Goal: Task Accomplishment & Management: Use online tool/utility

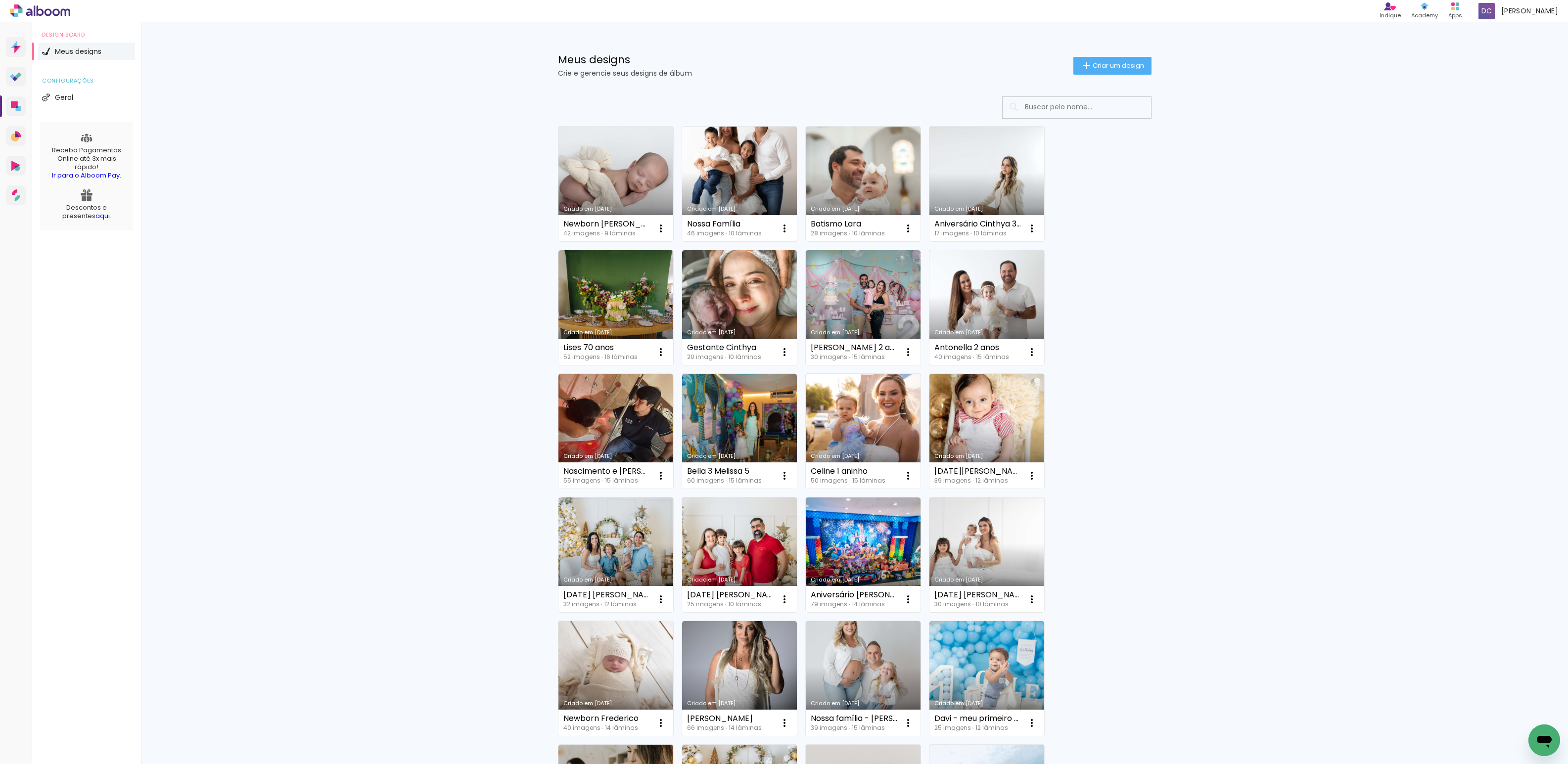
click at [726, 176] on link "Criado em [DATE]" at bounding box center [740, 184] width 115 height 115
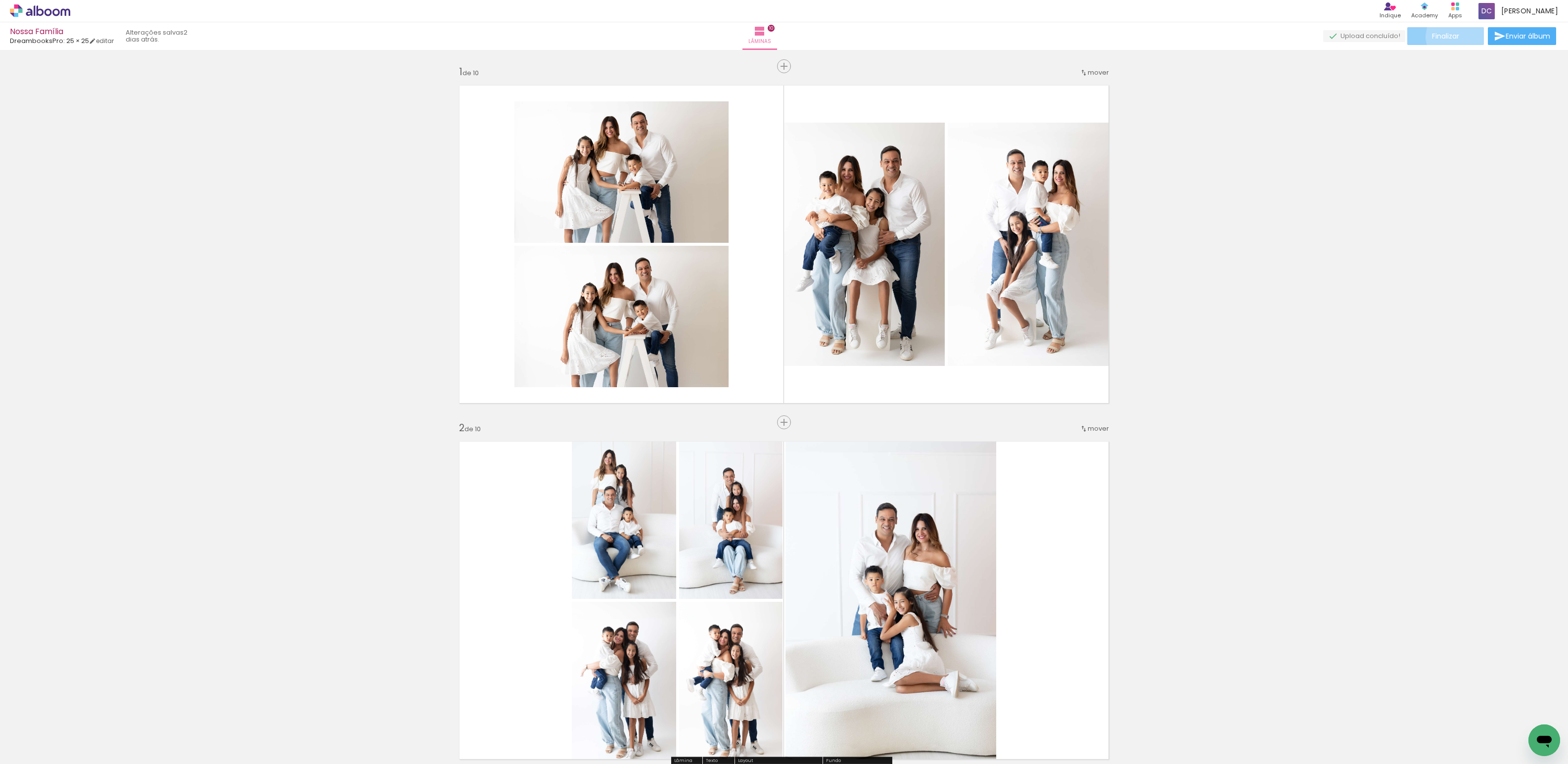
click at [1455, 37] on span "Finalizar" at bounding box center [1446, 36] width 27 height 7
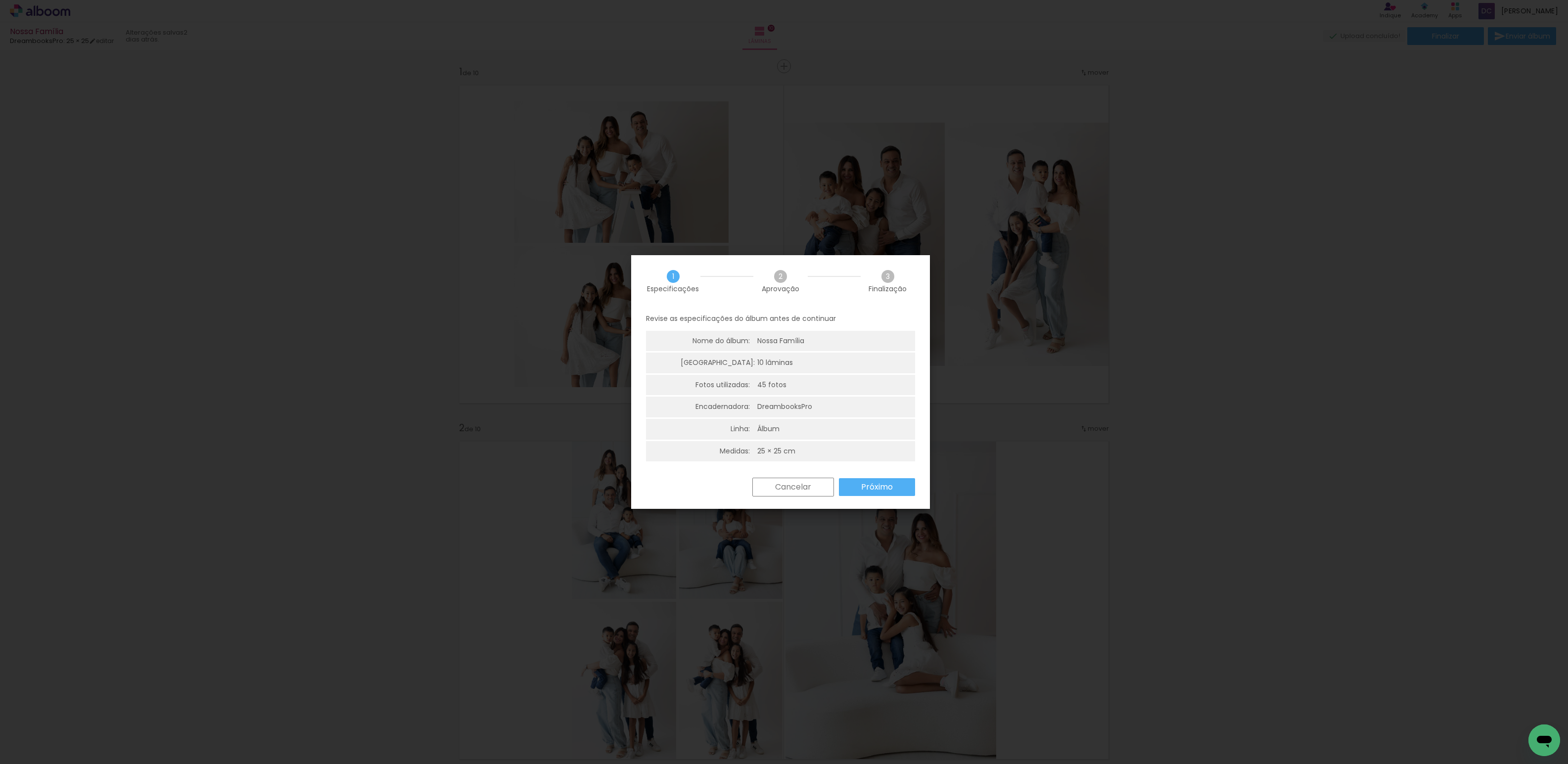
click at [0, 0] on slot "Próximo" at bounding box center [0, 0] width 0 height 0
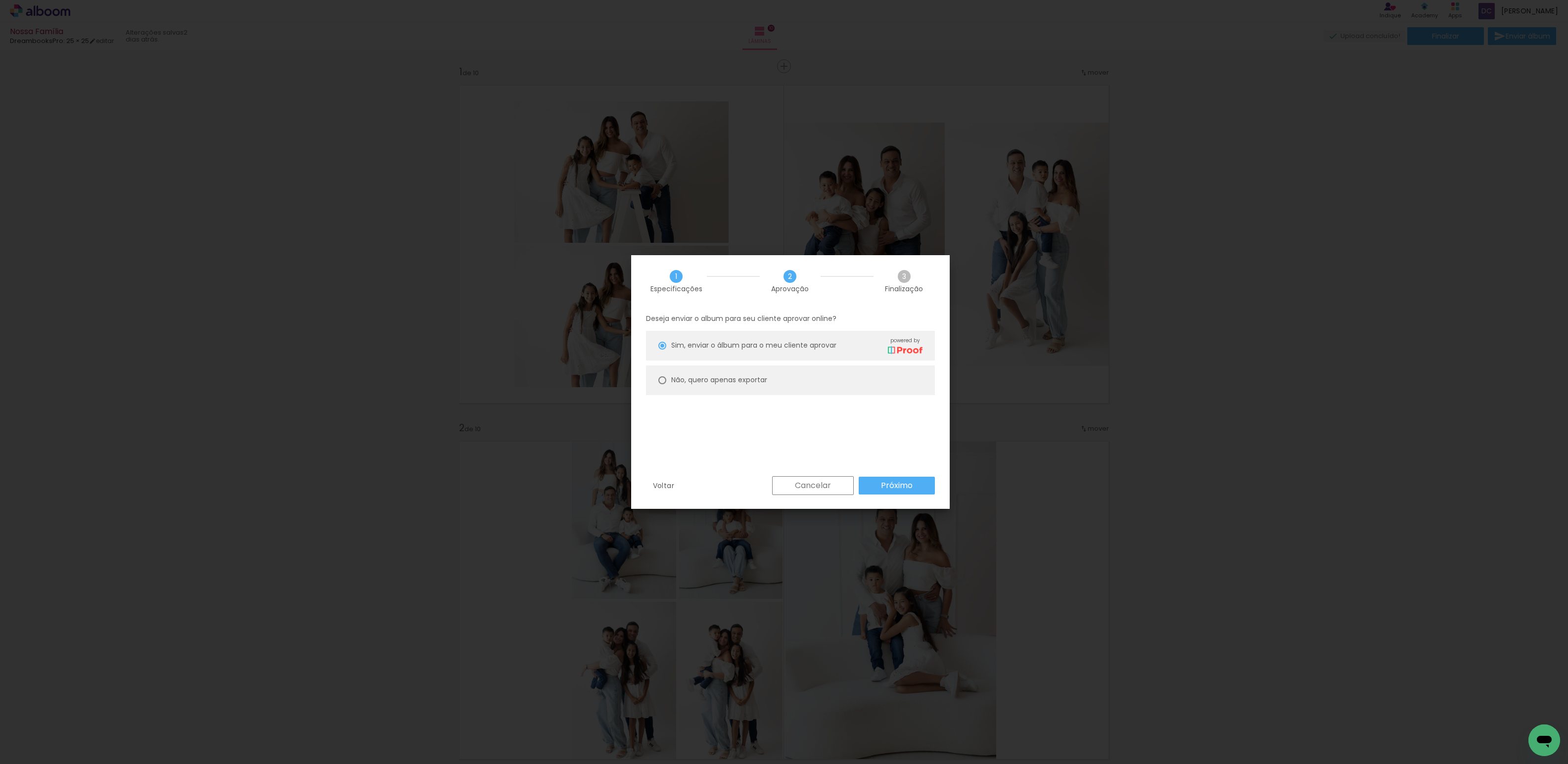
click at [0, 0] on slot "Não, quero apenas exportar" at bounding box center [0, 0] width 0 height 0
type paper-radio-button "on"
click at [0, 0] on slot "Próximo" at bounding box center [0, 0] width 0 height 0
type input "Alta, 300 DPI"
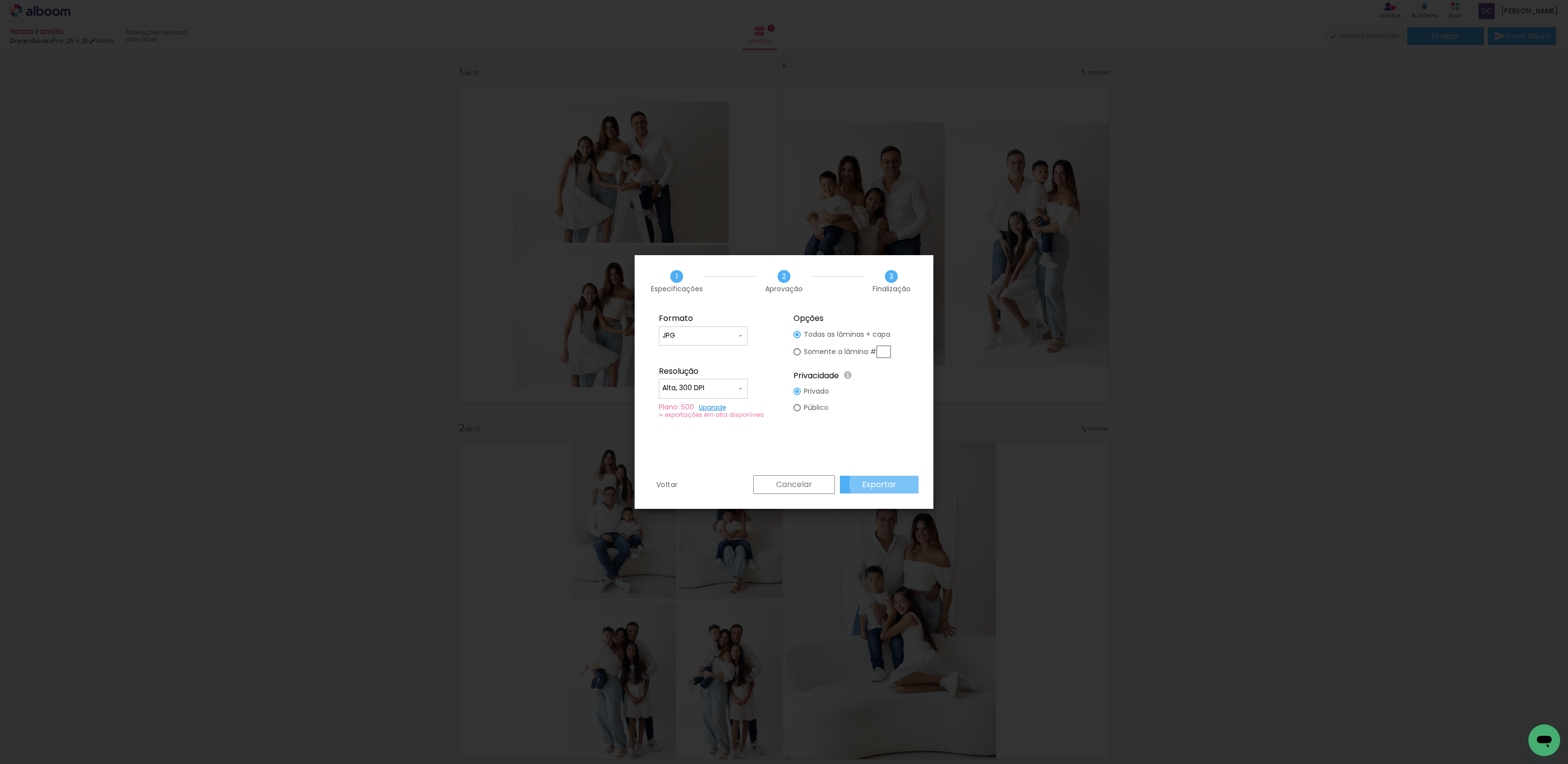
click at [0, 0] on slot "Exportar" at bounding box center [0, 0] width 0 height 0
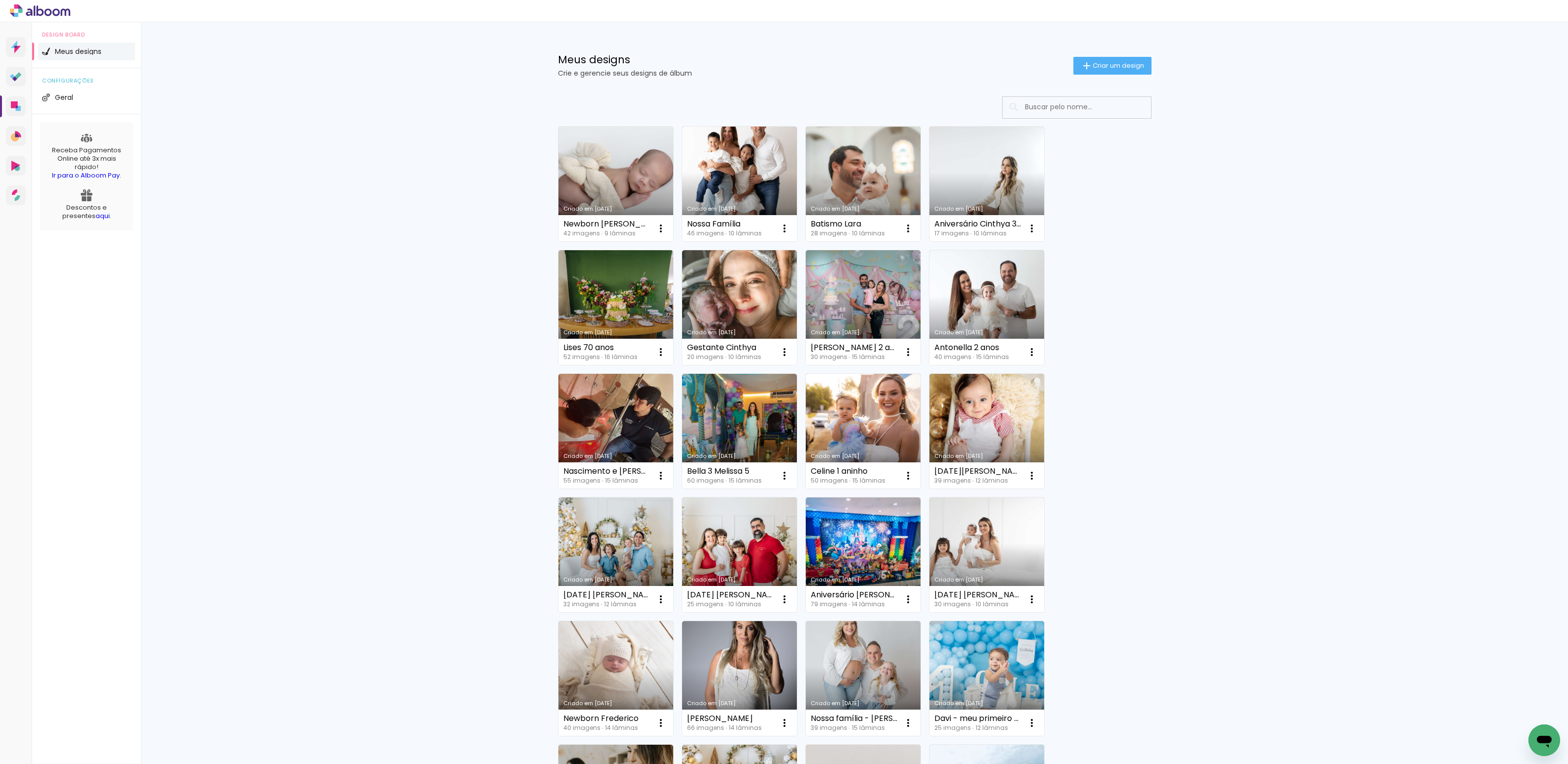
click at [624, 189] on link "Criado em [DATE]" at bounding box center [615, 184] width 115 height 115
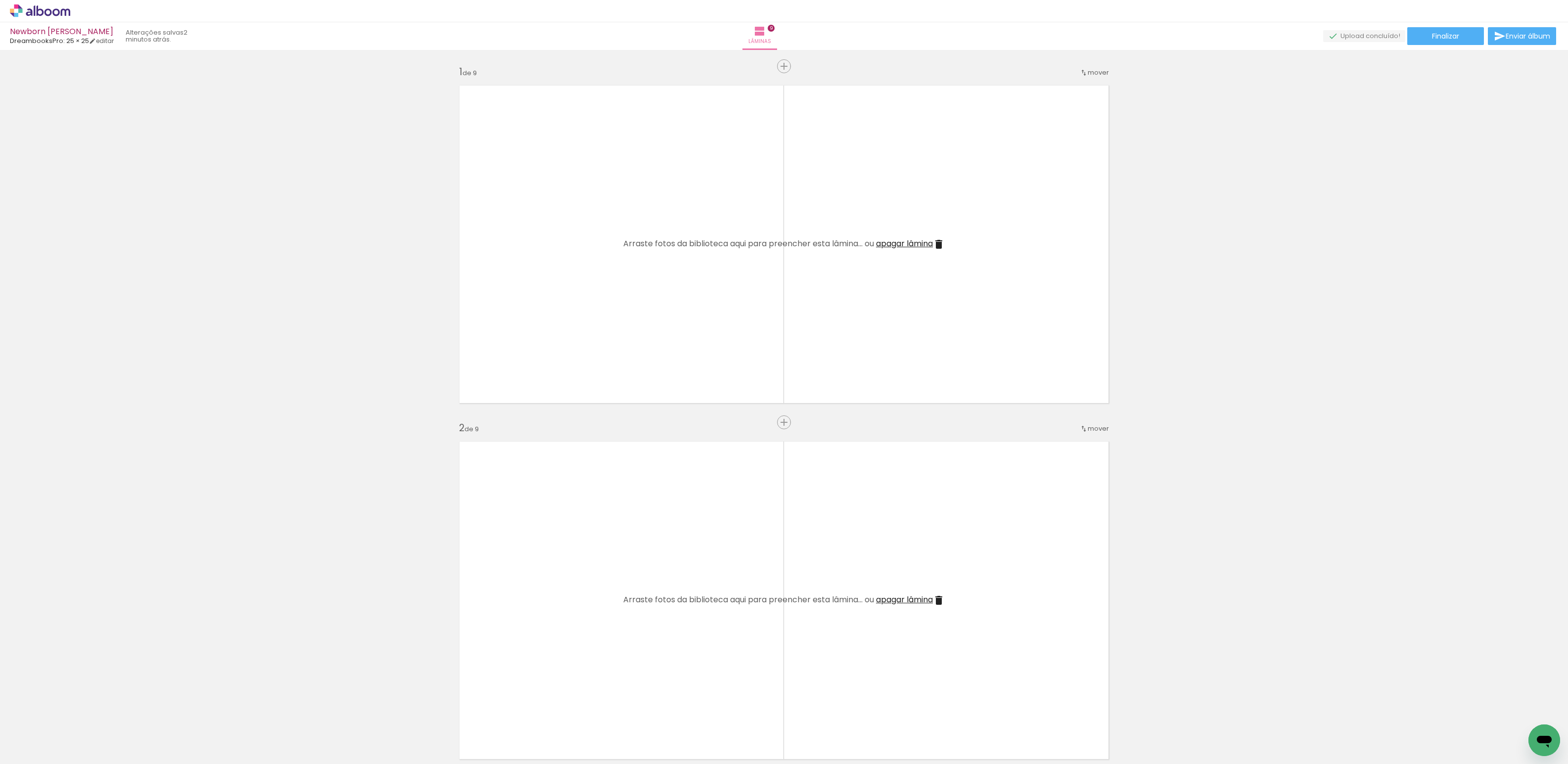
click at [919, 247] on span "apagar lâmina" at bounding box center [904, 244] width 57 height 12
click at [919, 245] on span "apagar lâmina" at bounding box center [904, 244] width 57 height 12
click at [938, 245] on iron-icon at bounding box center [939, 245] width 12 height 12
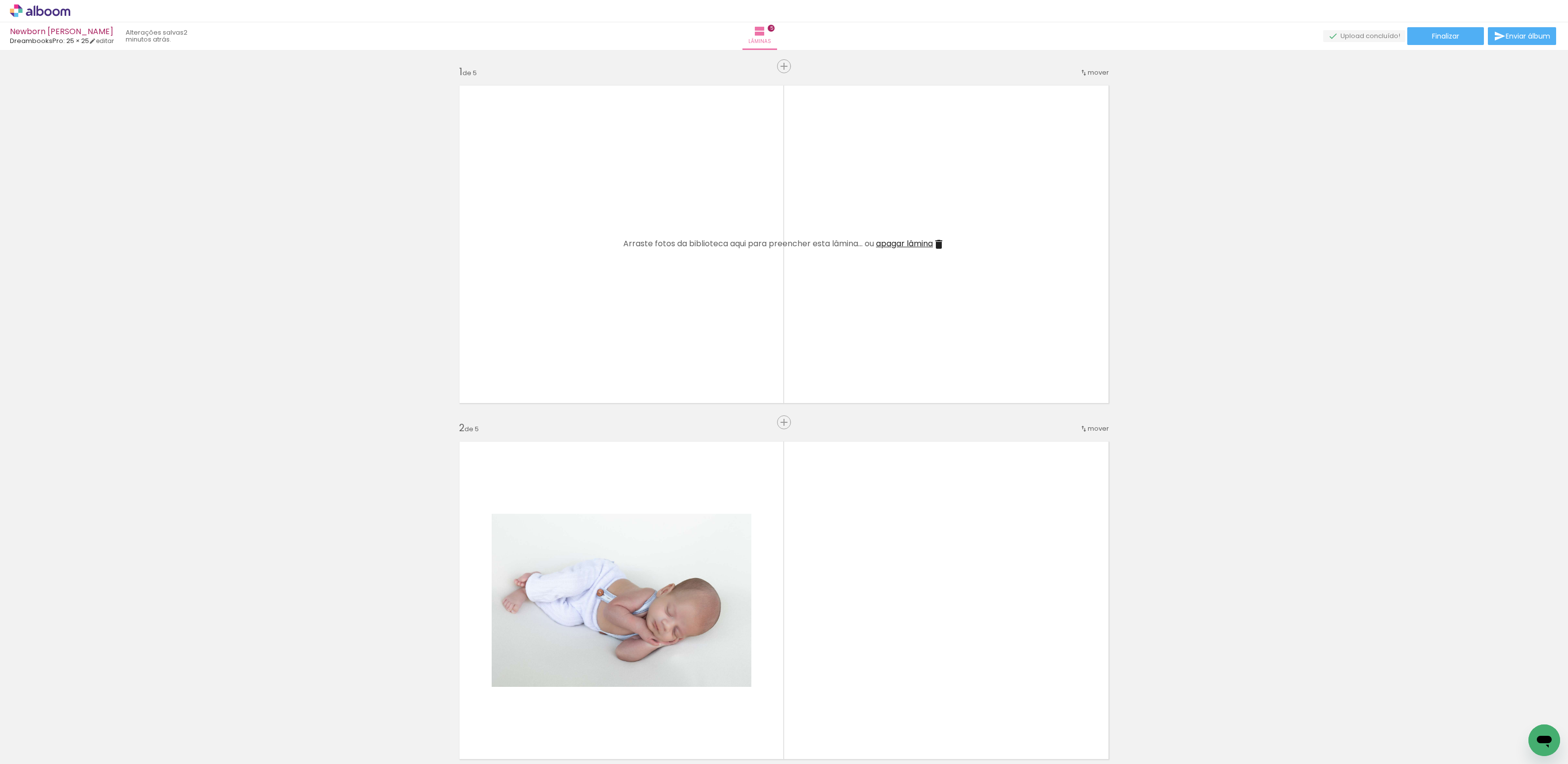
click at [938, 245] on iron-icon at bounding box center [939, 245] width 12 height 12
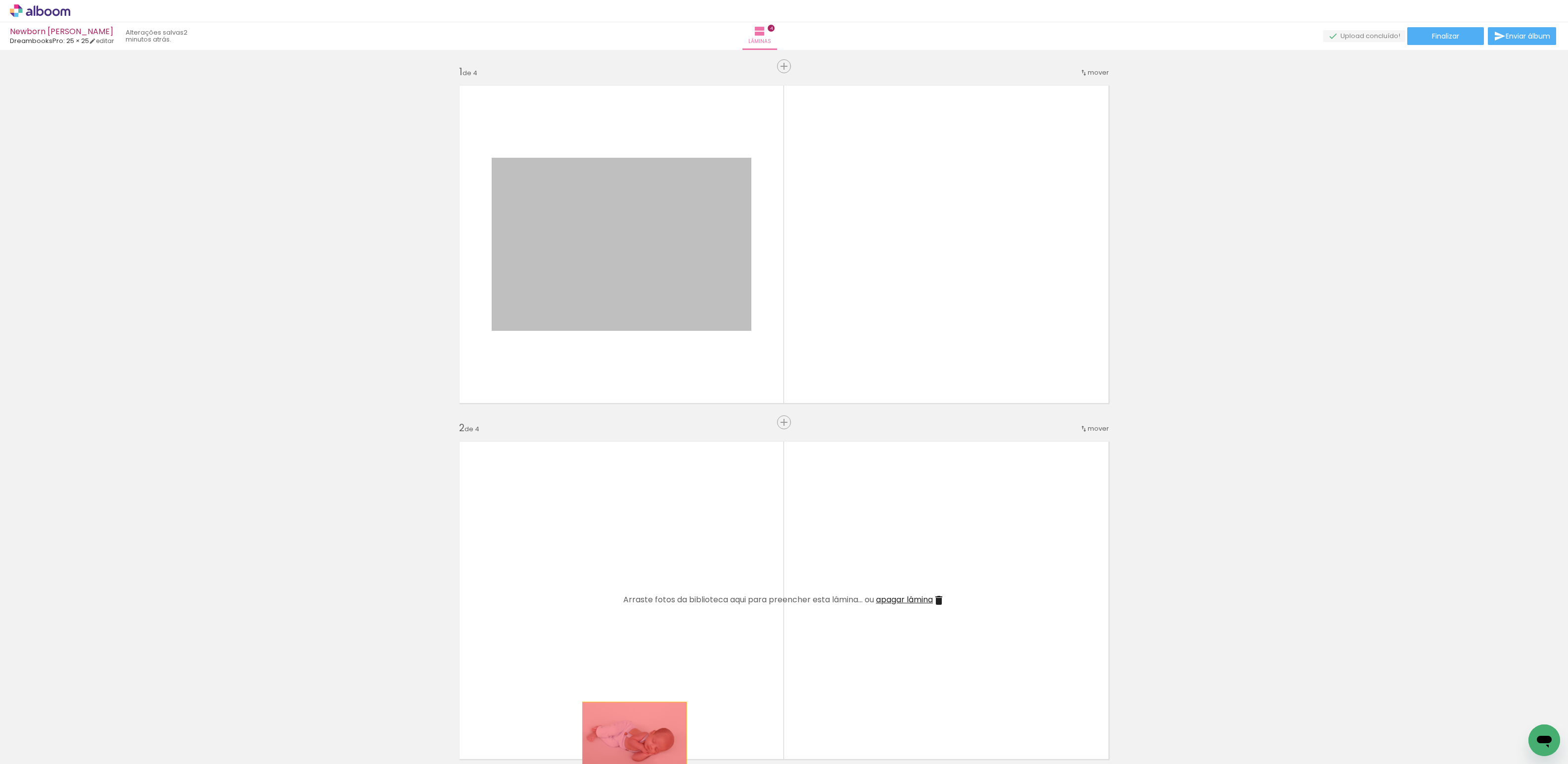
drag, startPoint x: 623, startPoint y: 231, endPoint x: 631, endPoint y: 737, distance: 506.1
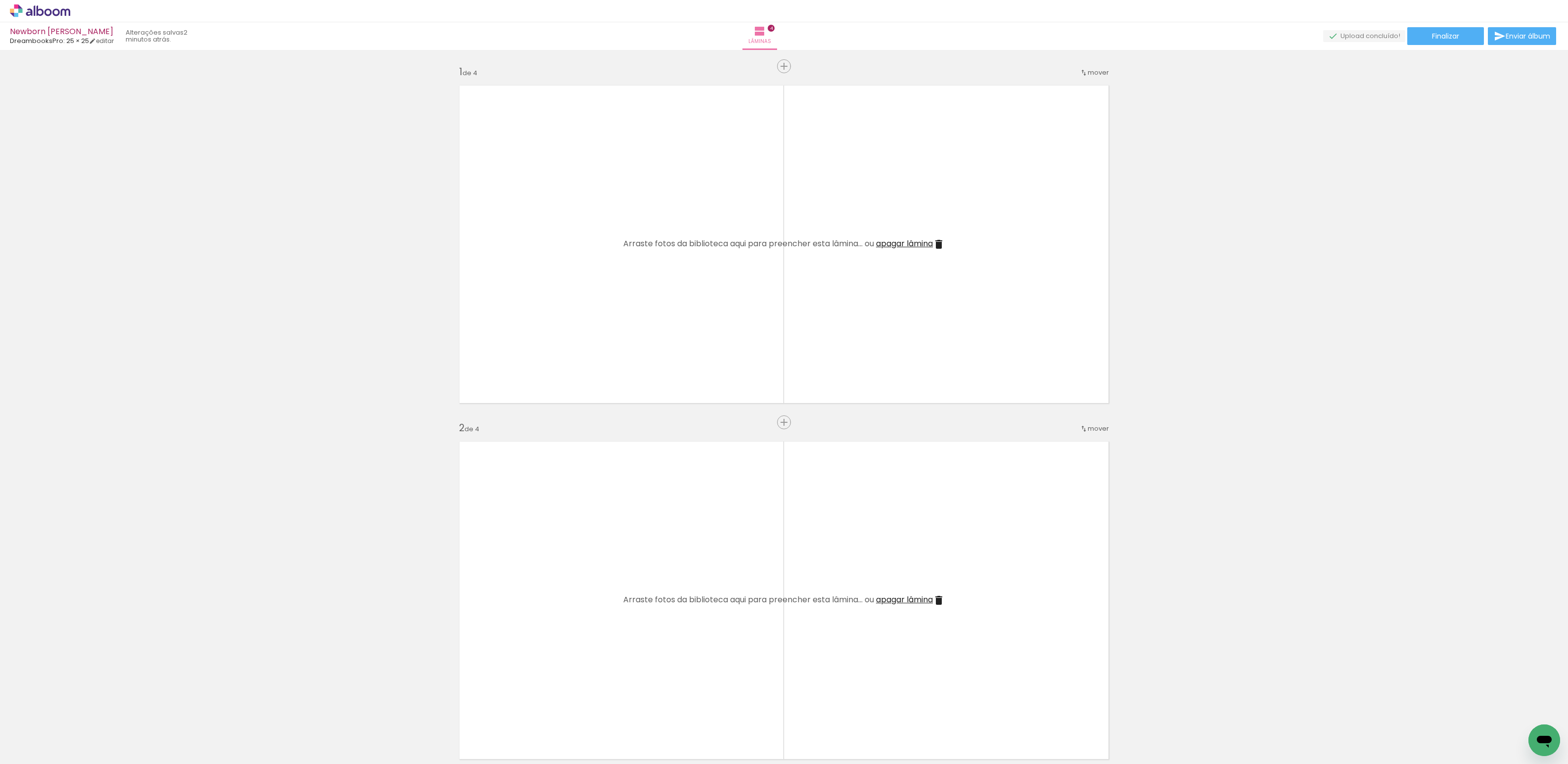
click at [908, 245] on span "apagar lâmina" at bounding box center [904, 244] width 57 height 12
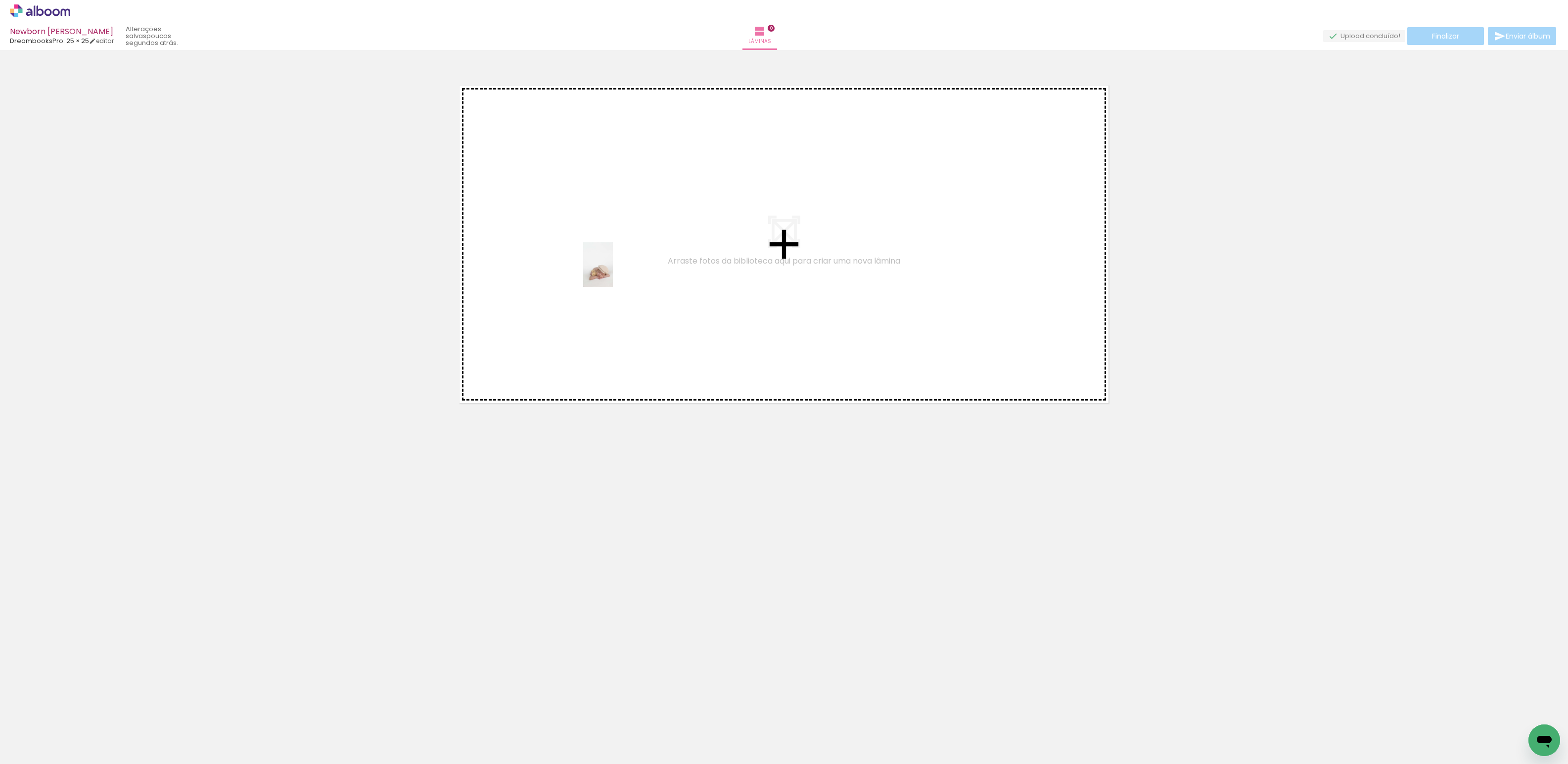
drag, startPoint x: 771, startPoint y: 738, endPoint x: 613, endPoint y: 272, distance: 492.1
click at [613, 272] on quentale-workspace at bounding box center [784, 382] width 1568 height 764
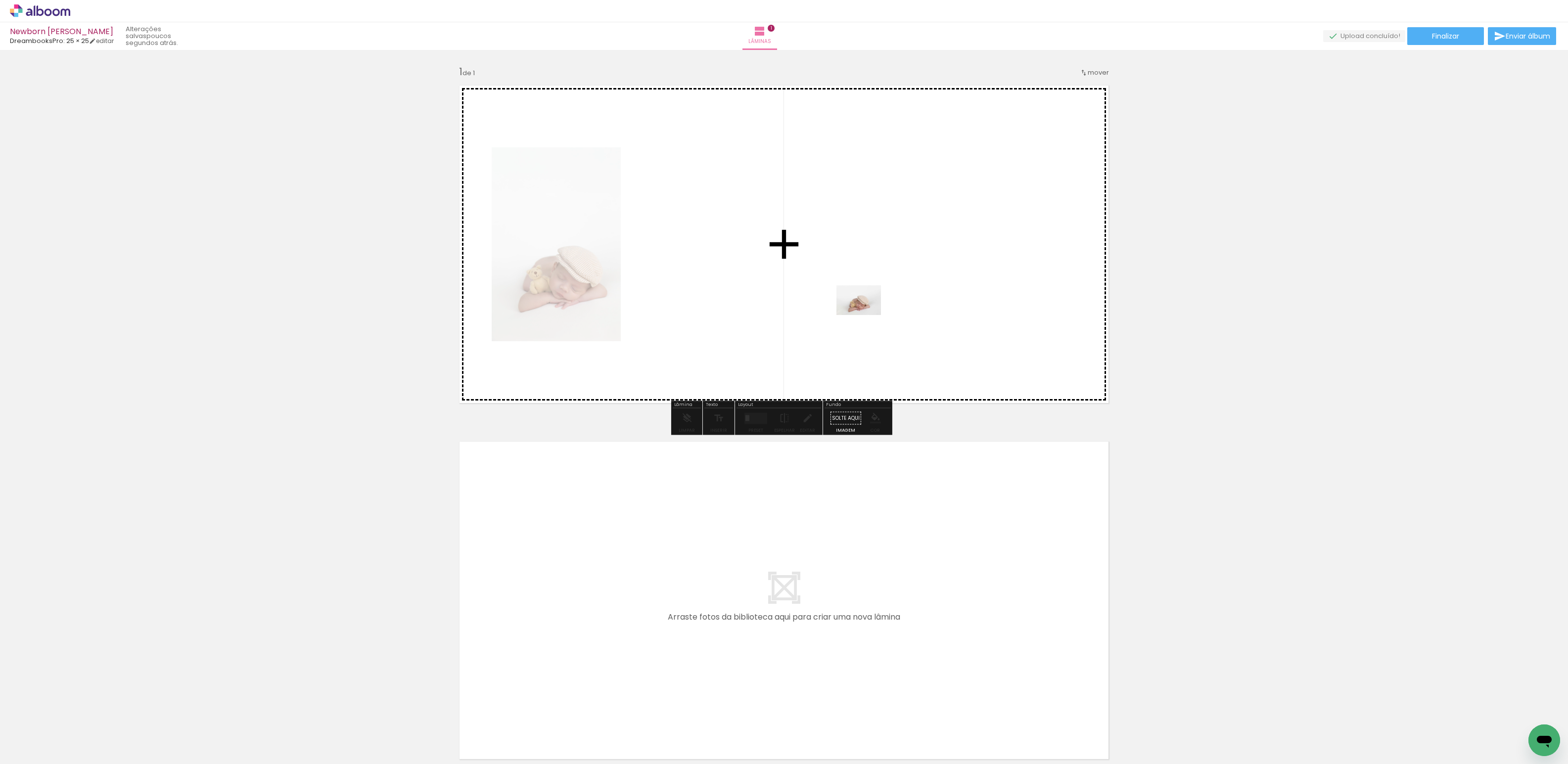
drag, startPoint x: 716, startPoint y: 740, endPoint x: 867, endPoint y: 313, distance: 452.9
click at [867, 313] on quentale-workspace at bounding box center [784, 382] width 1568 height 764
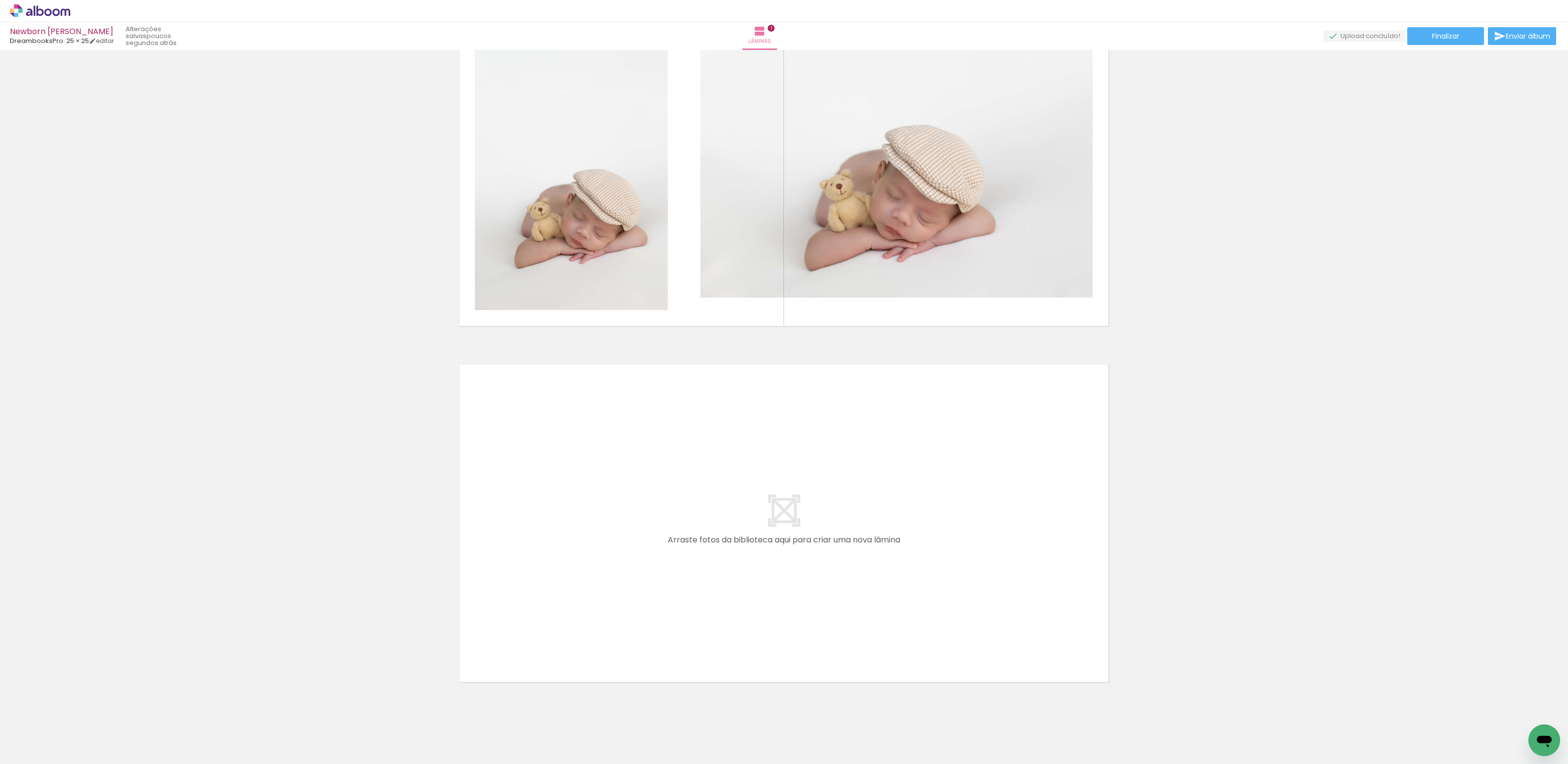
scroll to position [99, 0]
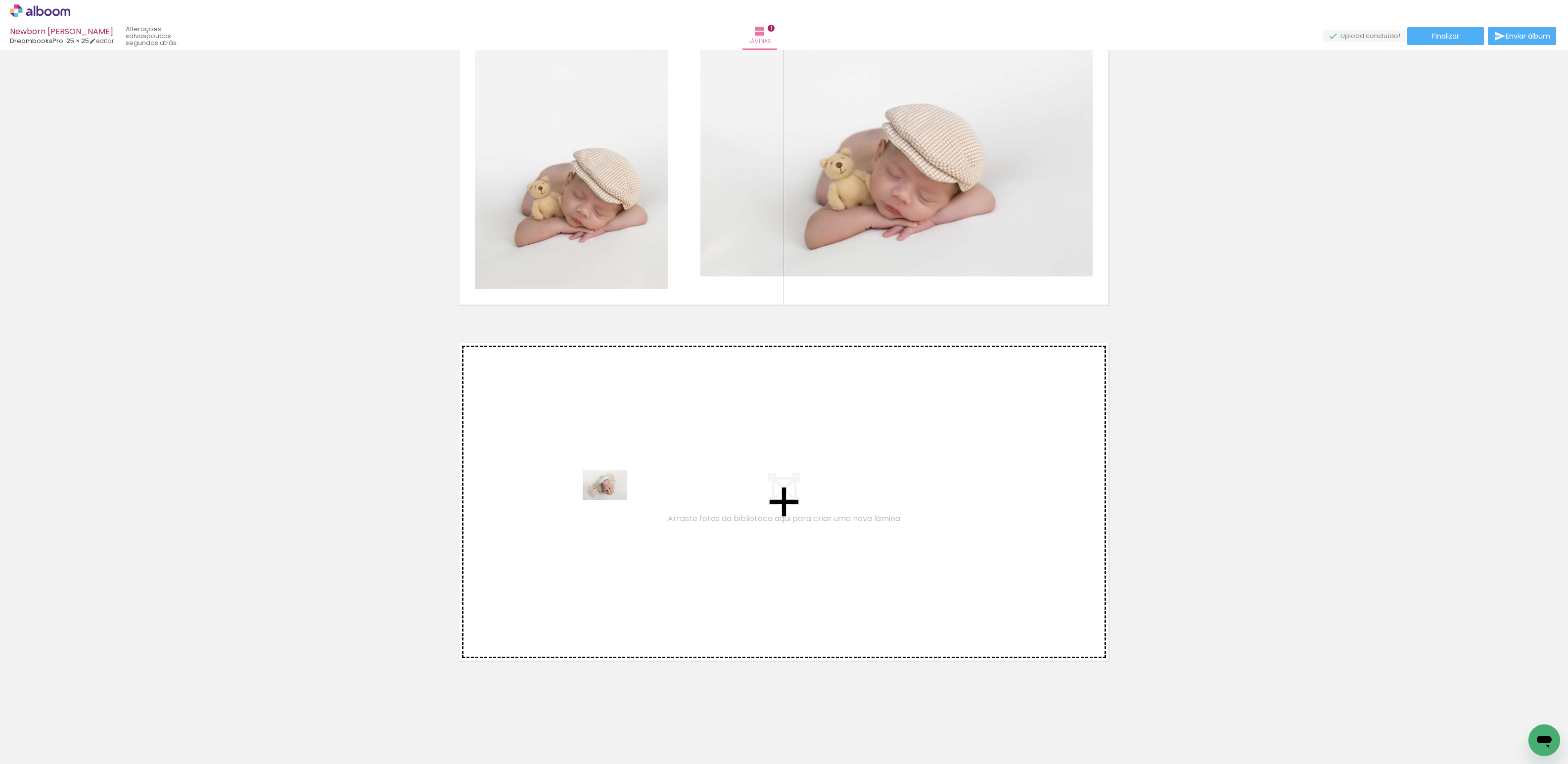
drag, startPoint x: 664, startPoint y: 734, endPoint x: 612, endPoint y: 500, distance: 239.7
click at [612, 500] on quentale-workspace at bounding box center [784, 382] width 1568 height 764
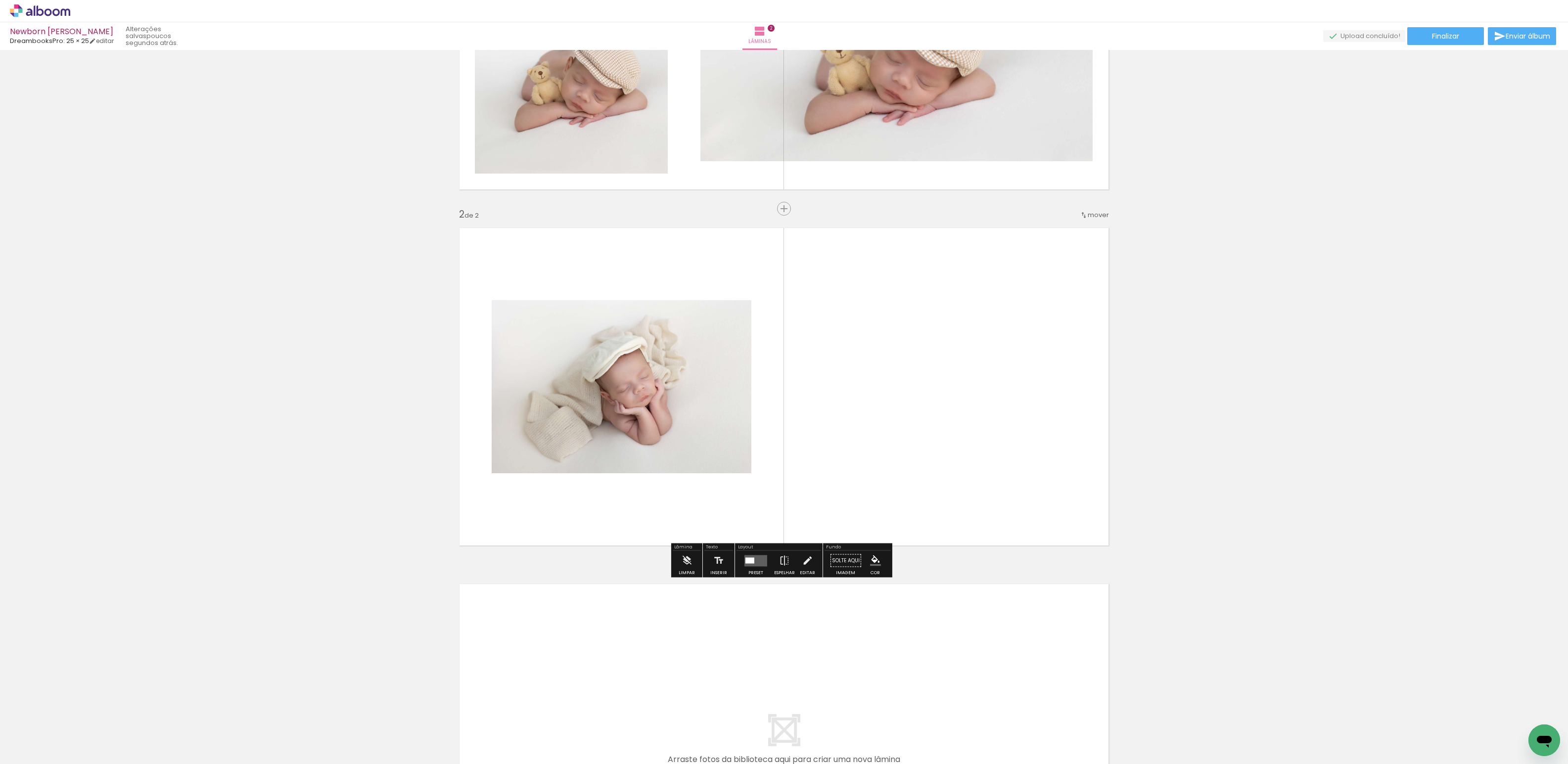
scroll to position [224, 0]
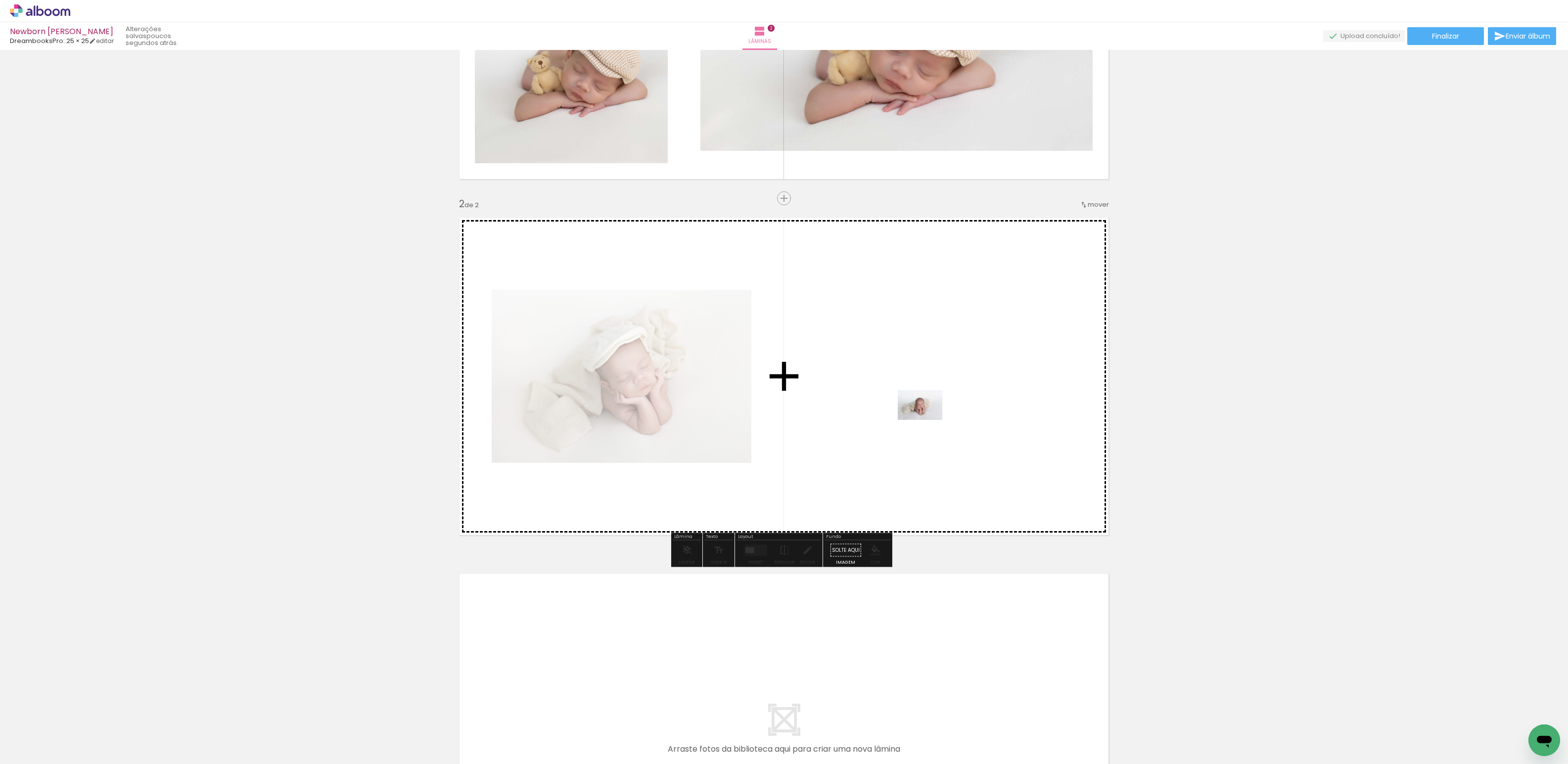
drag, startPoint x: 593, startPoint y: 739, endPoint x: 928, endPoint y: 419, distance: 463.3
click at [928, 419] on quentale-workspace at bounding box center [784, 382] width 1568 height 764
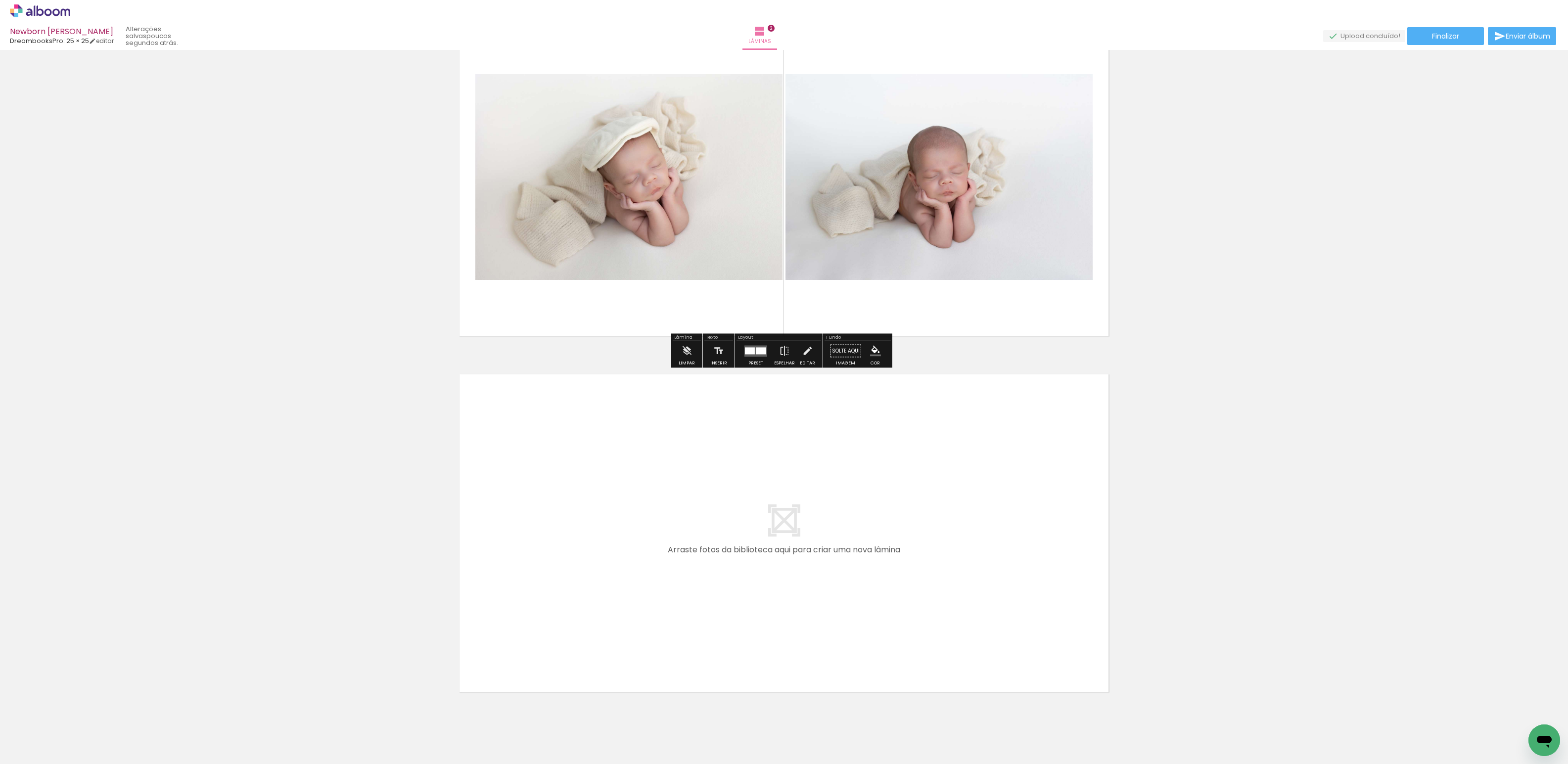
scroll to position [432, 0]
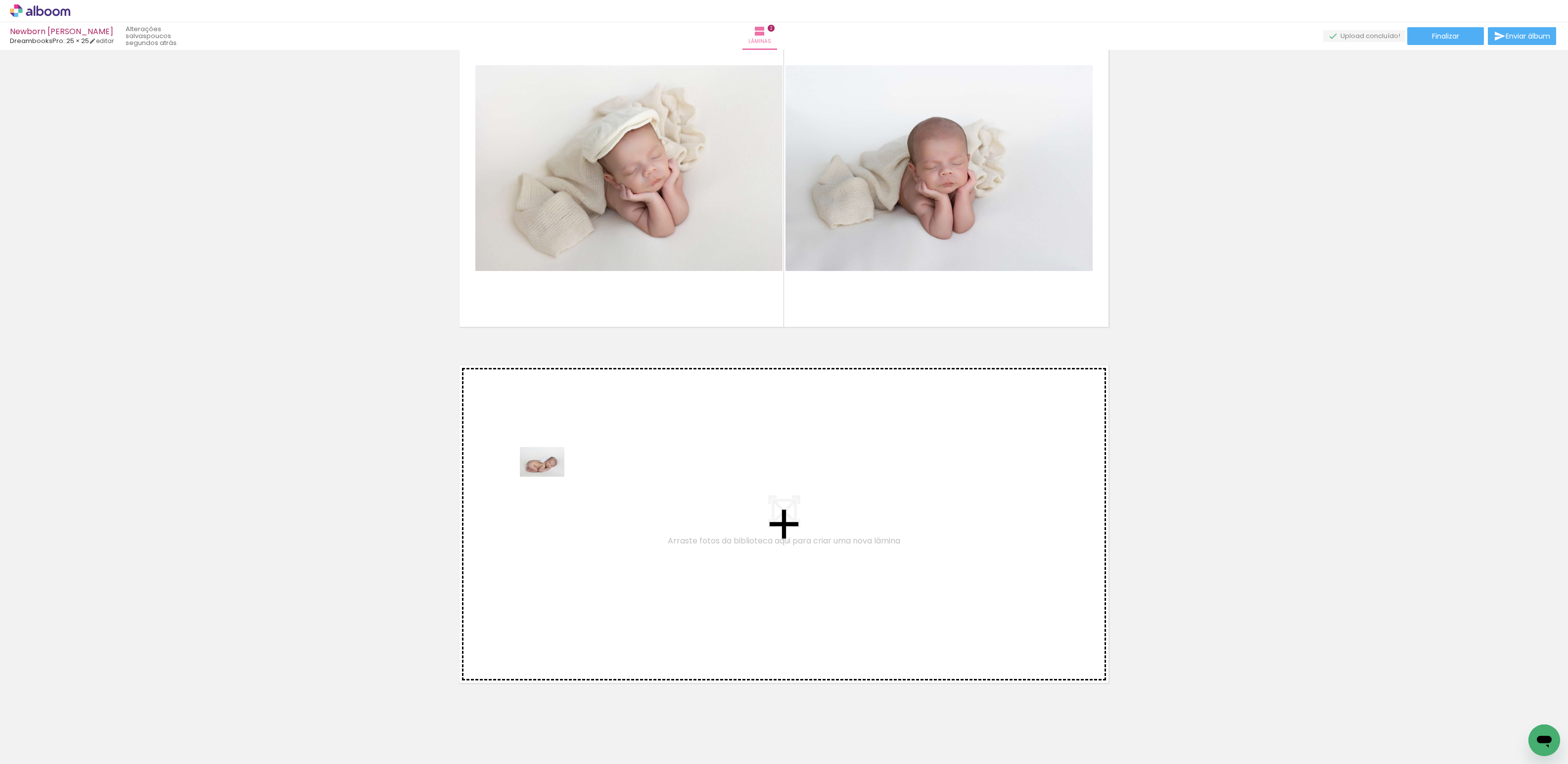
drag, startPoint x: 200, startPoint y: 735, endPoint x: 550, endPoint y: 477, distance: 434.8
click at [550, 477] on quentale-workspace at bounding box center [784, 382] width 1568 height 764
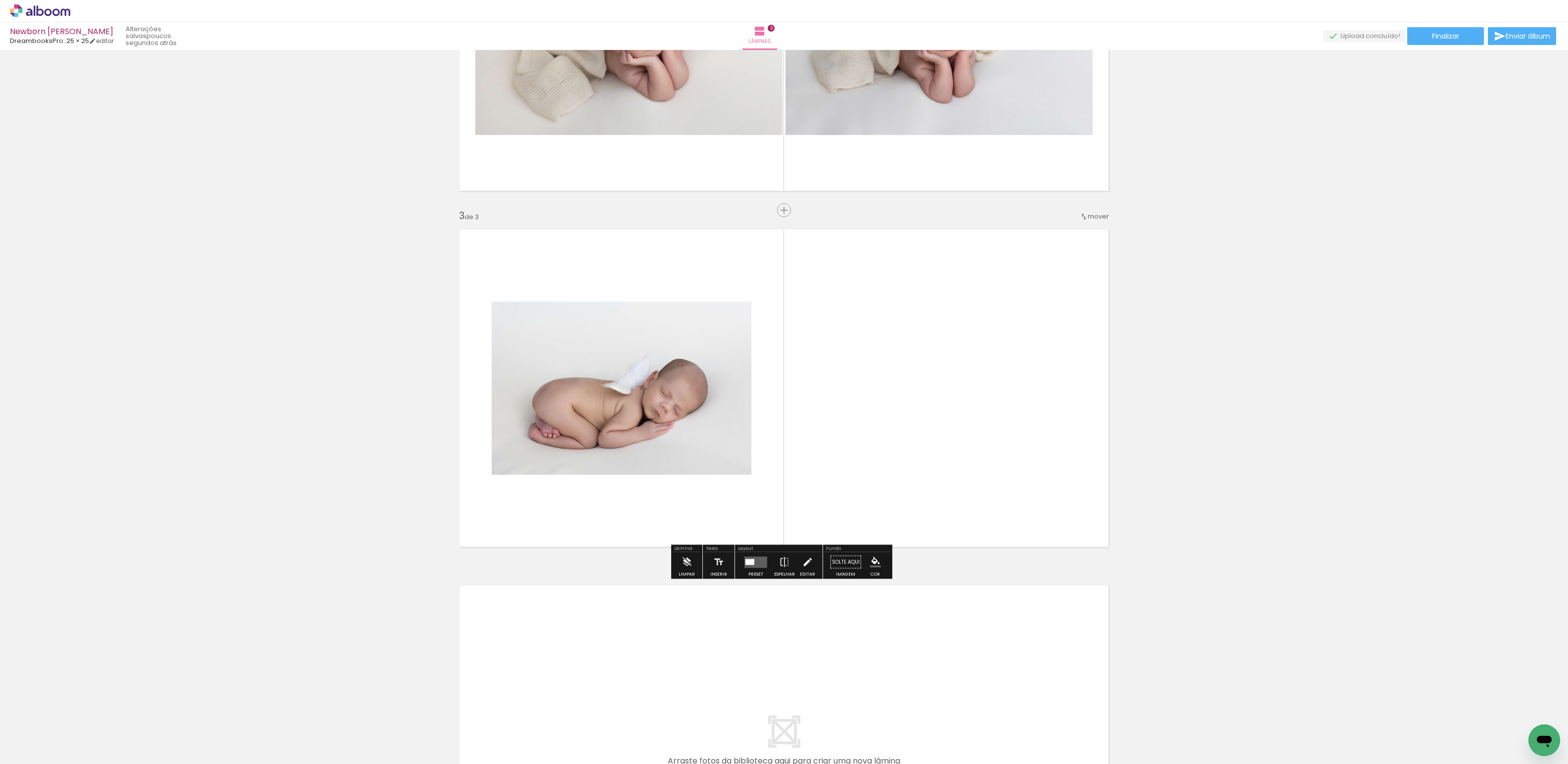
scroll to position [580, 0]
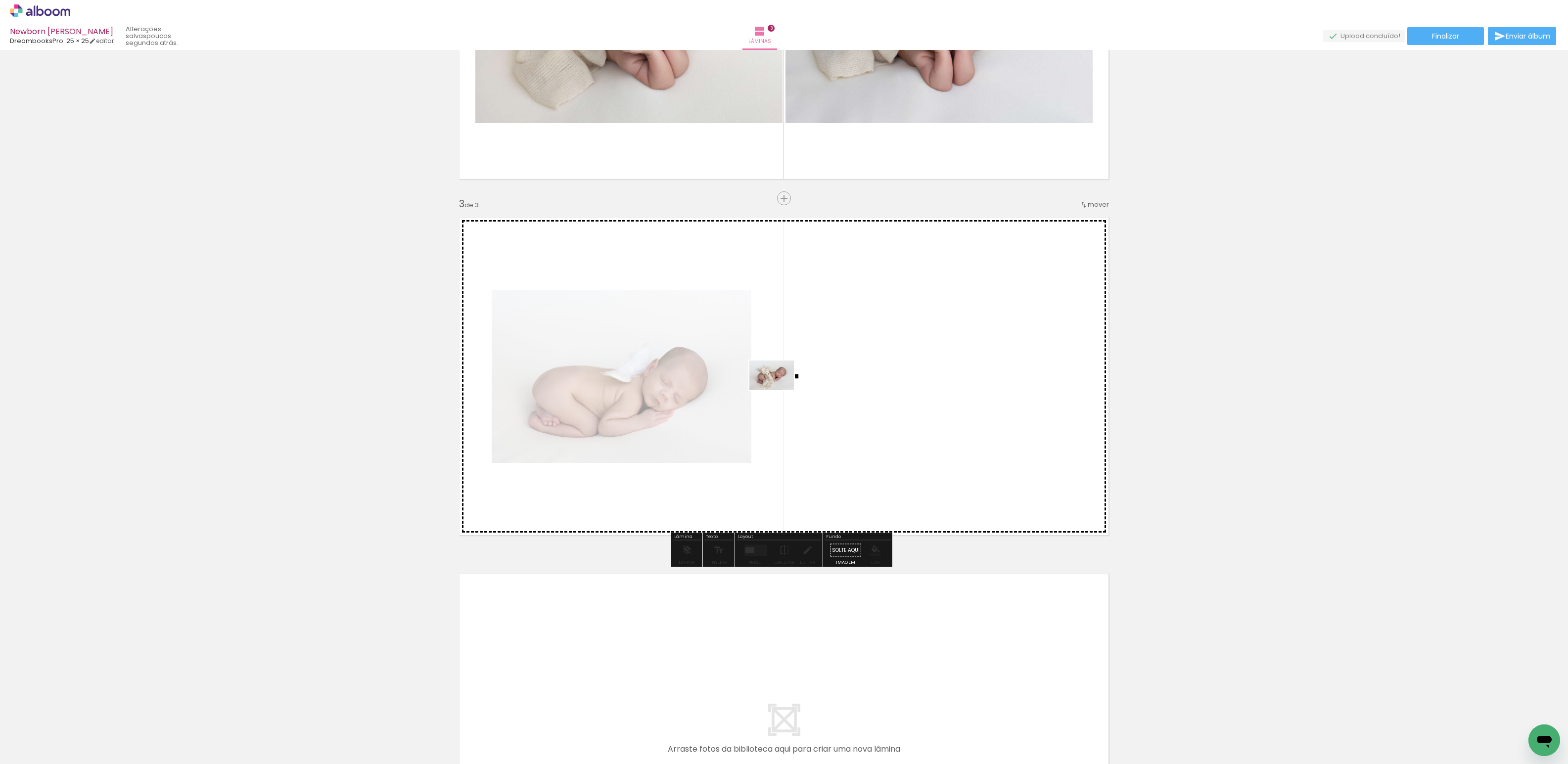
drag, startPoint x: 145, startPoint y: 743, endPoint x: 779, endPoint y: 390, distance: 725.6
click at [779, 390] on quentale-workspace at bounding box center [784, 382] width 1568 height 764
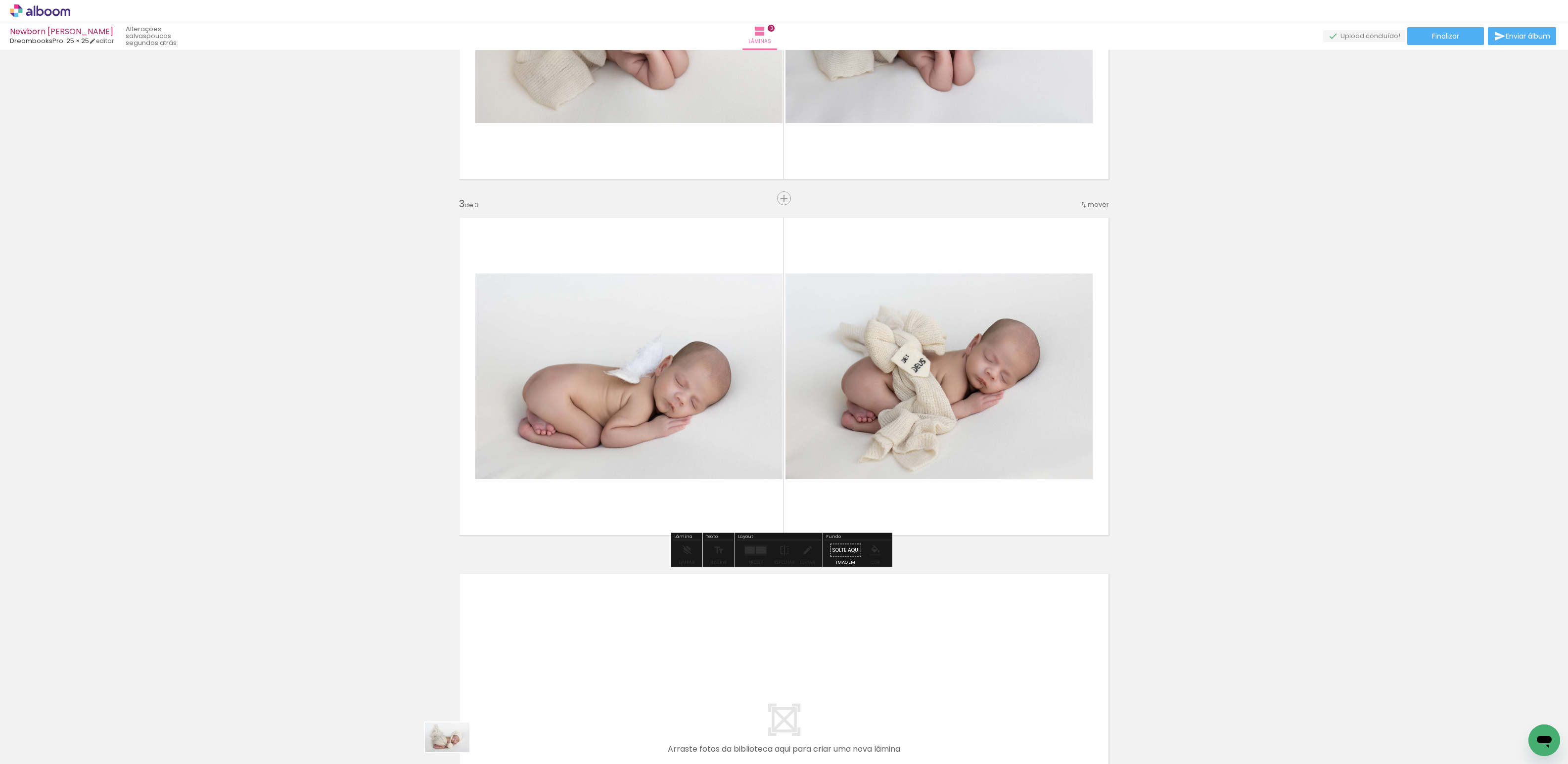
drag, startPoint x: 371, startPoint y: 737, endPoint x: 455, endPoint y: 752, distance: 85.3
click at [0, 0] on slot at bounding box center [0, 0] width 0 height 0
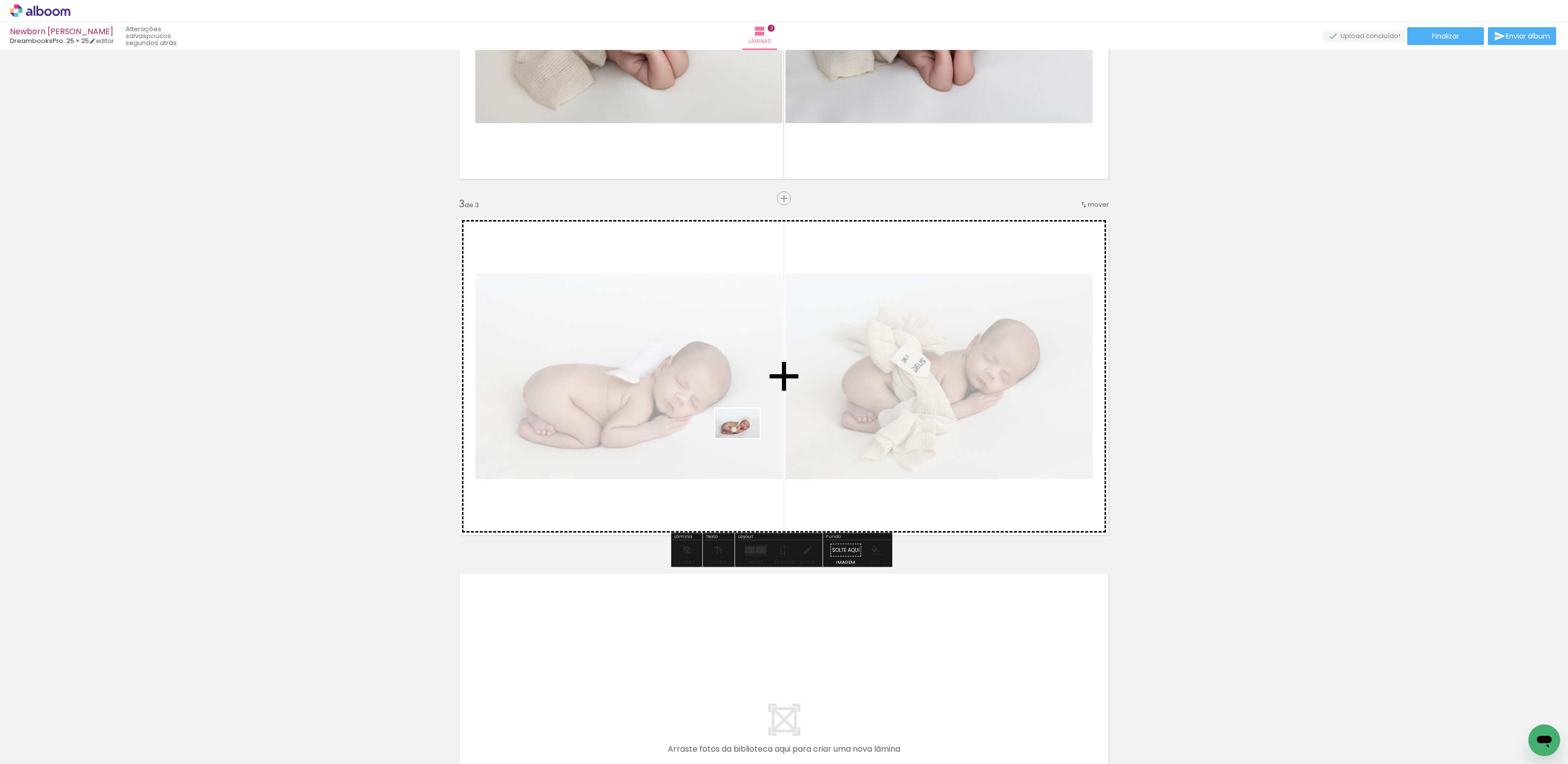
drag, startPoint x: 333, startPoint y: 730, endPoint x: 745, endPoint y: 438, distance: 505.0
click at [745, 438] on quentale-workspace at bounding box center [784, 382] width 1568 height 764
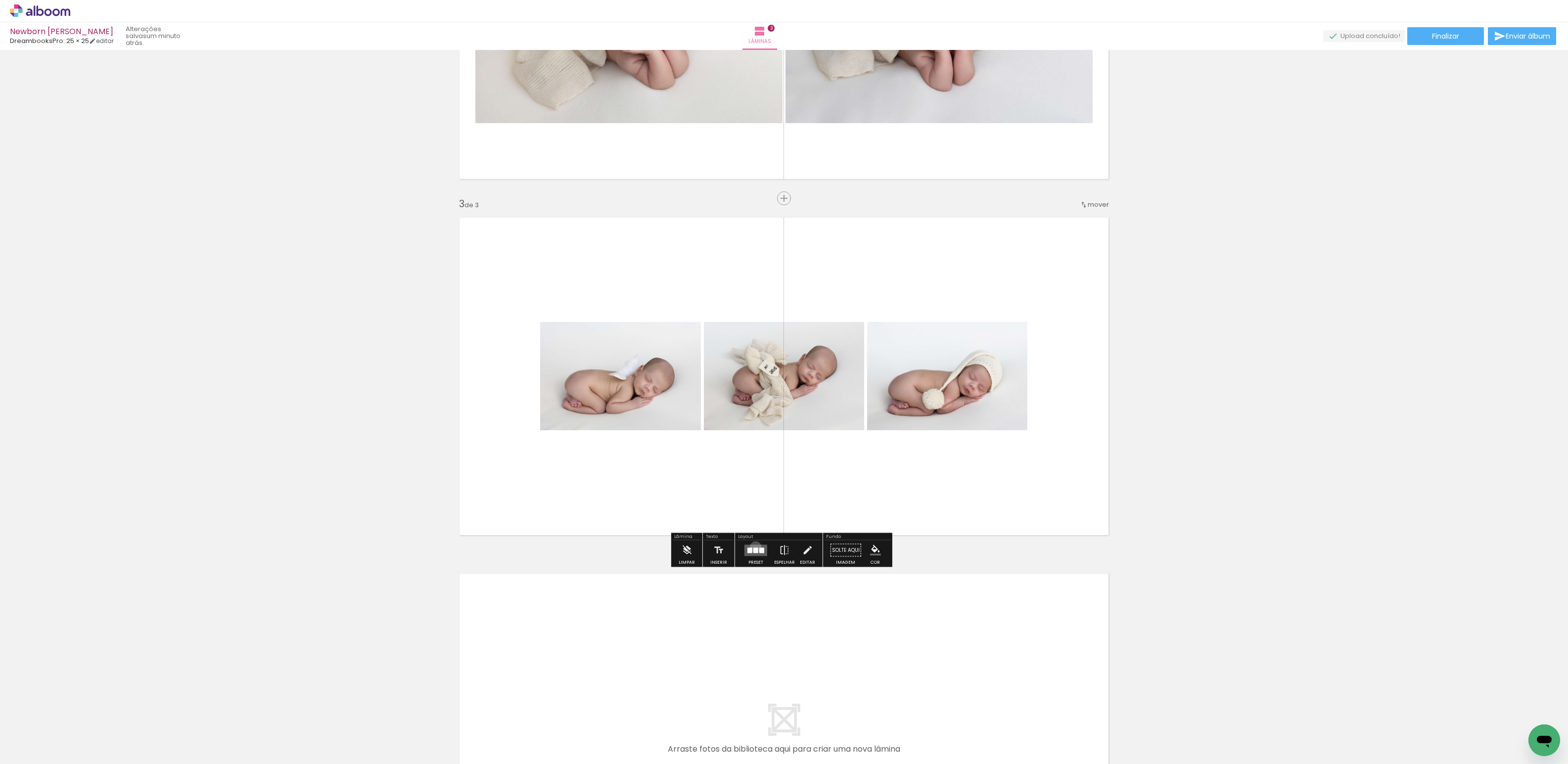
click at [754, 547] on quentale-layouter at bounding box center [755, 550] width 23 height 12
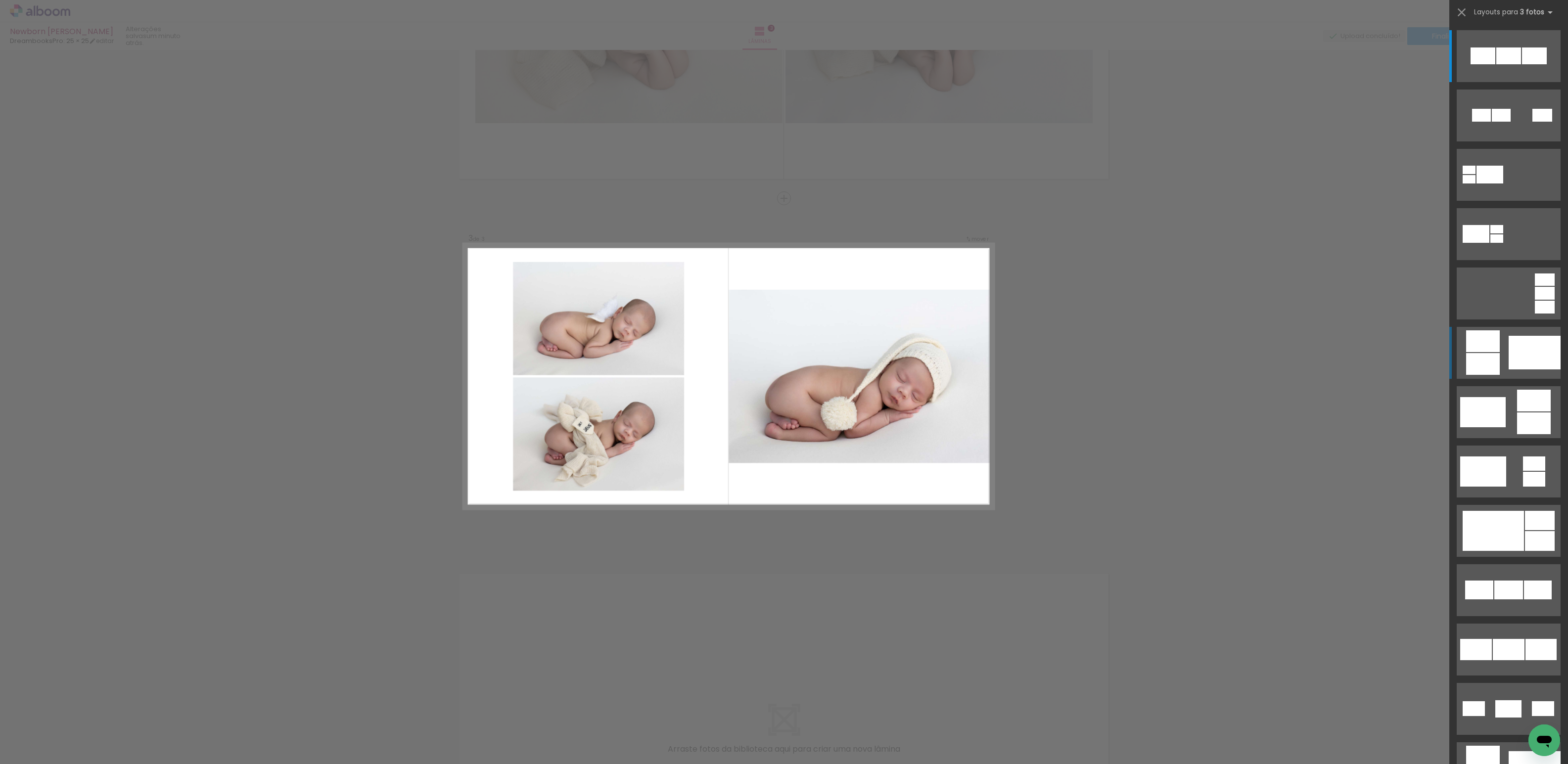
click at [1544, 351] on div at bounding box center [1534, 352] width 52 height 33
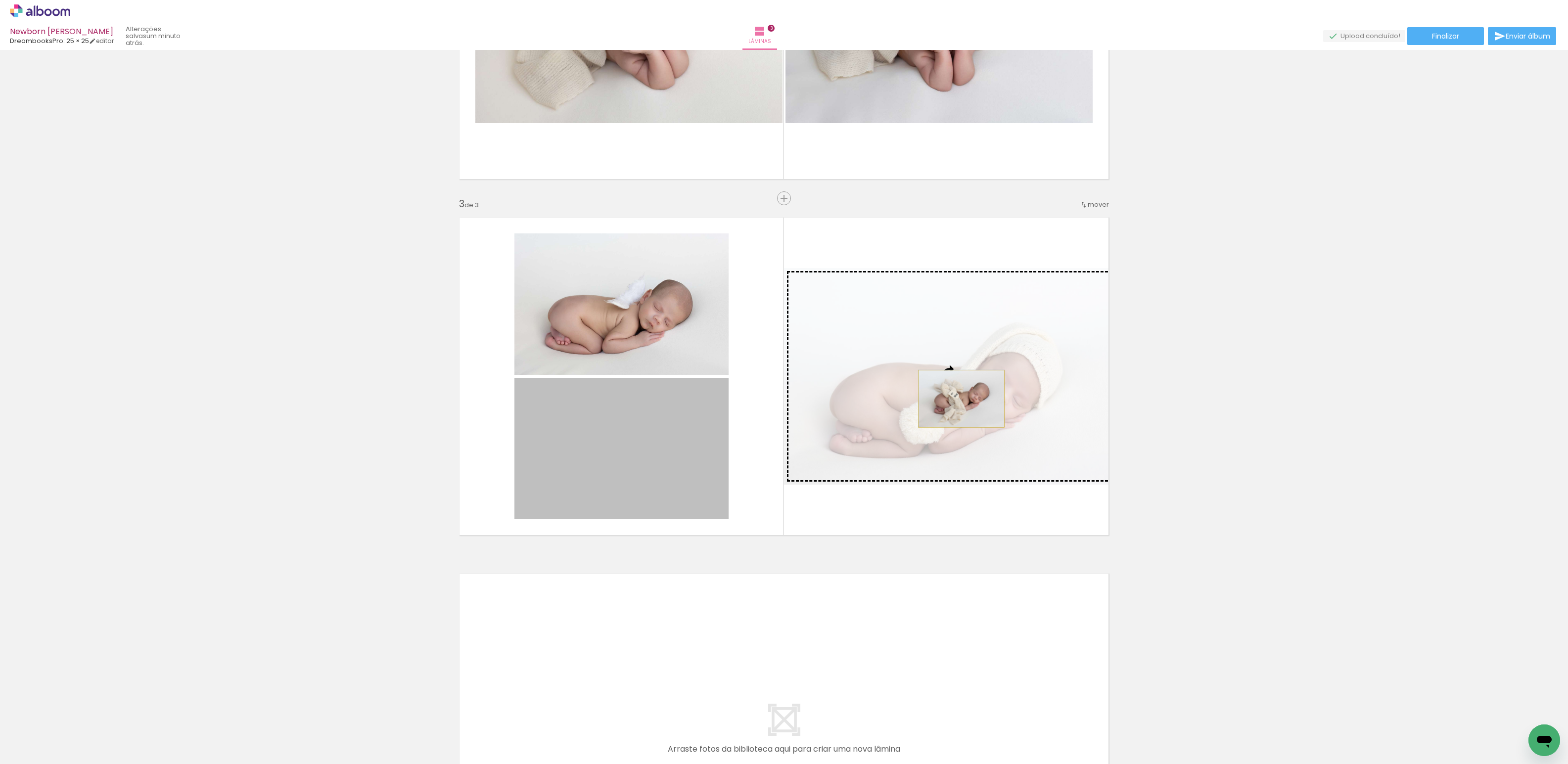
drag, startPoint x: 634, startPoint y: 463, endPoint x: 957, endPoint y: 399, distance: 329.3
click at [0, 0] on slot at bounding box center [0, 0] width 0 height 0
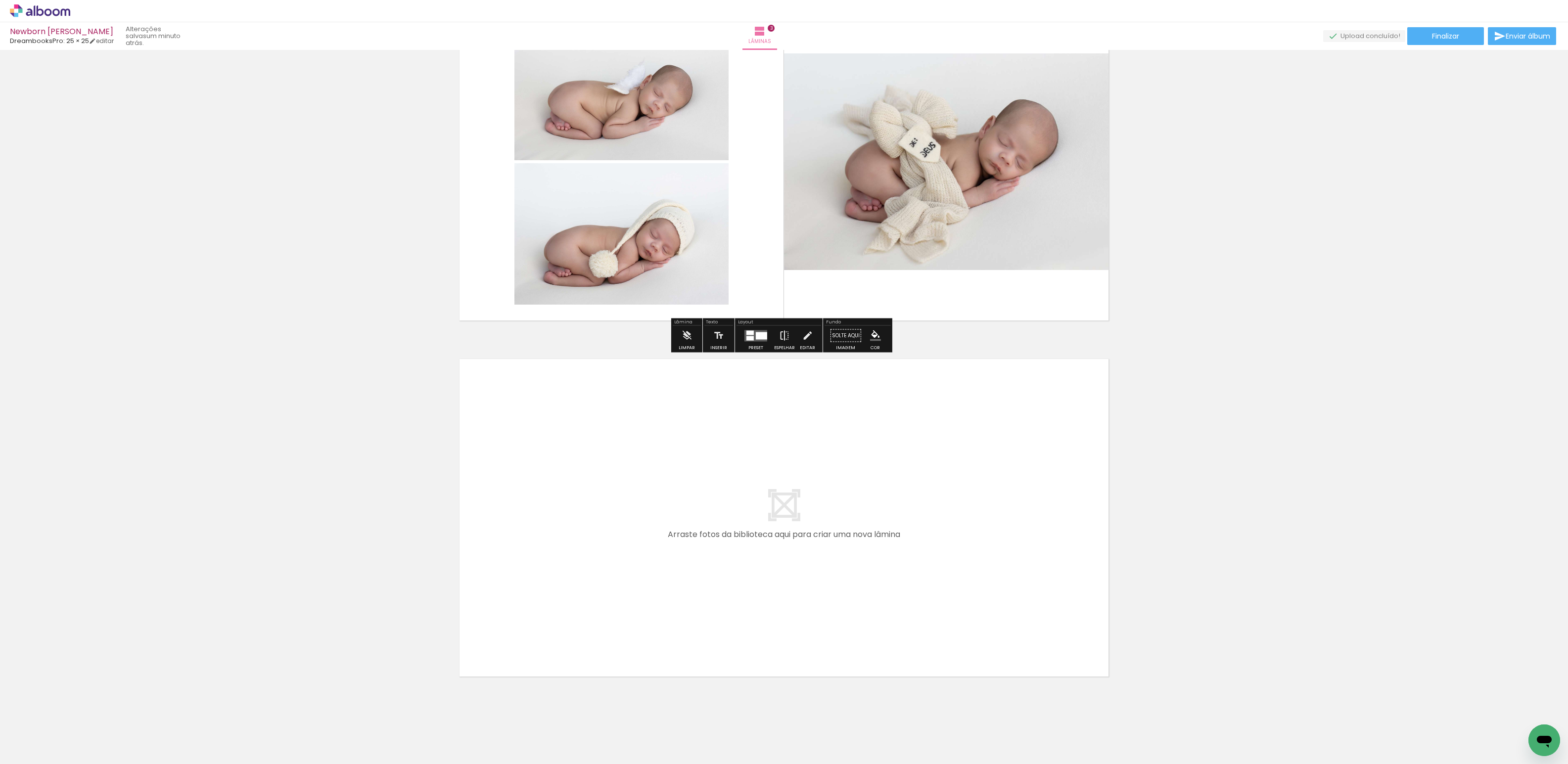
scroll to position [801, 0]
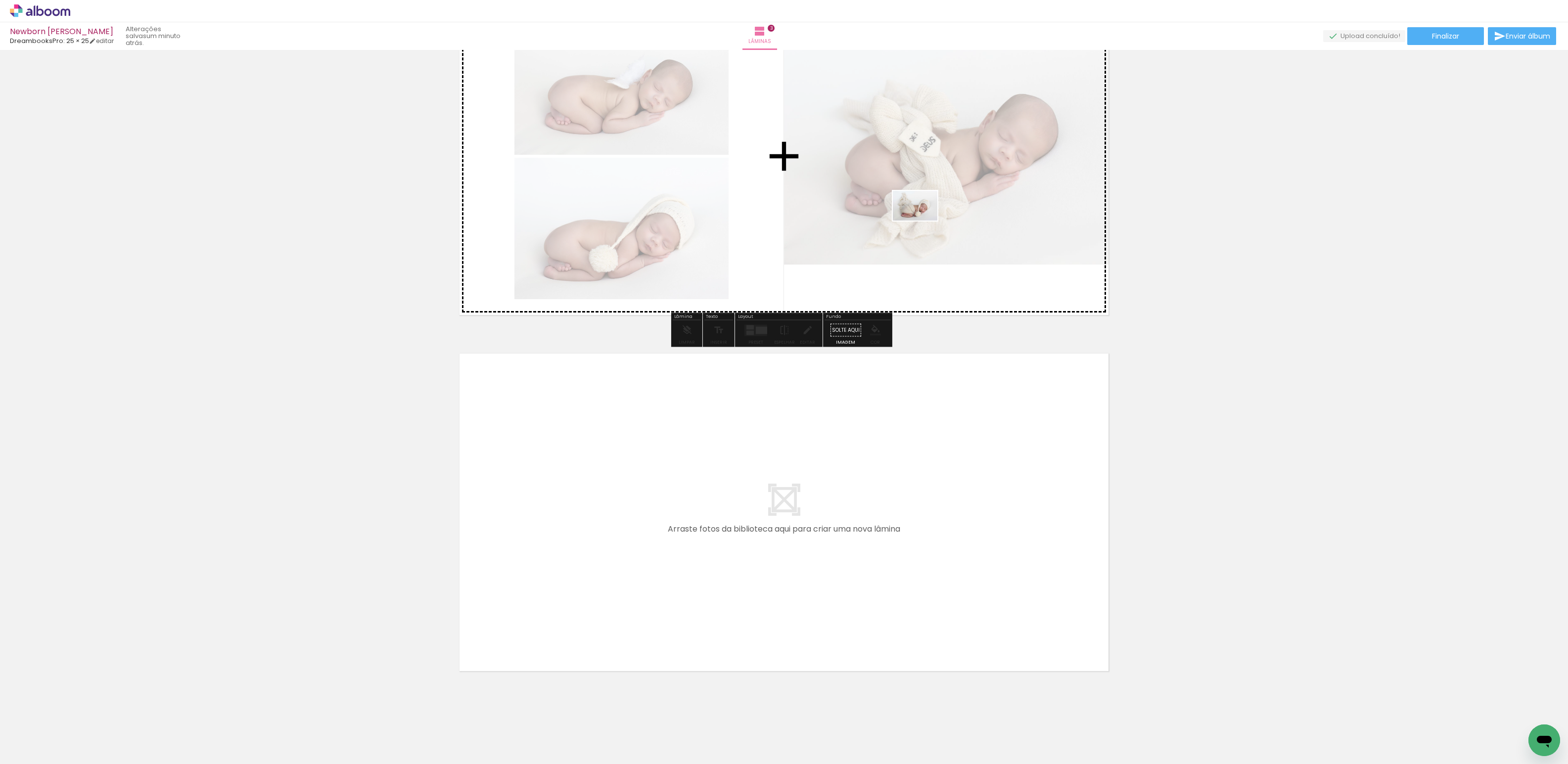
drag, startPoint x: 383, startPoint y: 740, endPoint x: 929, endPoint y: 205, distance: 764.4
click at [929, 205] on quentale-workspace at bounding box center [784, 382] width 1568 height 764
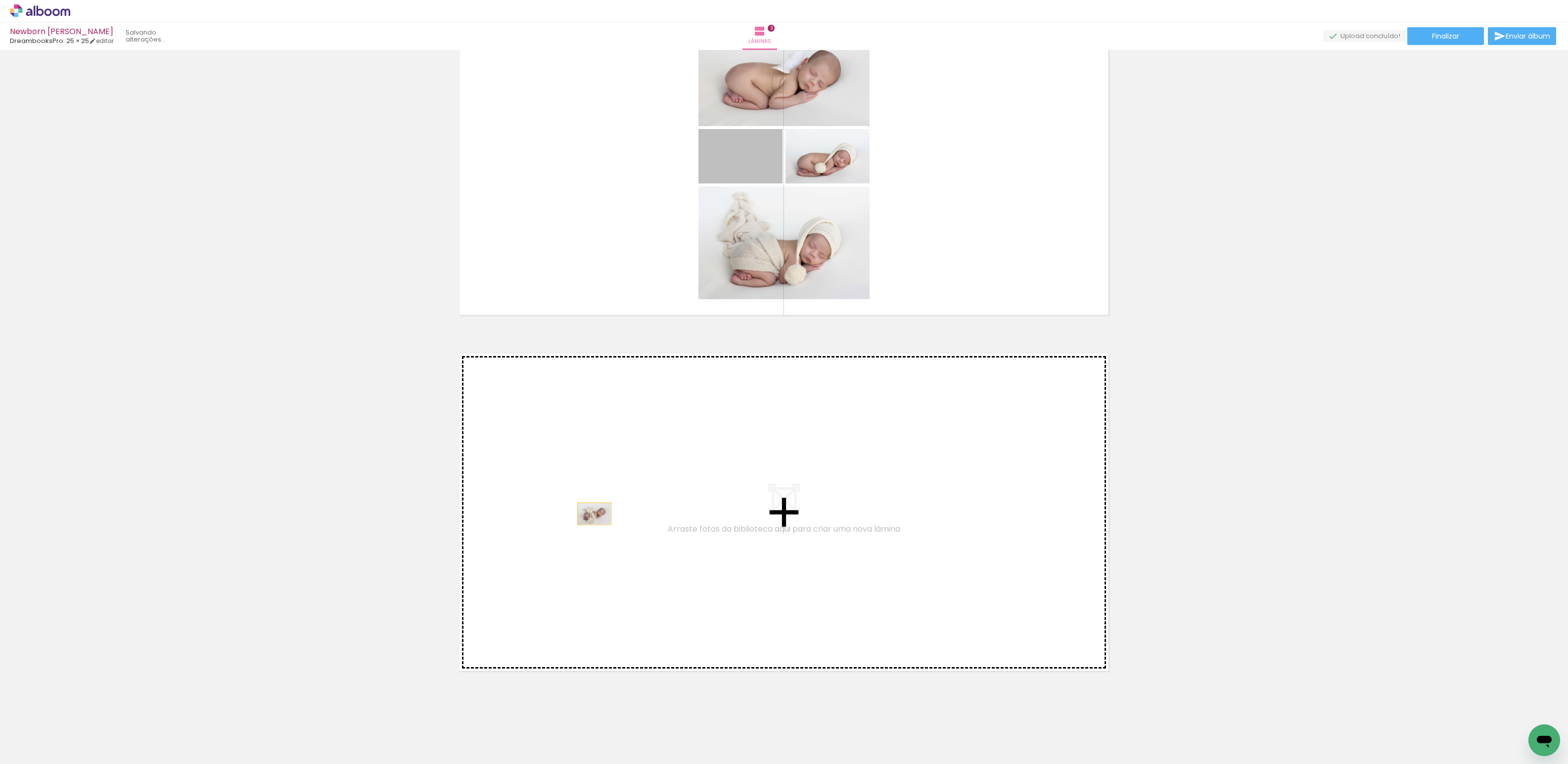
drag, startPoint x: 754, startPoint y: 159, endPoint x: 590, endPoint y: 514, distance: 391.1
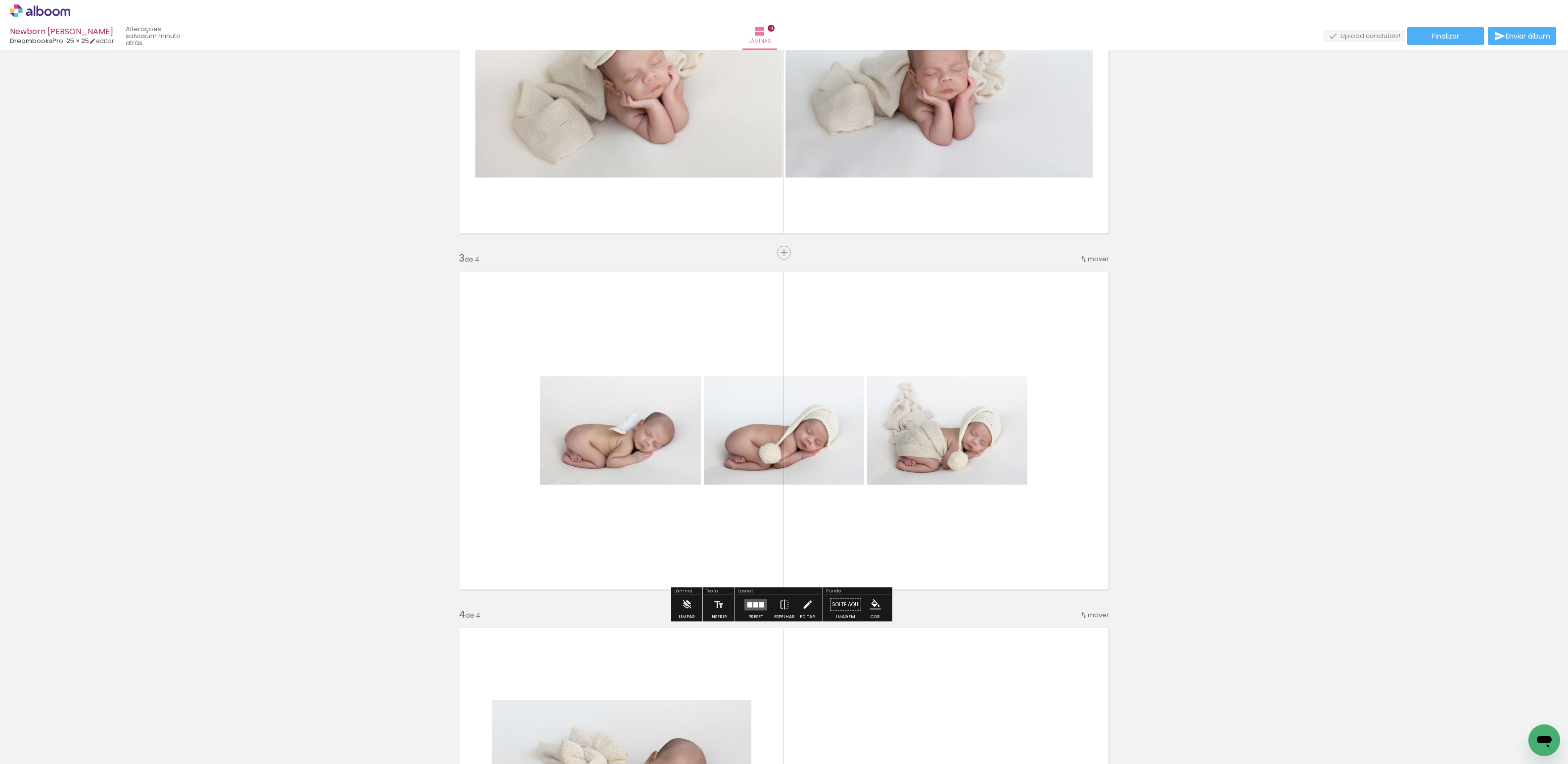
scroll to position [527, 0]
click at [759, 606] on div at bounding box center [761, 603] width 5 height 5
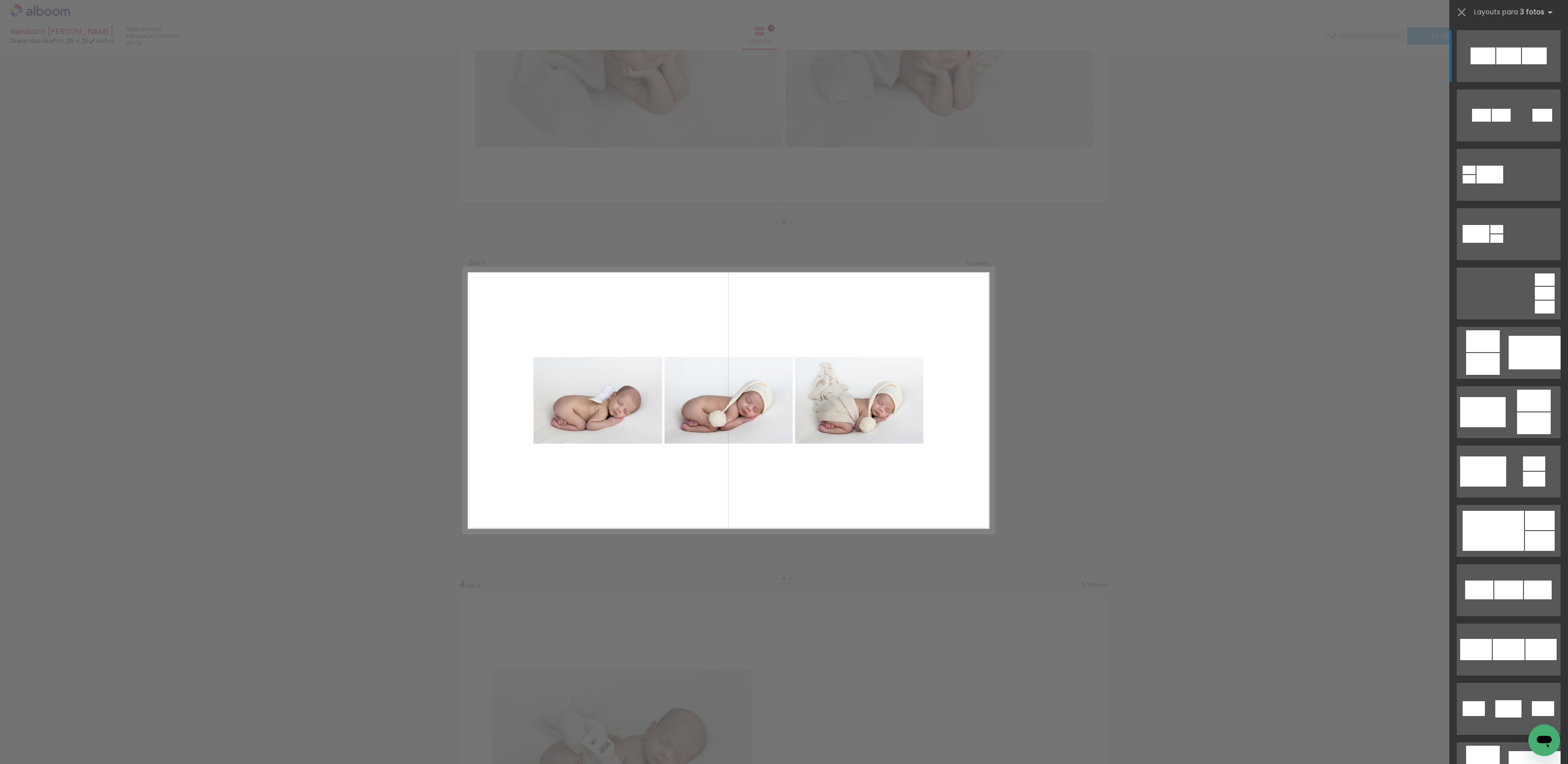
scroll to position [580, 0]
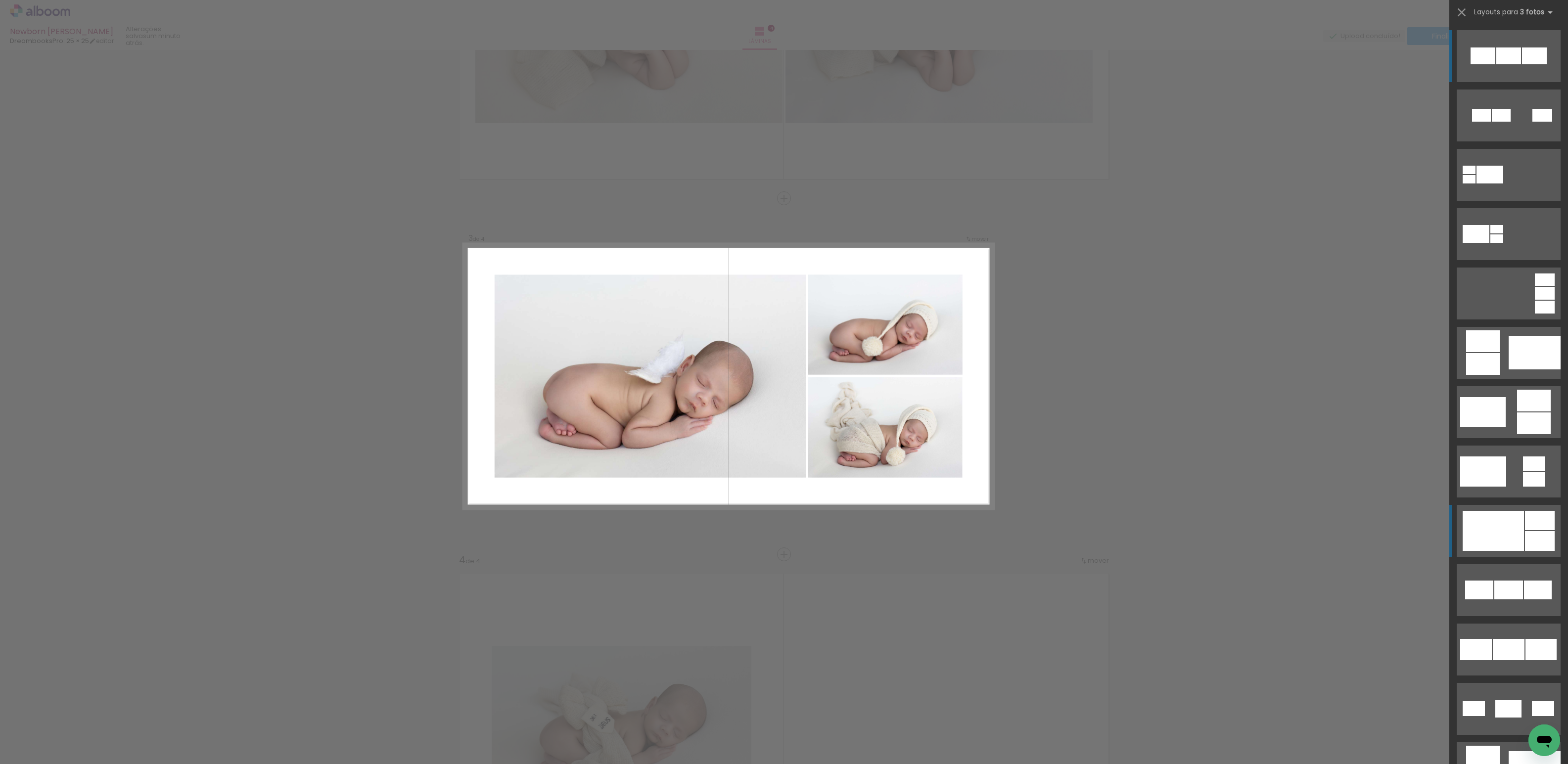
click at [1502, 122] on div at bounding box center [1501, 115] width 19 height 13
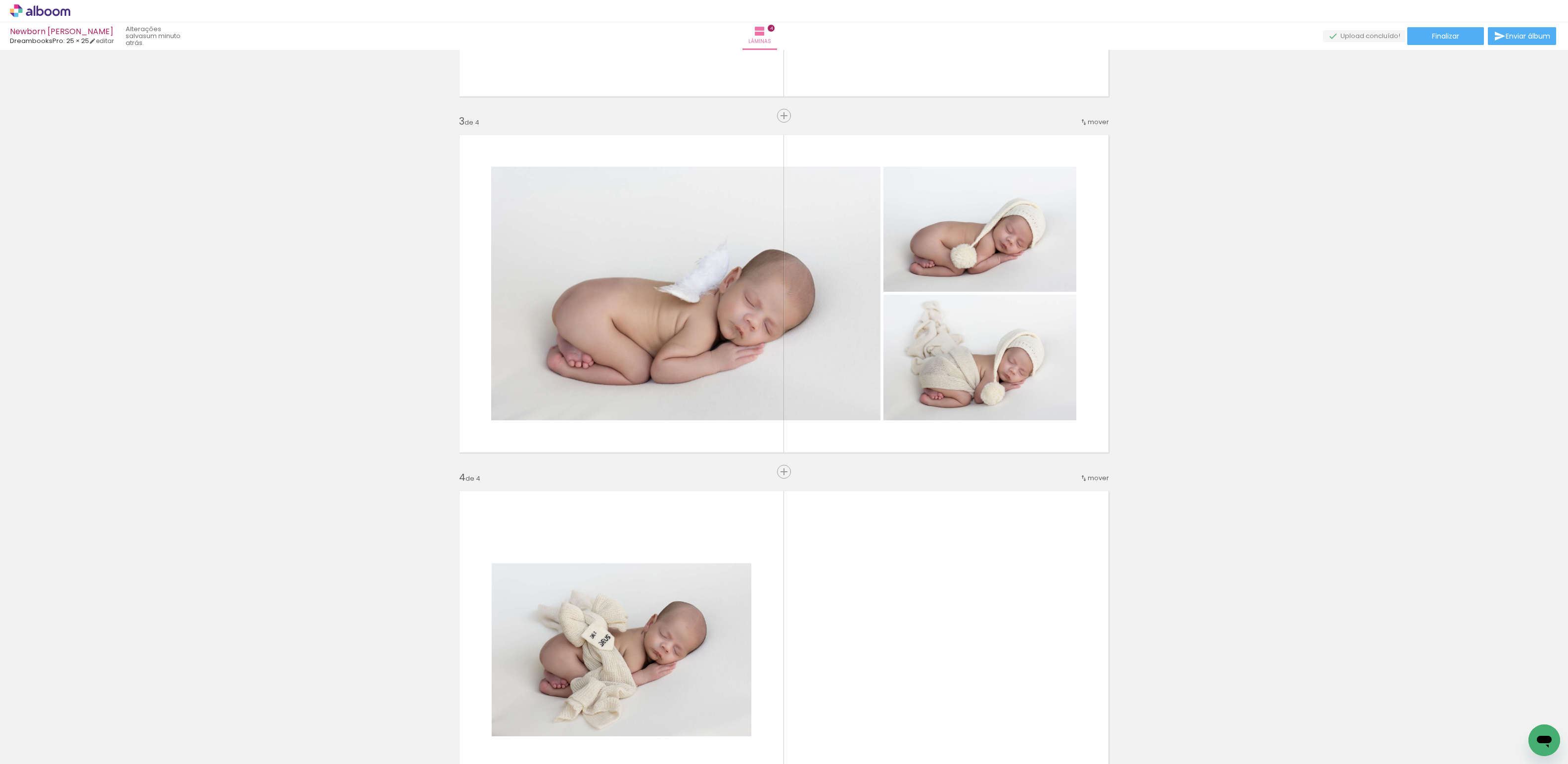
scroll to position [664, 0]
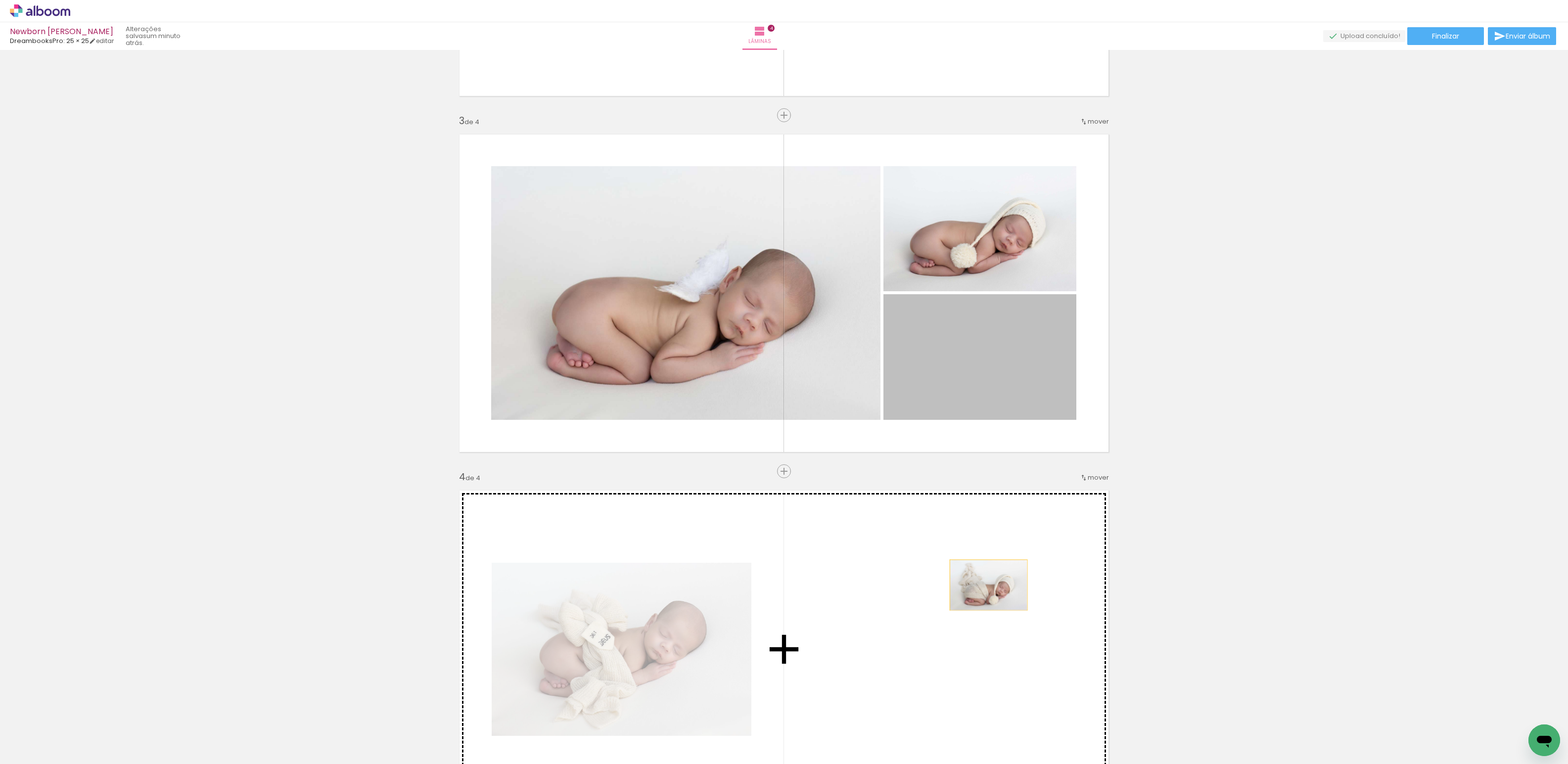
drag, startPoint x: 1009, startPoint y: 363, endPoint x: 985, endPoint y: 585, distance: 223.3
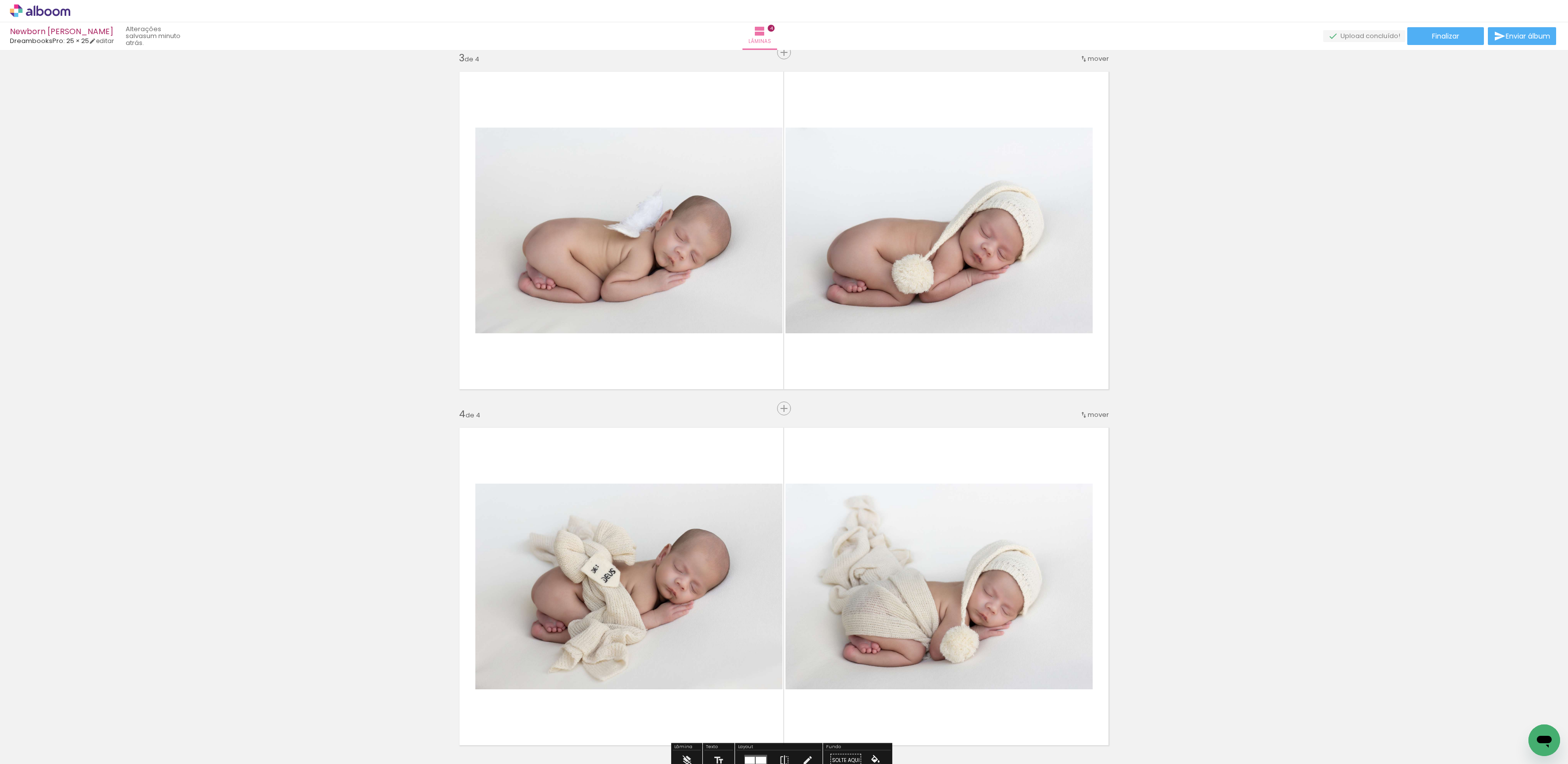
scroll to position [881, 0]
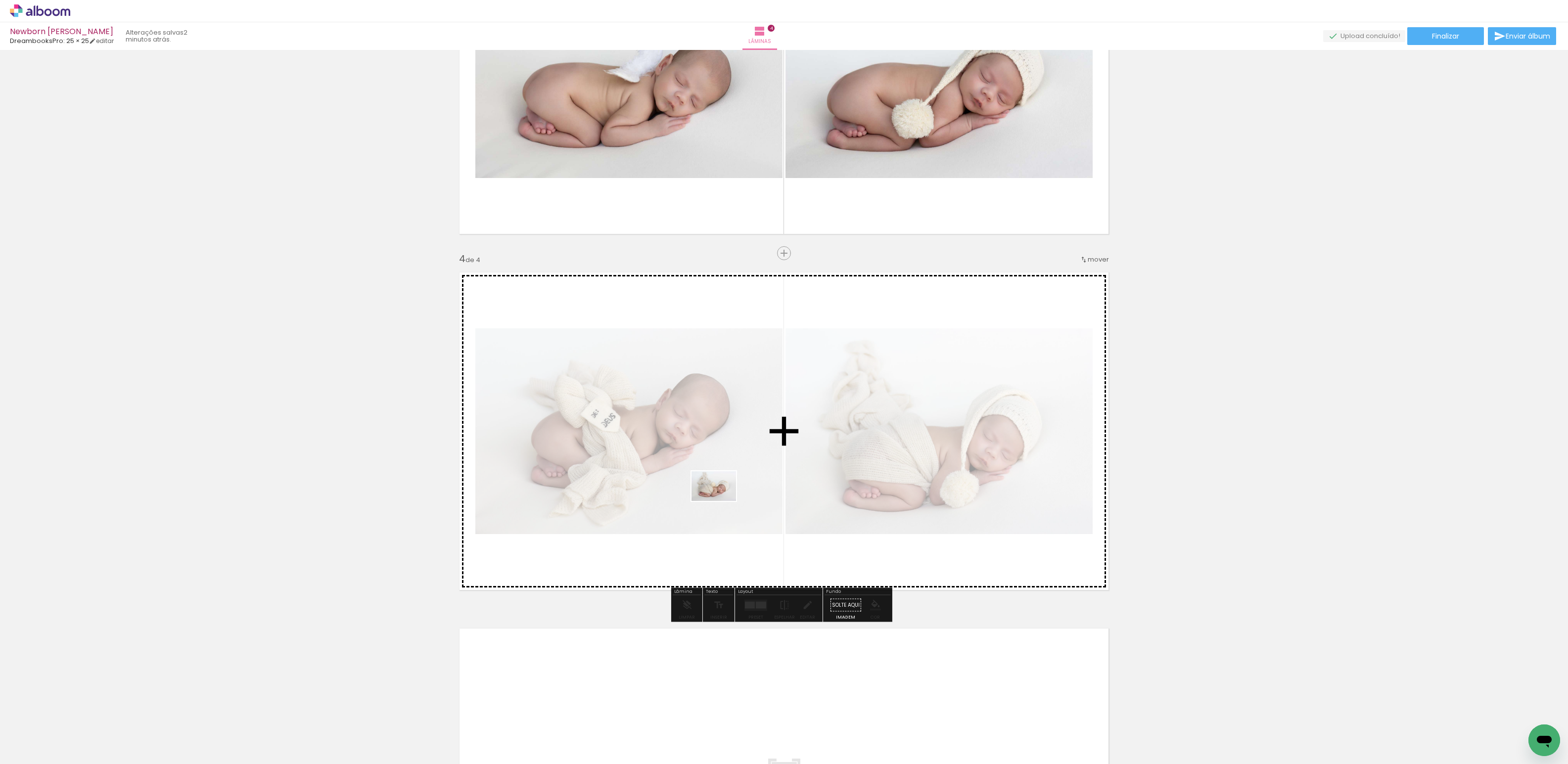
drag, startPoint x: 553, startPoint y: 737, endPoint x: 721, endPoint y: 501, distance: 289.7
click at [721, 501] on quentale-workspace at bounding box center [784, 382] width 1568 height 764
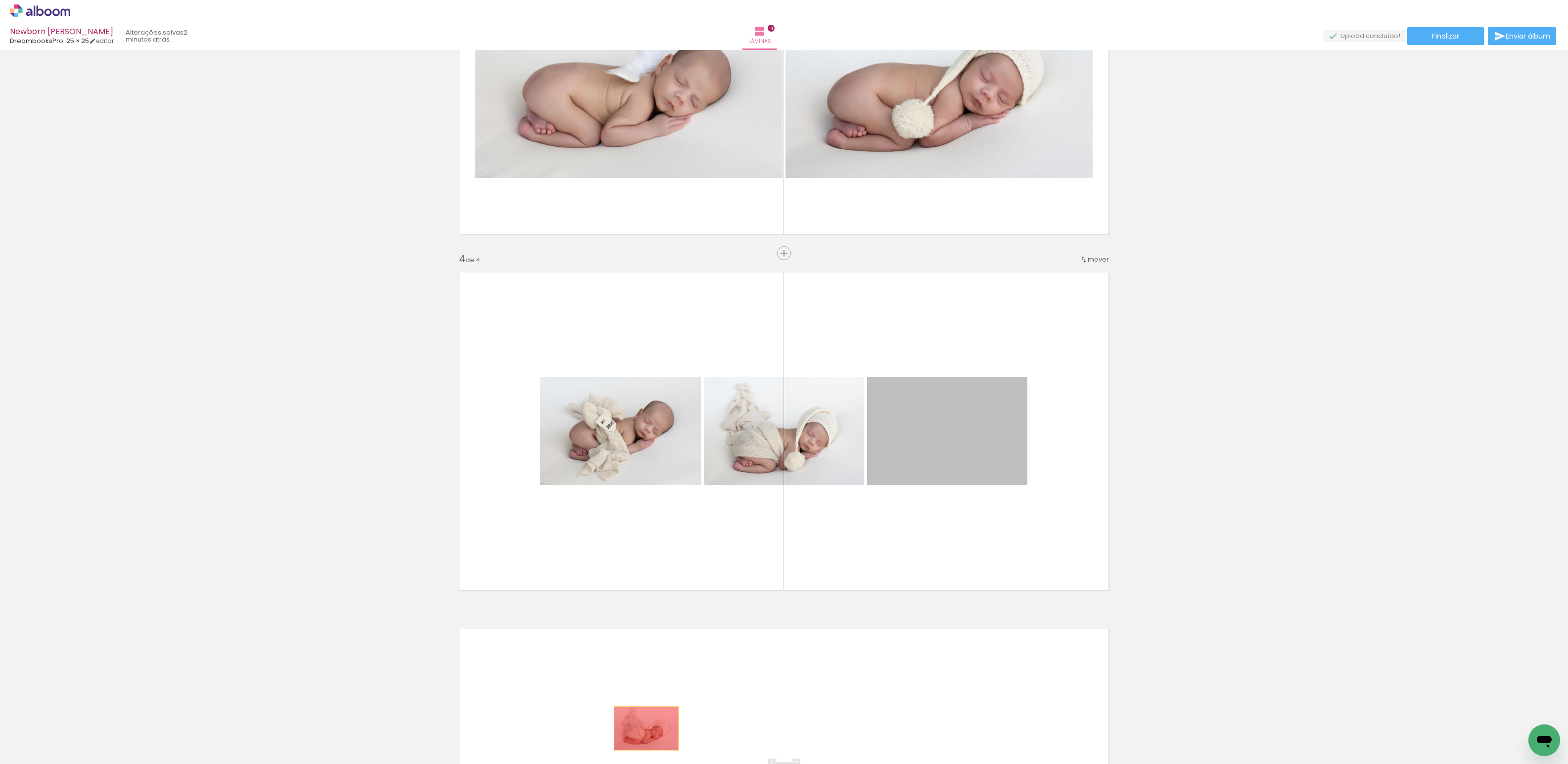
drag, startPoint x: 939, startPoint y: 444, endPoint x: 643, endPoint y: 729, distance: 410.9
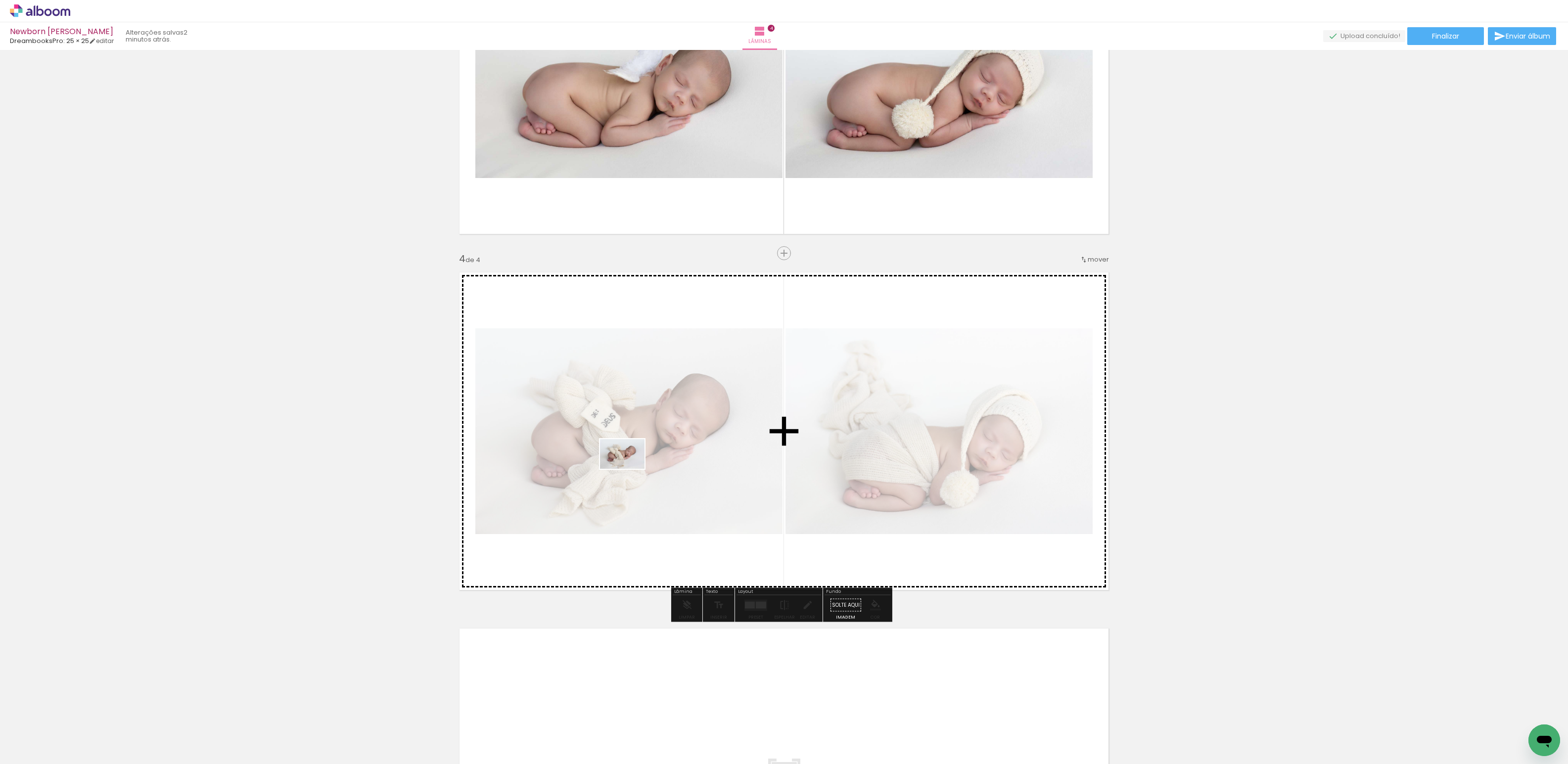
drag, startPoint x: 95, startPoint y: 738, endPoint x: 629, endPoint y: 469, distance: 597.9
click at [629, 469] on quentale-workspace at bounding box center [784, 382] width 1568 height 764
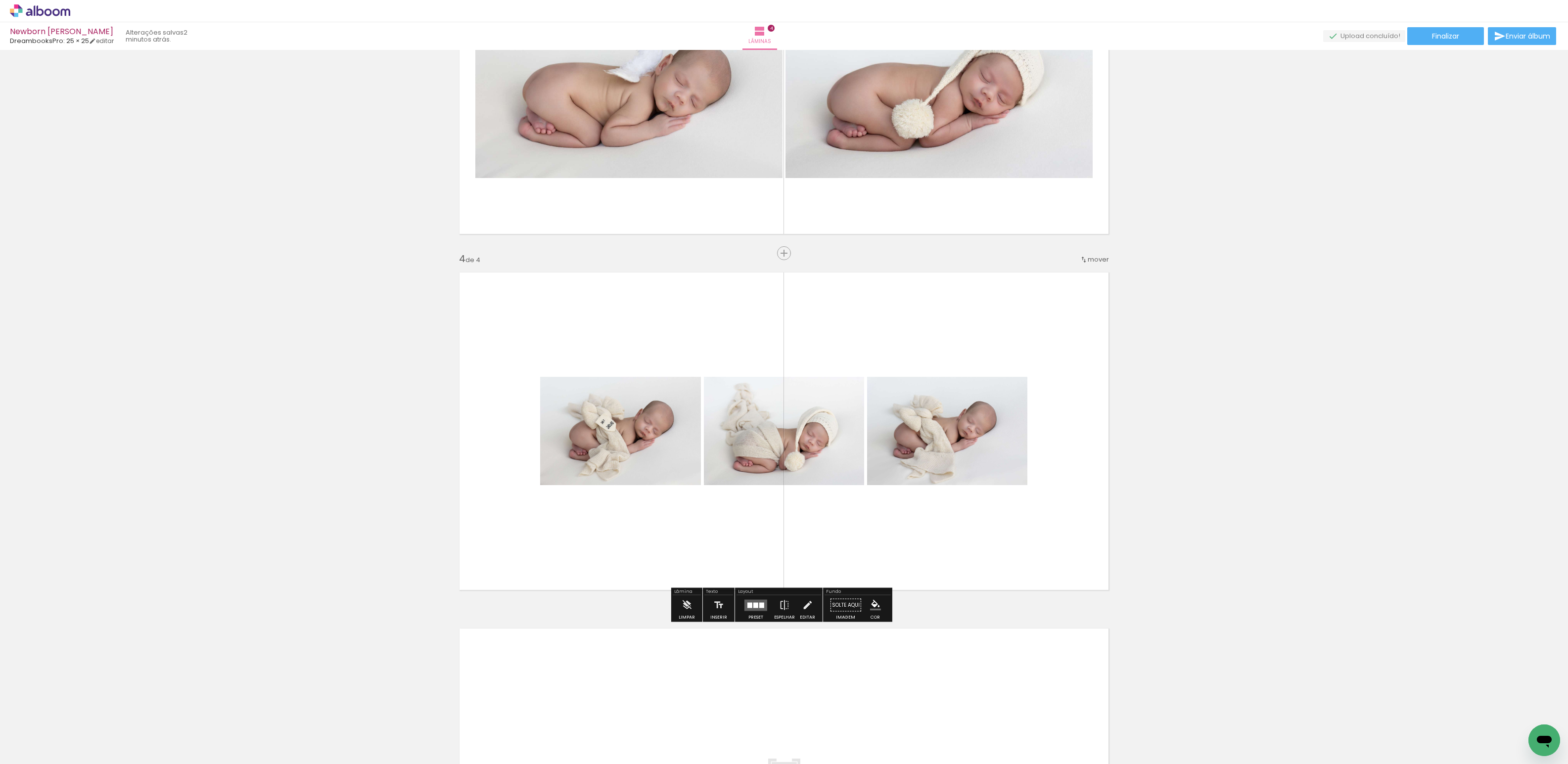
click at [758, 612] on div at bounding box center [756, 605] width 27 height 20
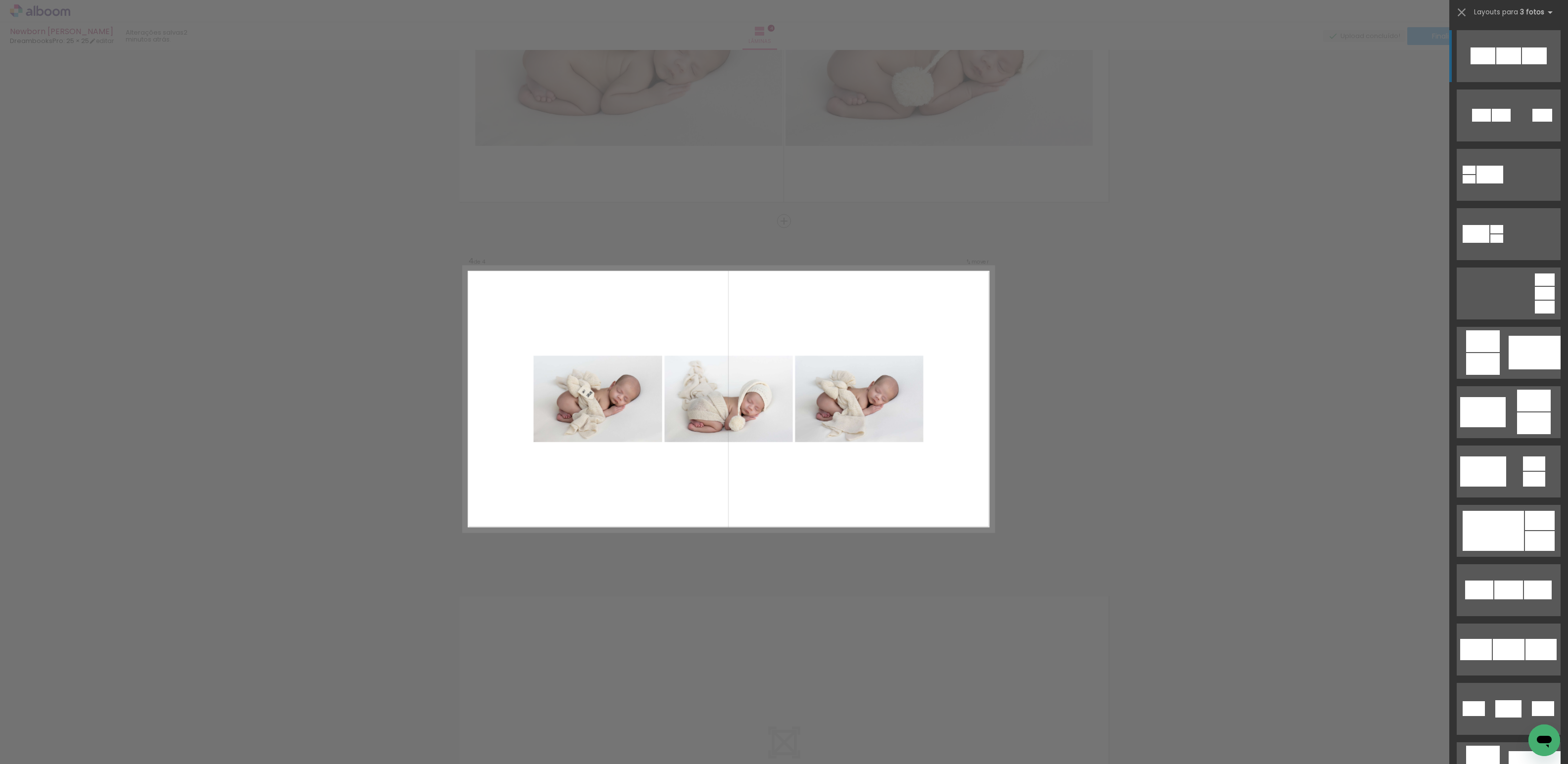
scroll to position [936, 0]
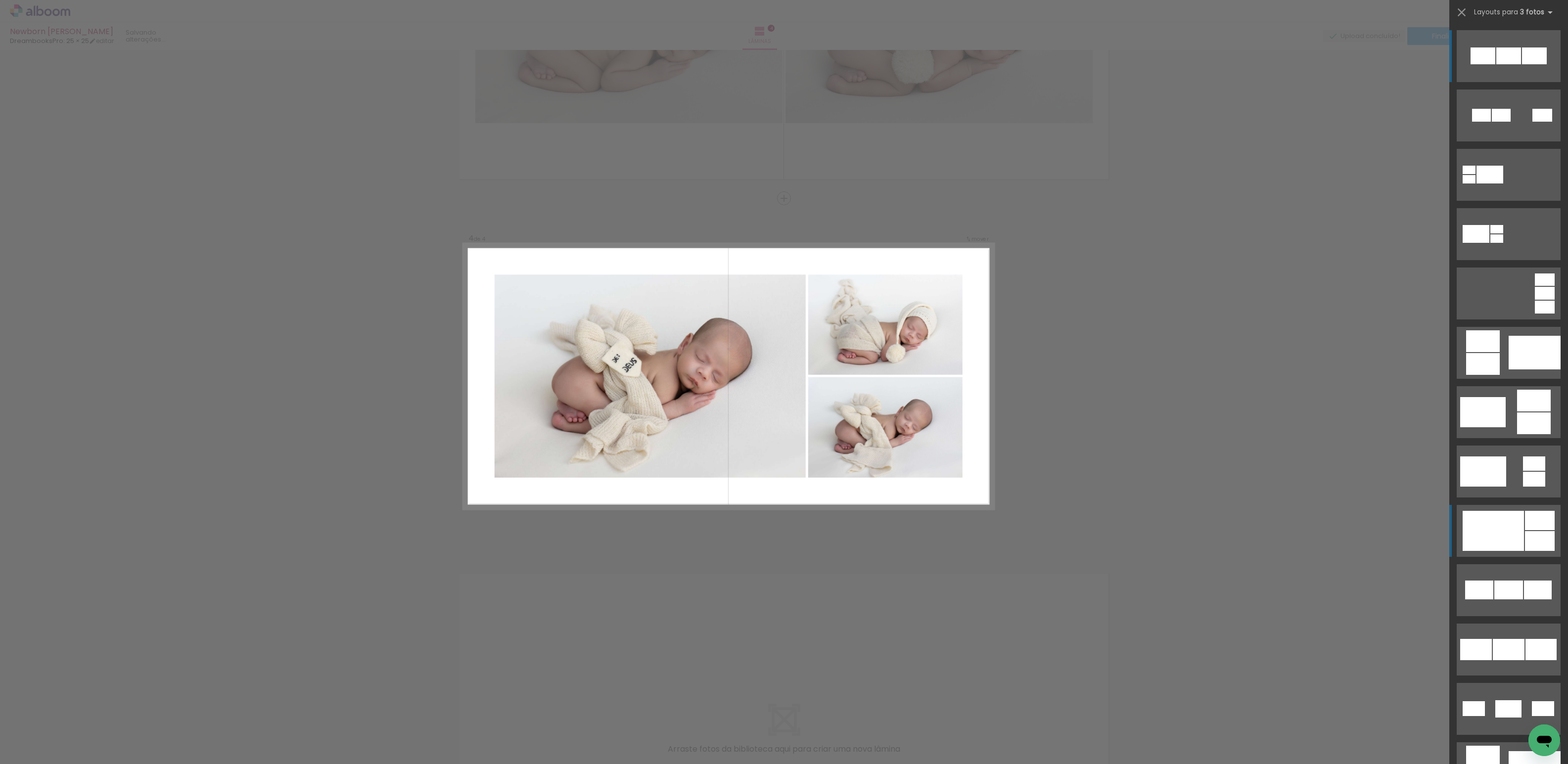
click at [1503, 122] on div at bounding box center [1501, 115] width 19 height 13
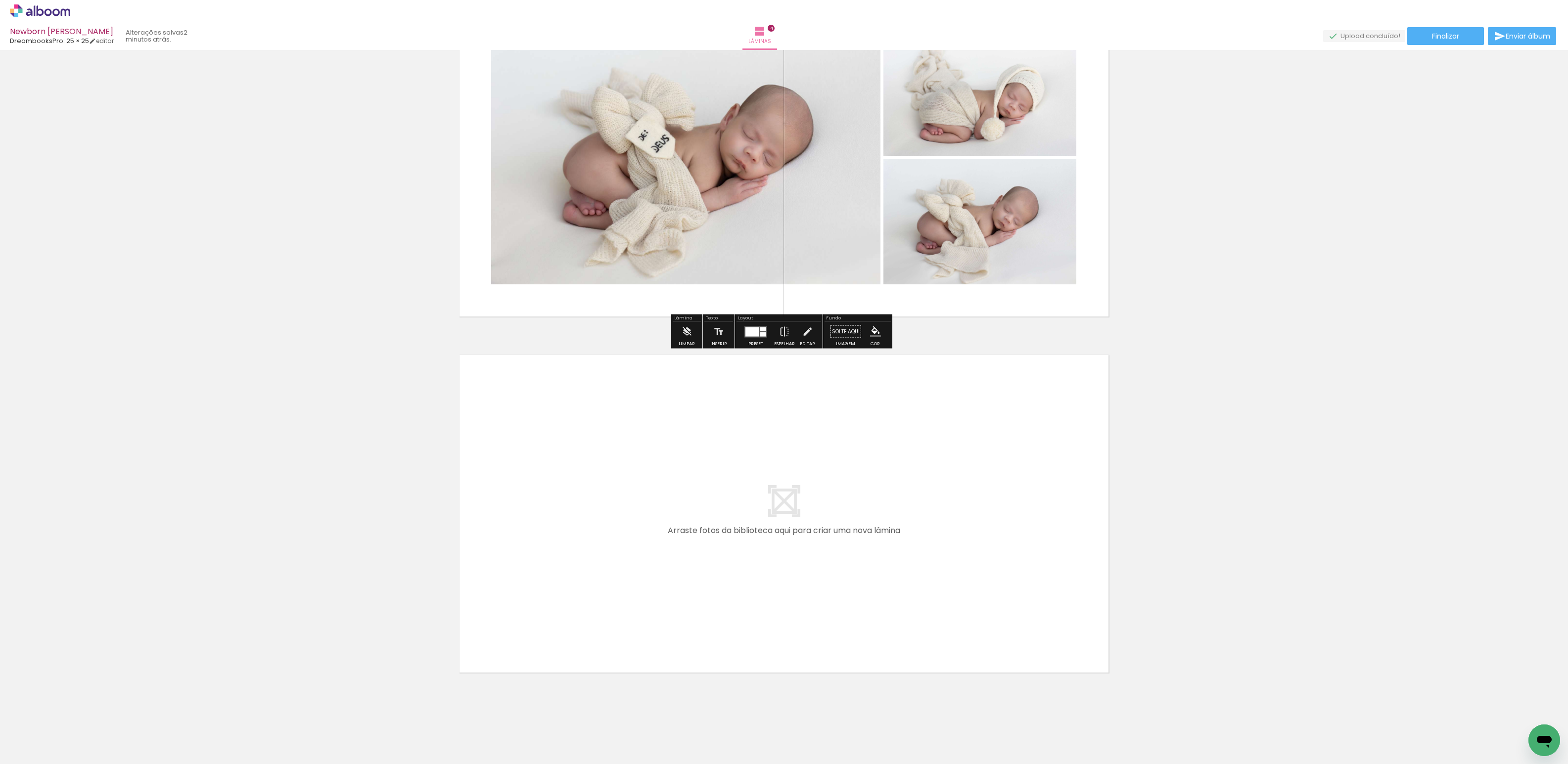
scroll to position [1167, 0]
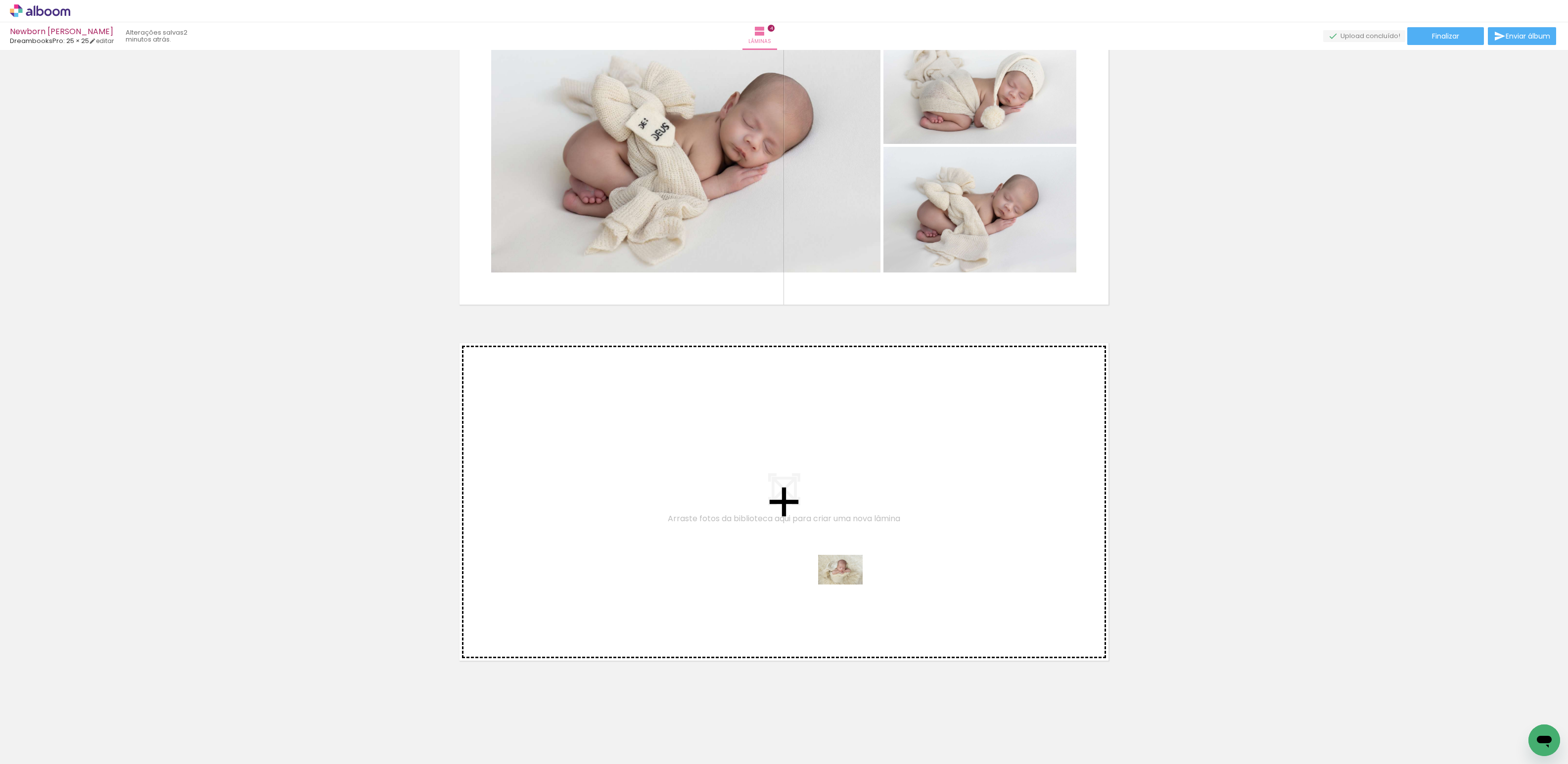
drag, startPoint x: 946, startPoint y: 738, endPoint x: 848, endPoint y: 585, distance: 181.7
click at [848, 585] on quentale-workspace at bounding box center [784, 382] width 1568 height 764
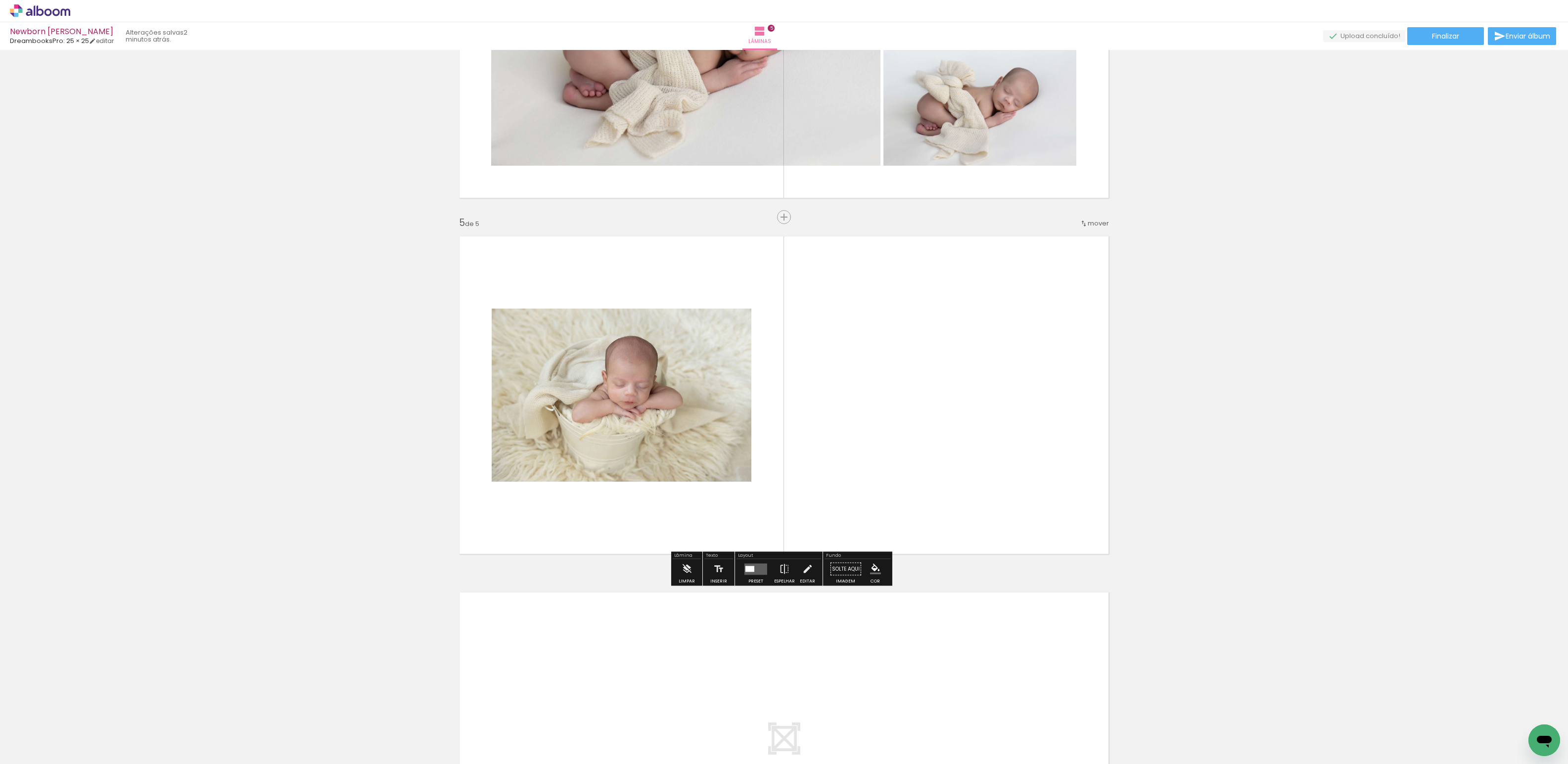
scroll to position [1292, 0]
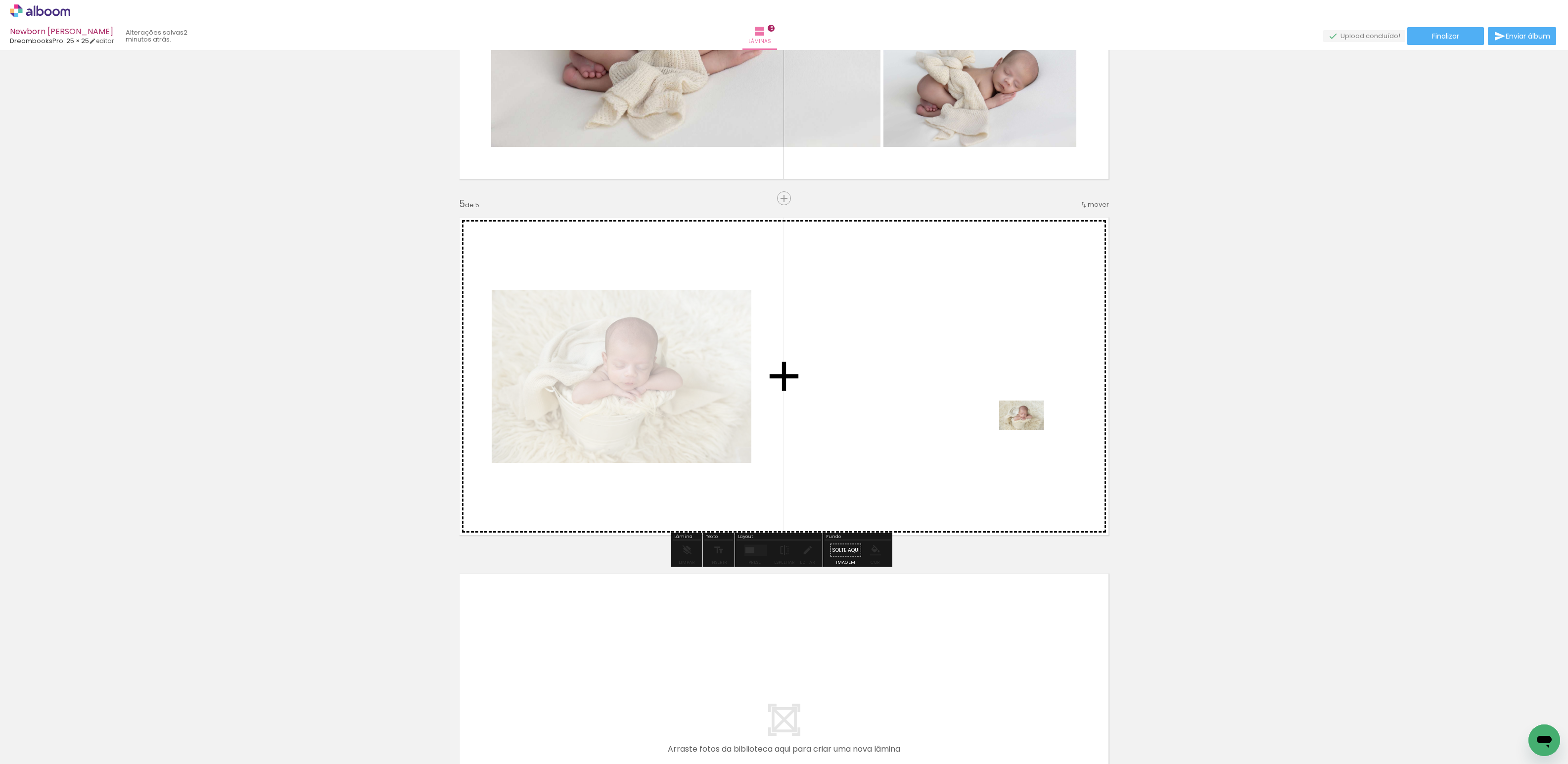
drag, startPoint x: 993, startPoint y: 743, endPoint x: 1027, endPoint y: 413, distance: 331.7
click at [1027, 413] on quentale-workspace at bounding box center [784, 382] width 1568 height 764
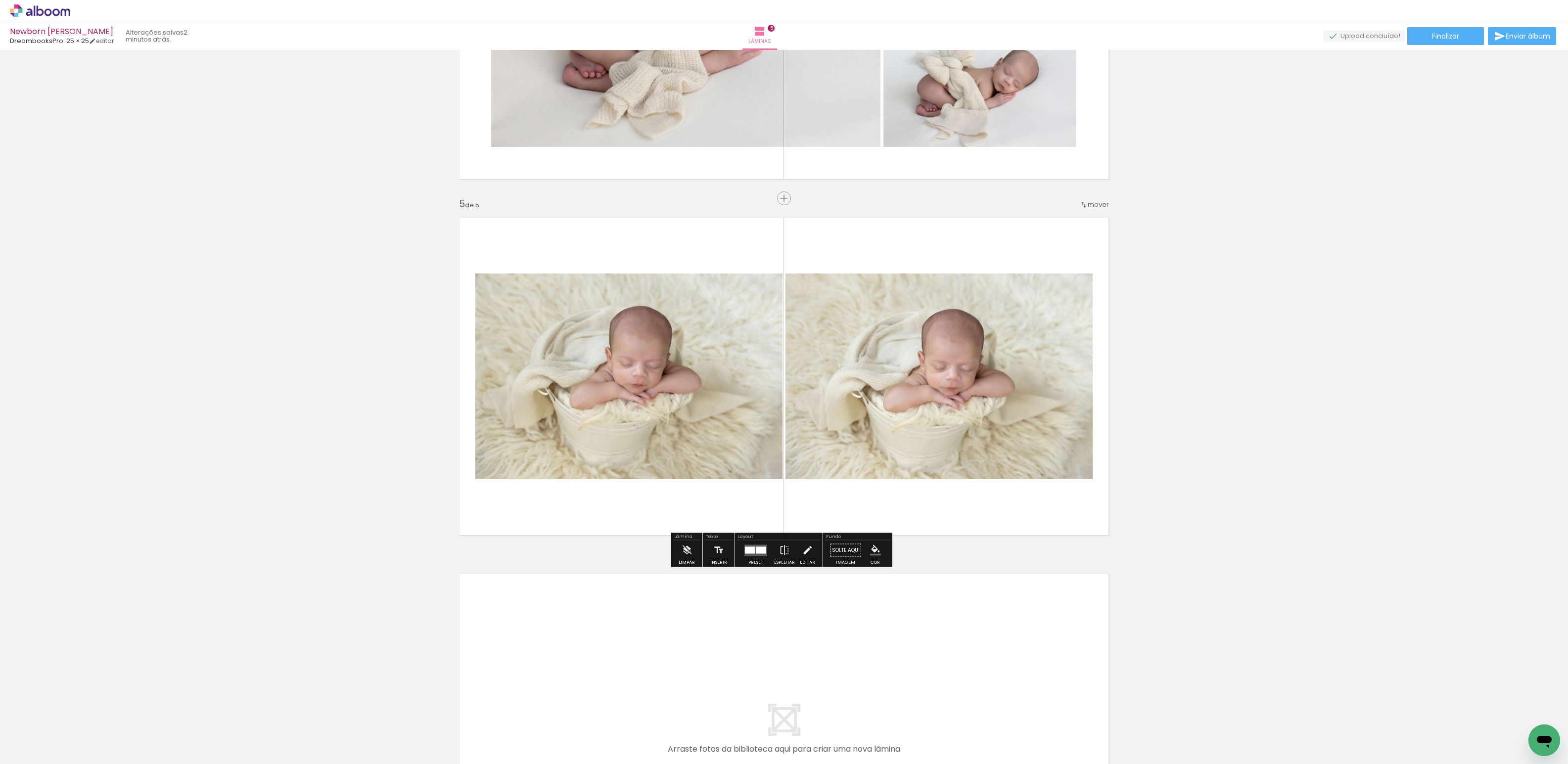
click at [756, 553] on div at bounding box center [761, 550] width 10 height 7
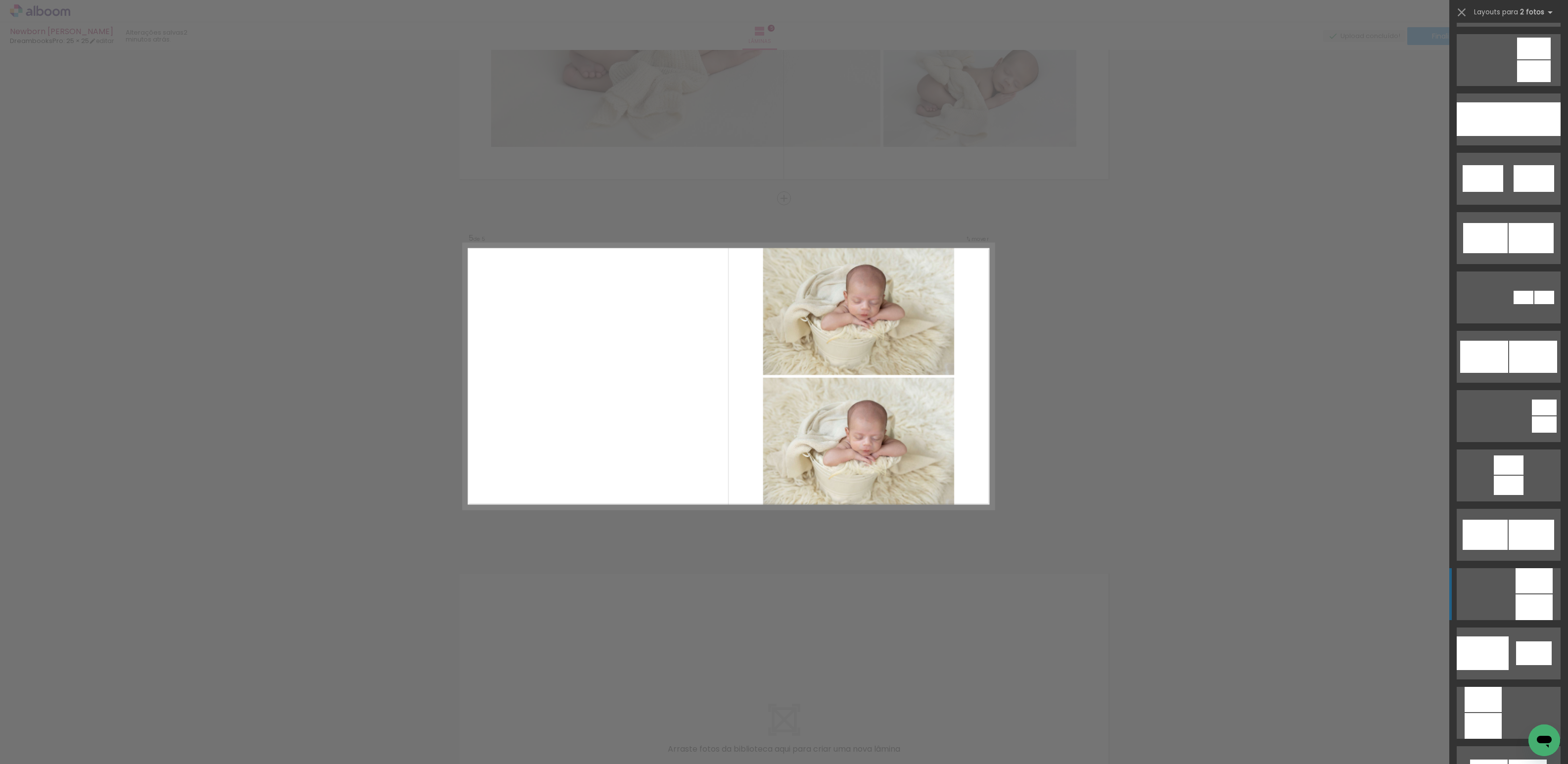
scroll to position [603, 0]
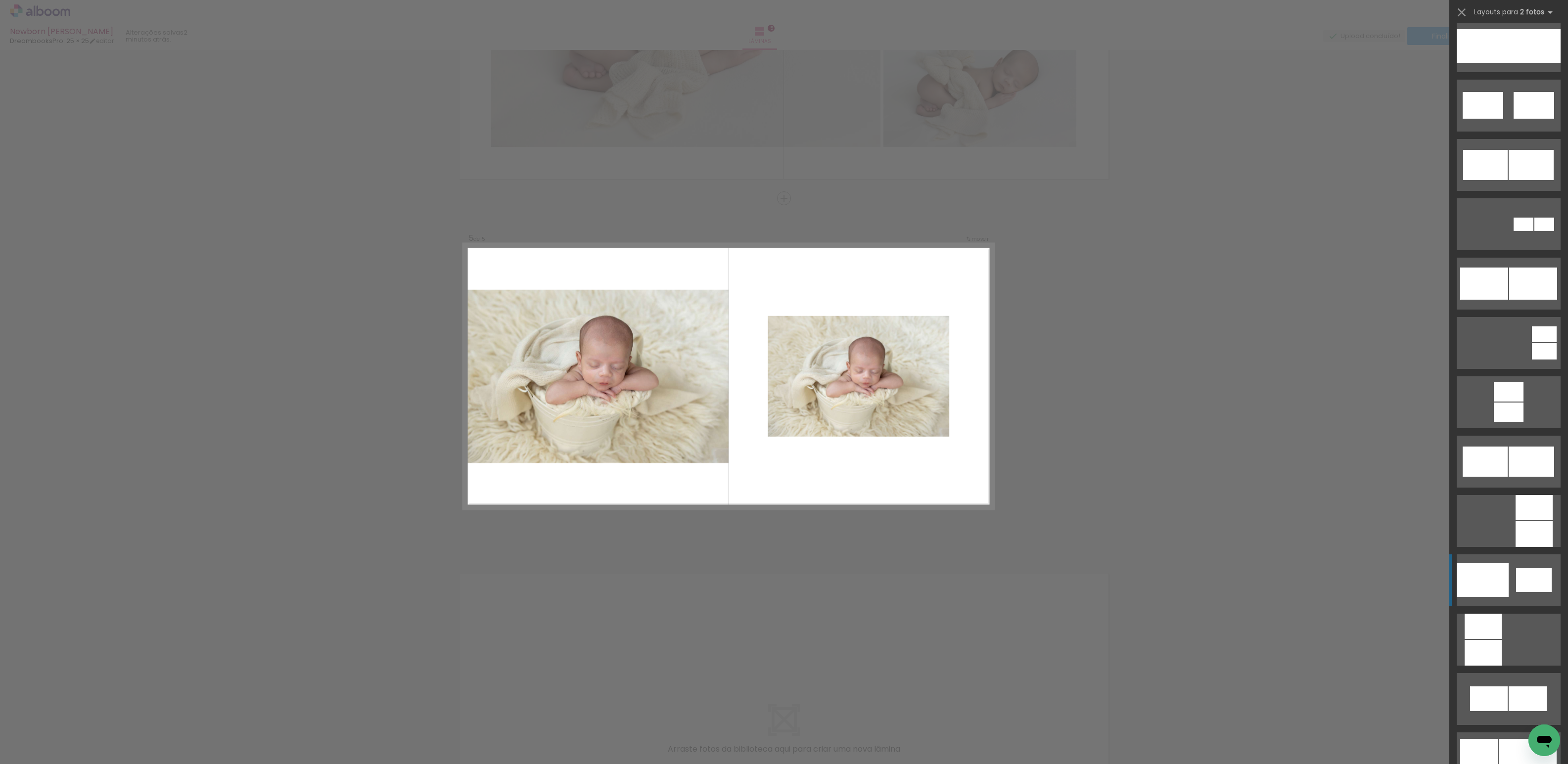
click at [1491, 63] on div at bounding box center [1482, 46] width 52 height 33
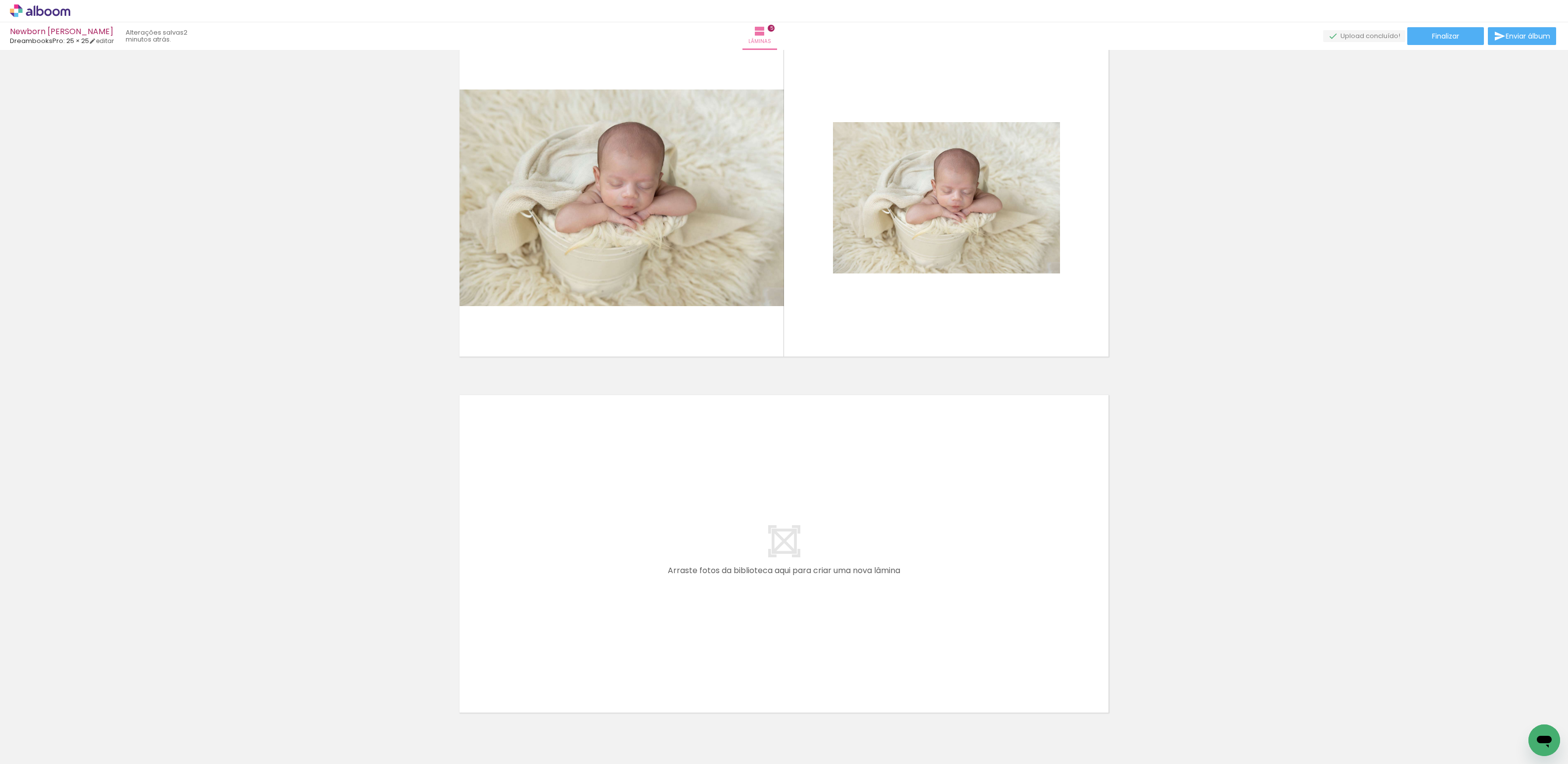
scroll to position [1523, 0]
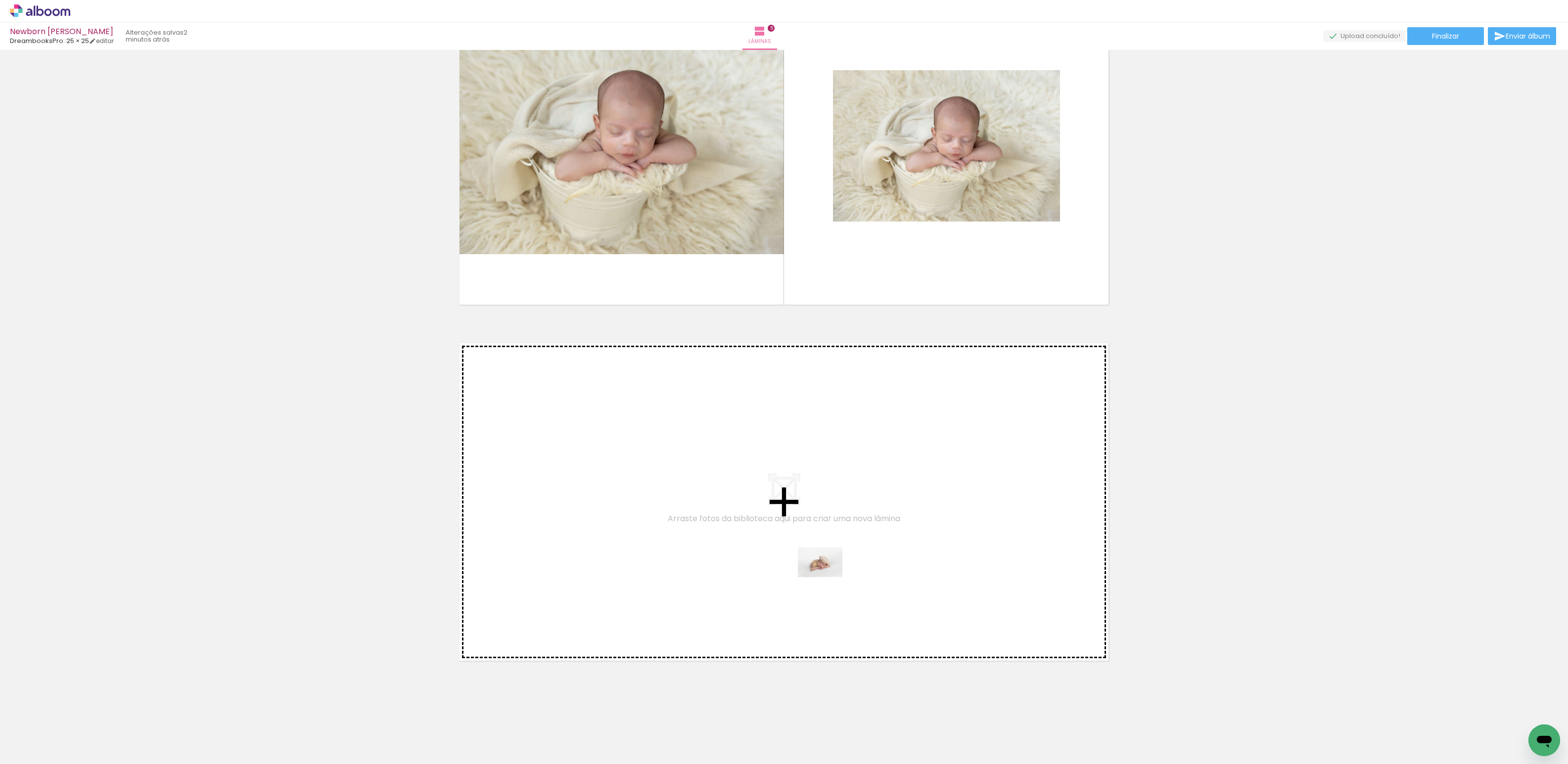
drag, startPoint x: 827, startPoint y: 735, endPoint x: 828, endPoint y: 577, distance: 158.0
click at [828, 577] on quentale-workspace at bounding box center [784, 382] width 1568 height 764
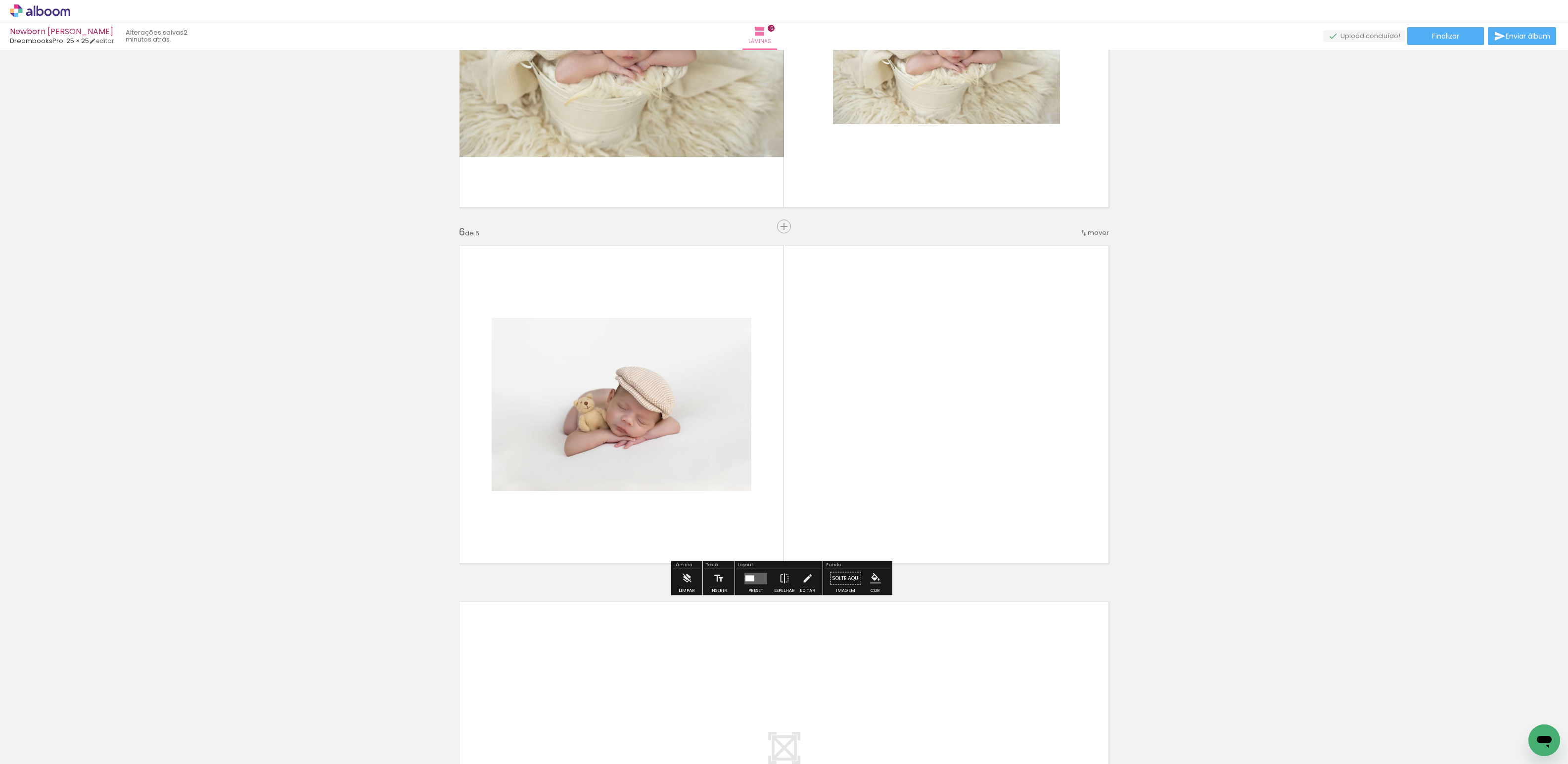
scroll to position [1649, 0]
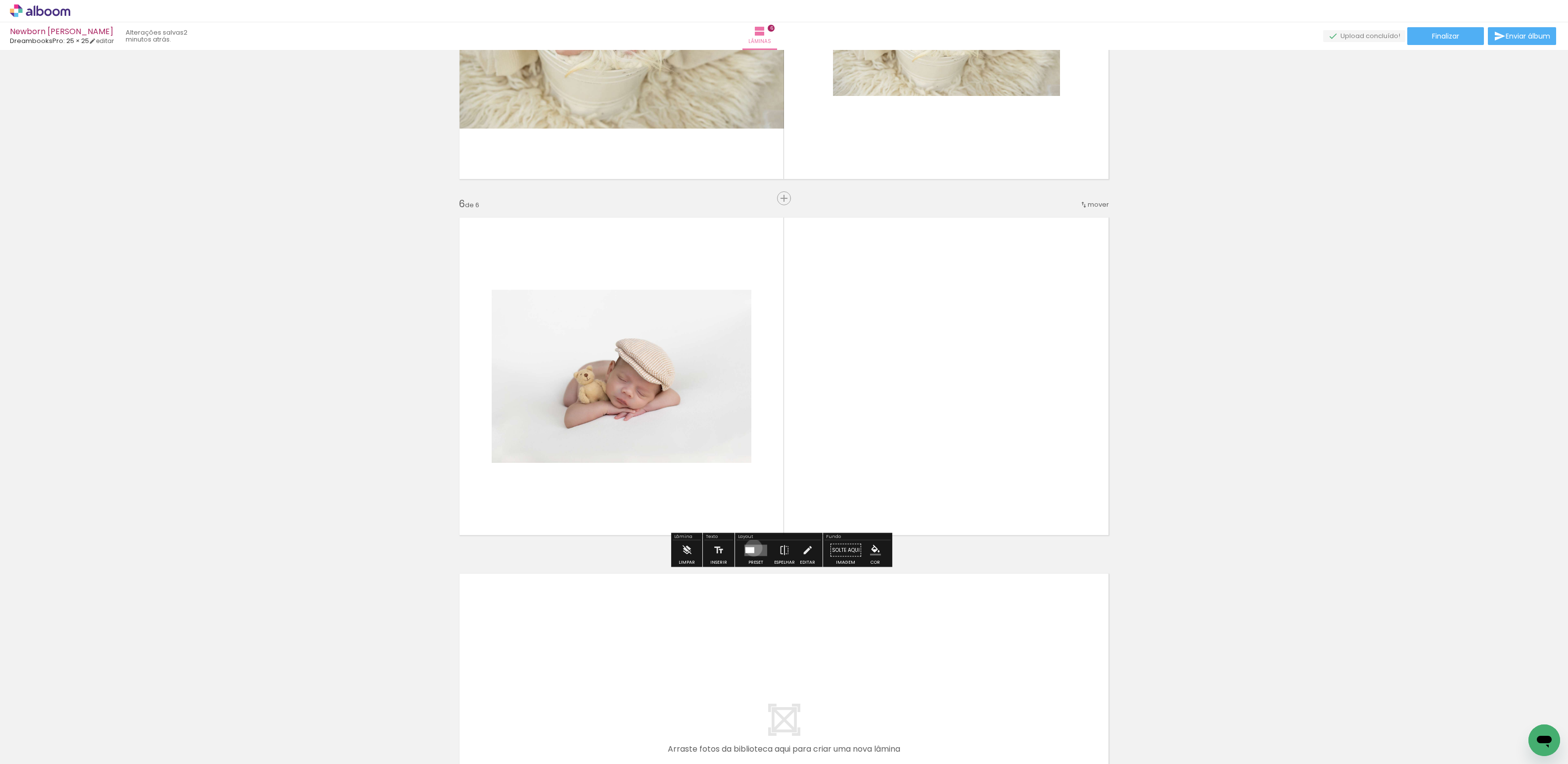
click at [751, 548] on div at bounding box center [750, 550] width 9 height 6
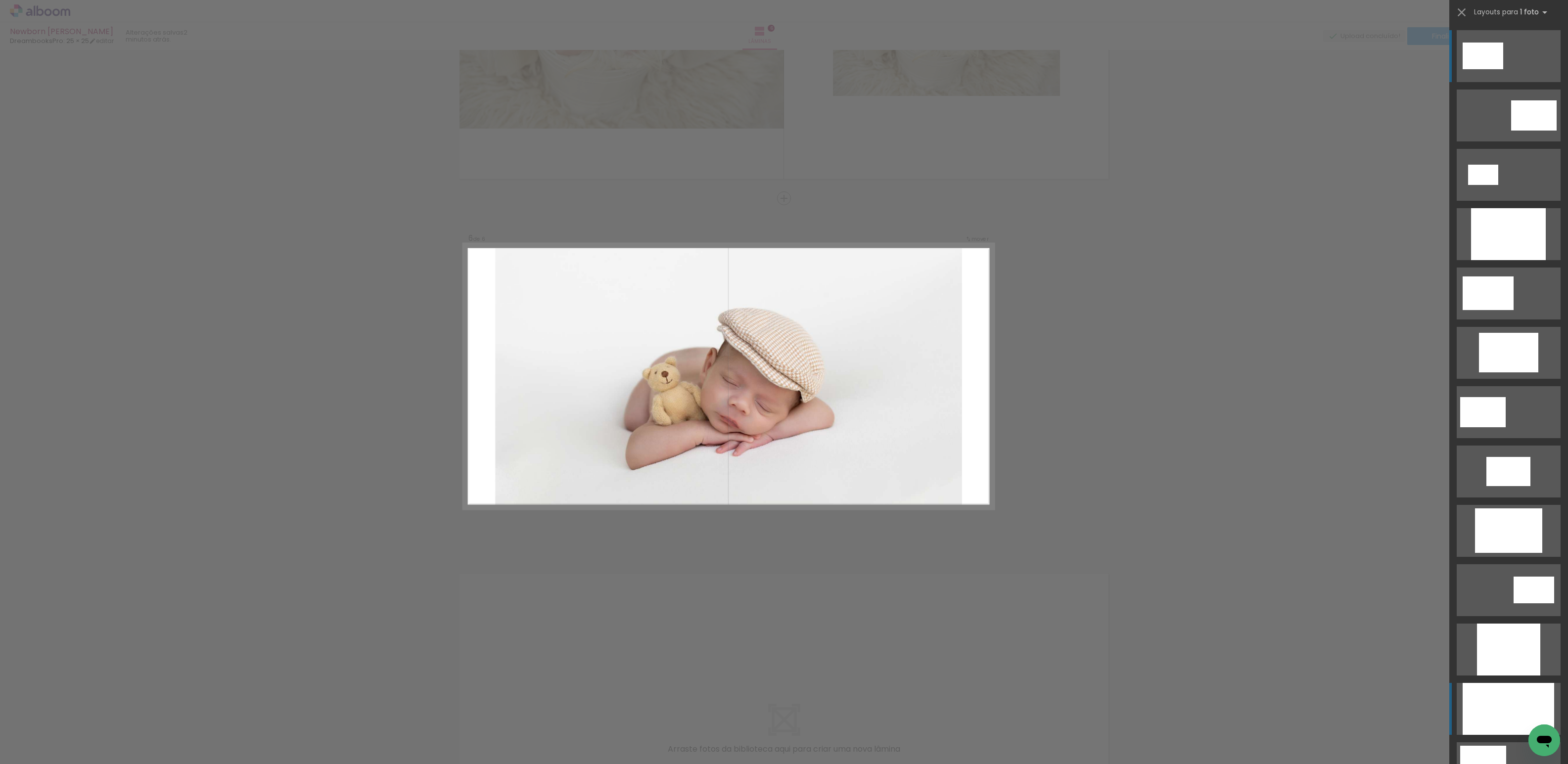
click at [1493, 260] on div at bounding box center [1508, 234] width 75 height 52
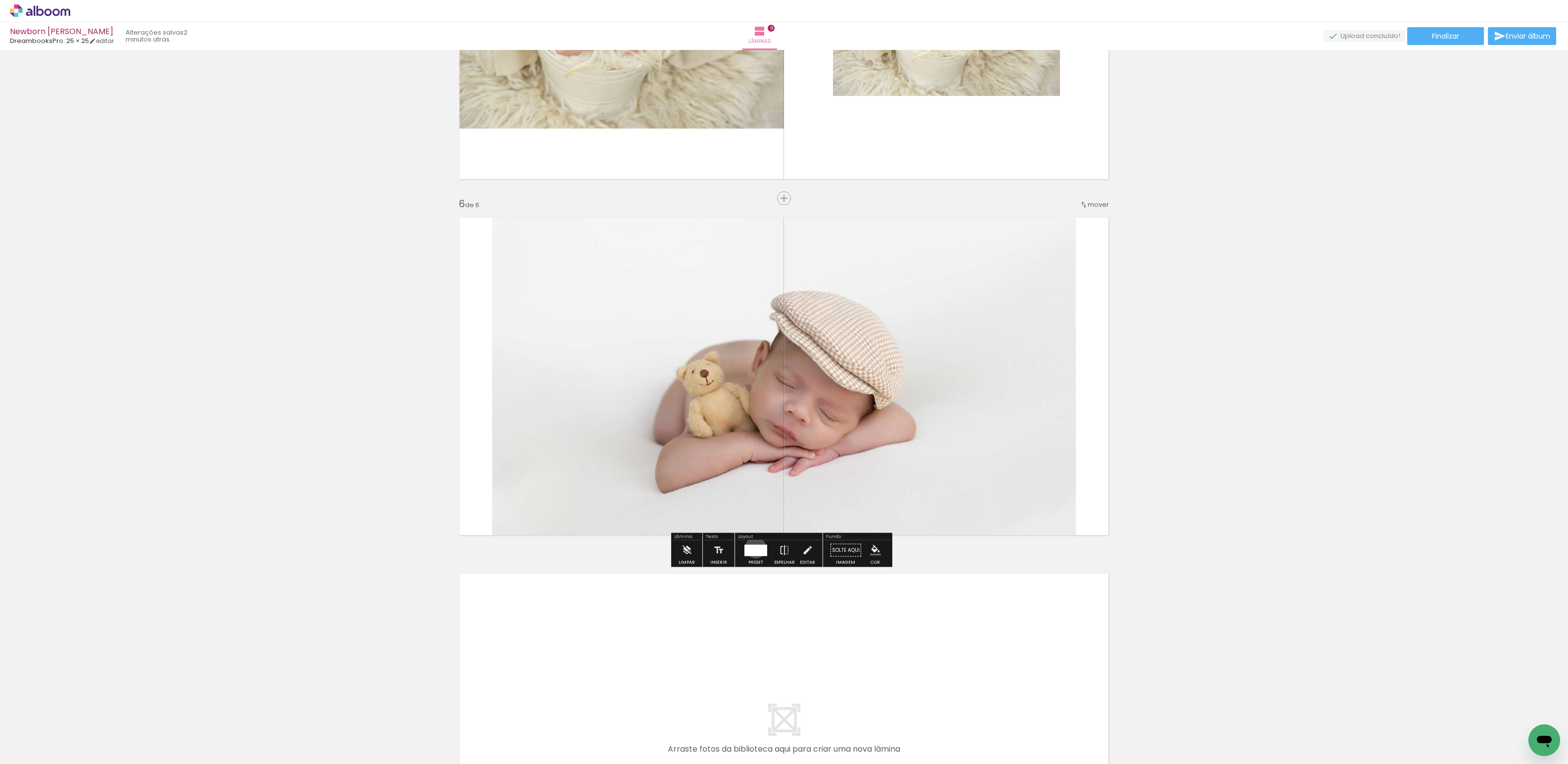
click at [754, 548] on div at bounding box center [755, 550] width 23 height 12
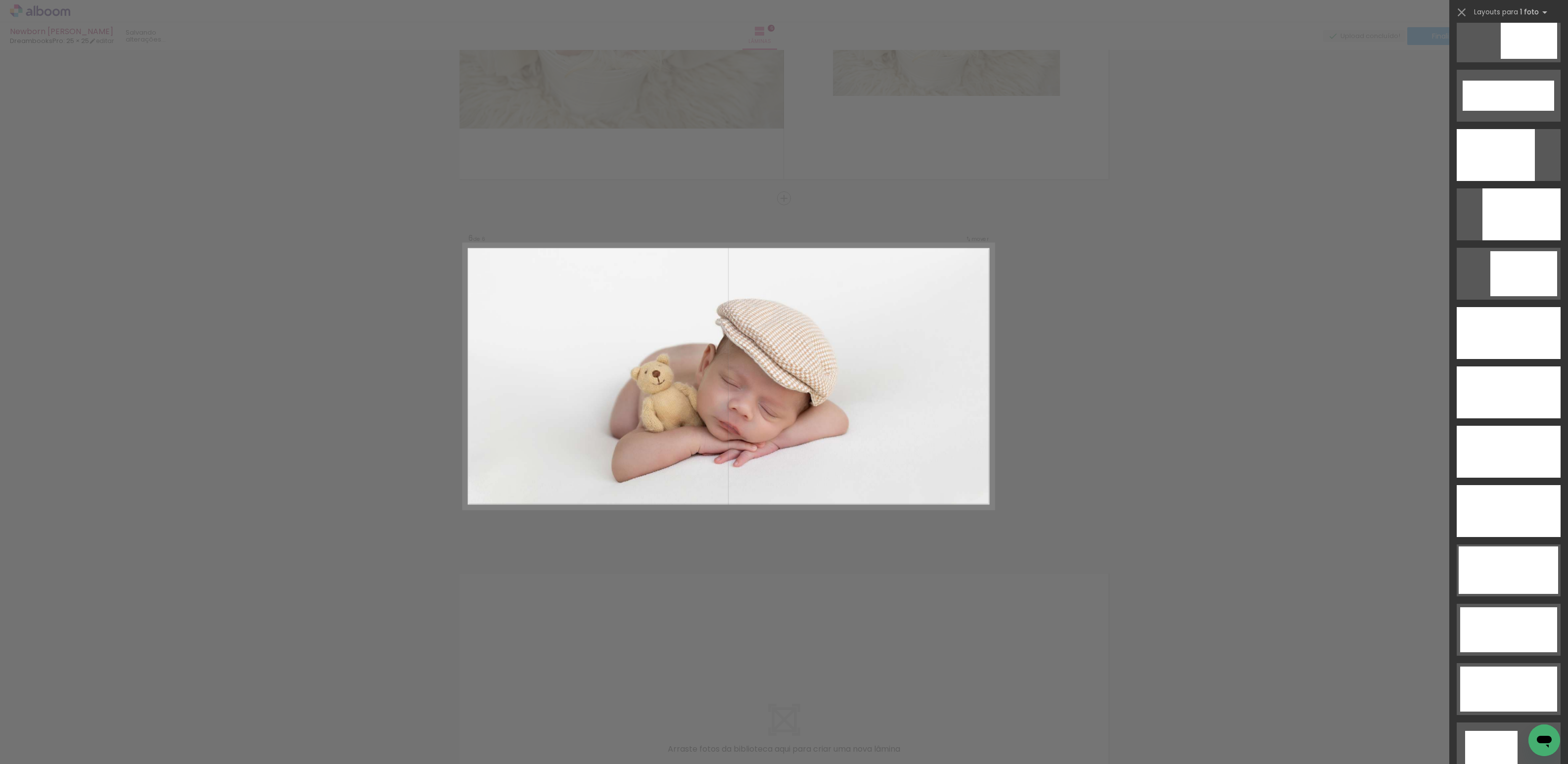
scroll to position [2598, 0]
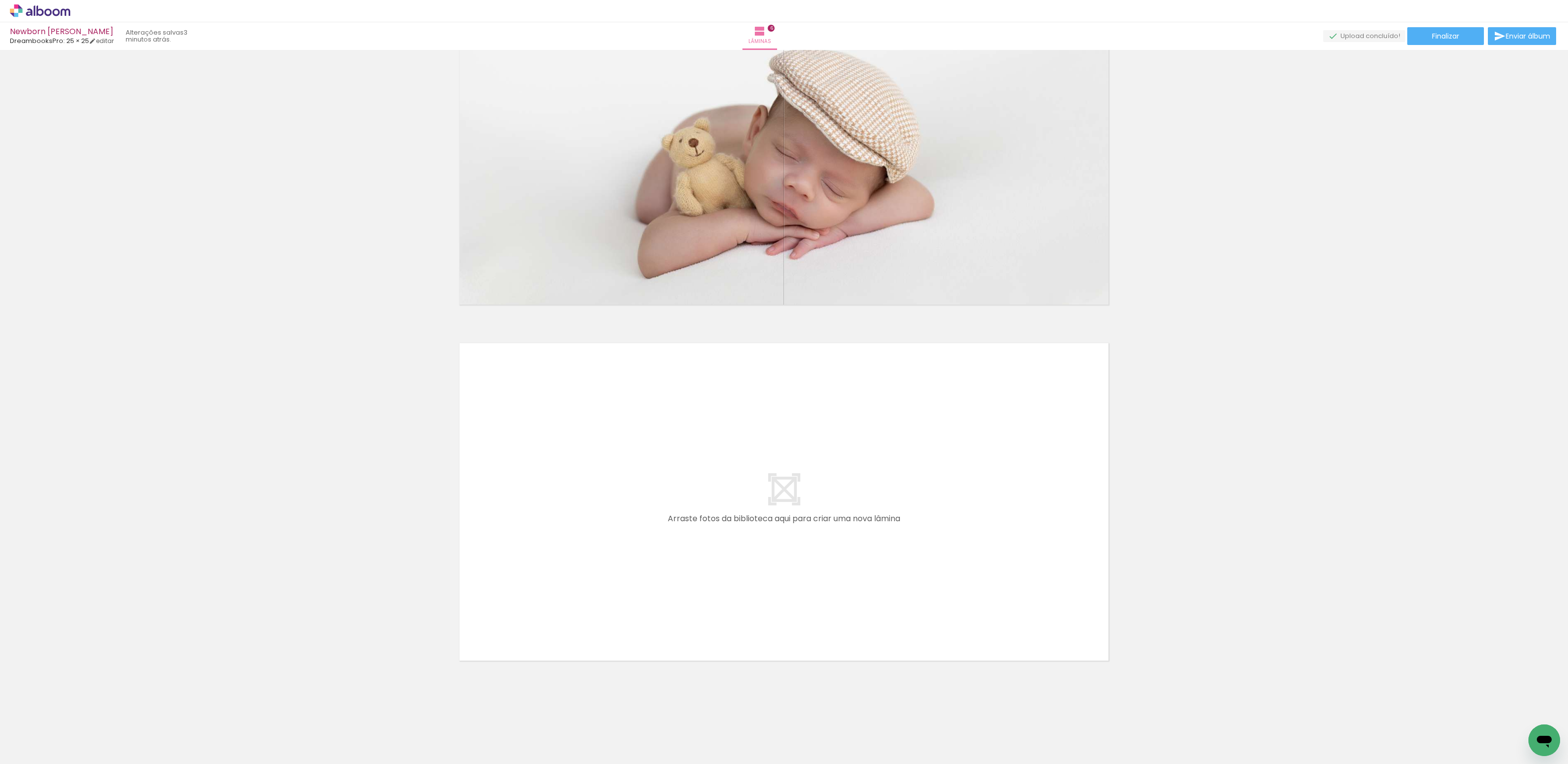
scroll to position [0, 567]
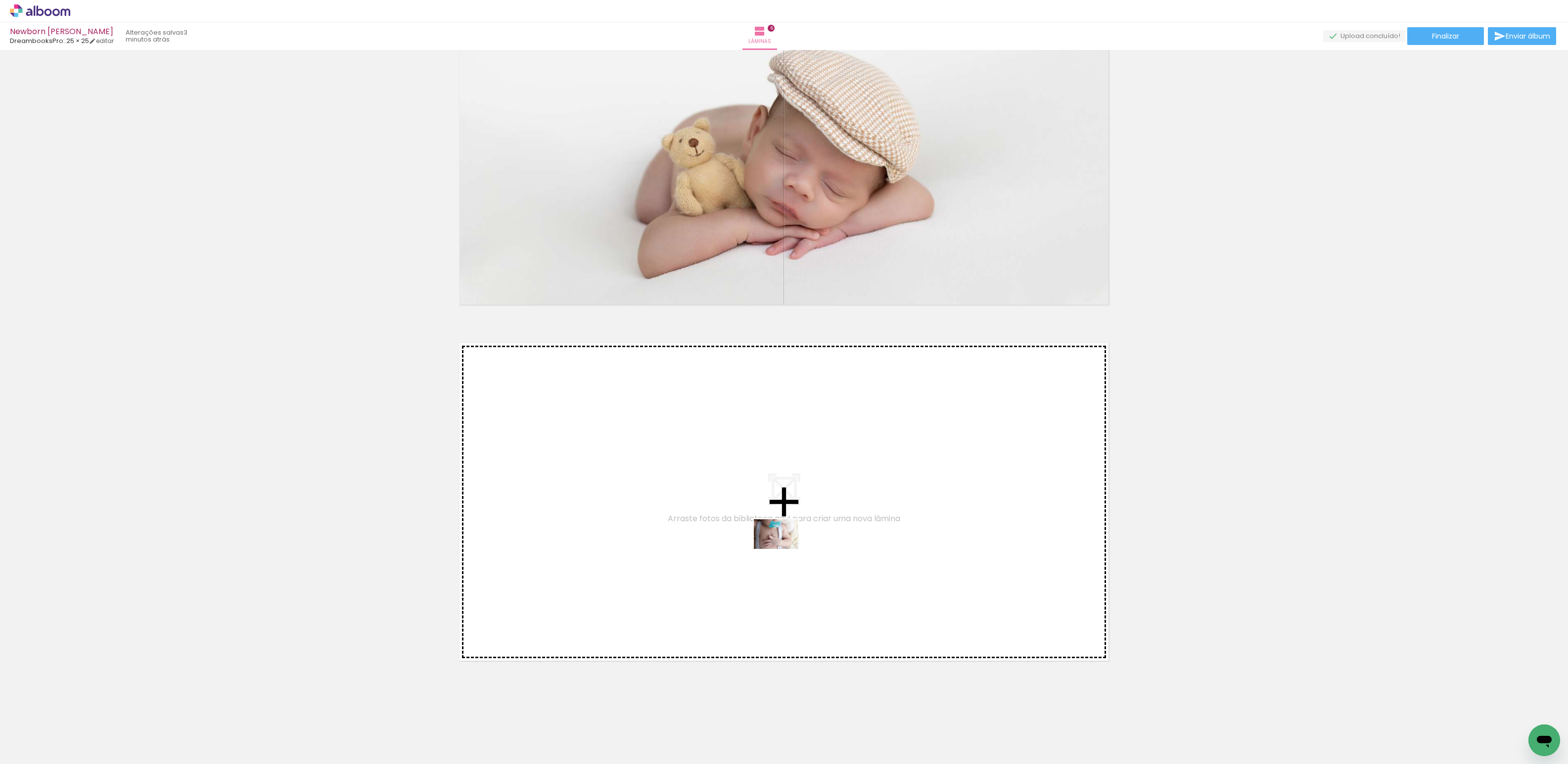
drag, startPoint x: 861, startPoint y: 735, endPoint x: 783, endPoint y: 549, distance: 201.7
click at [783, 549] on quentale-workspace at bounding box center [784, 382] width 1568 height 764
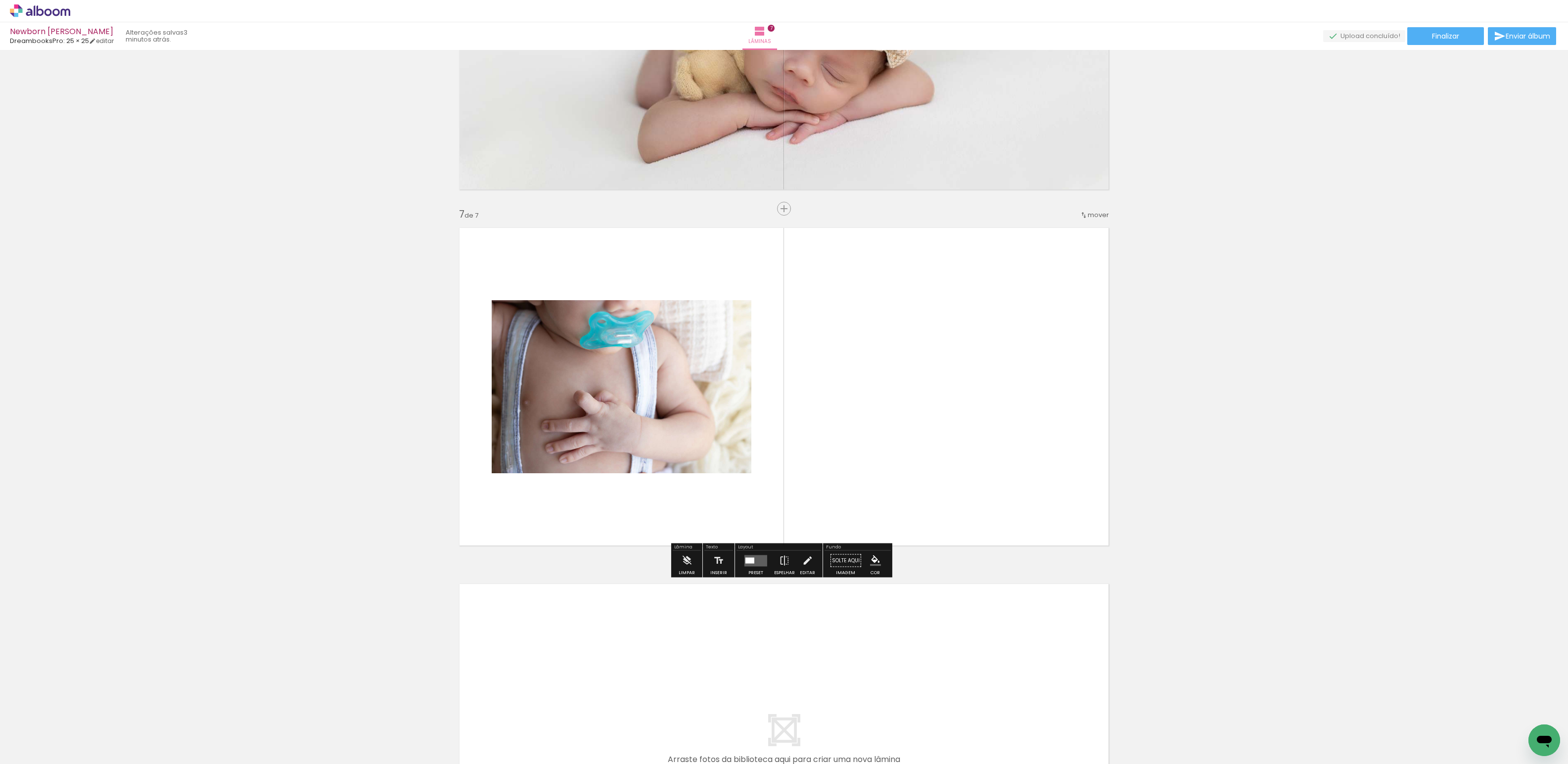
scroll to position [2005, 0]
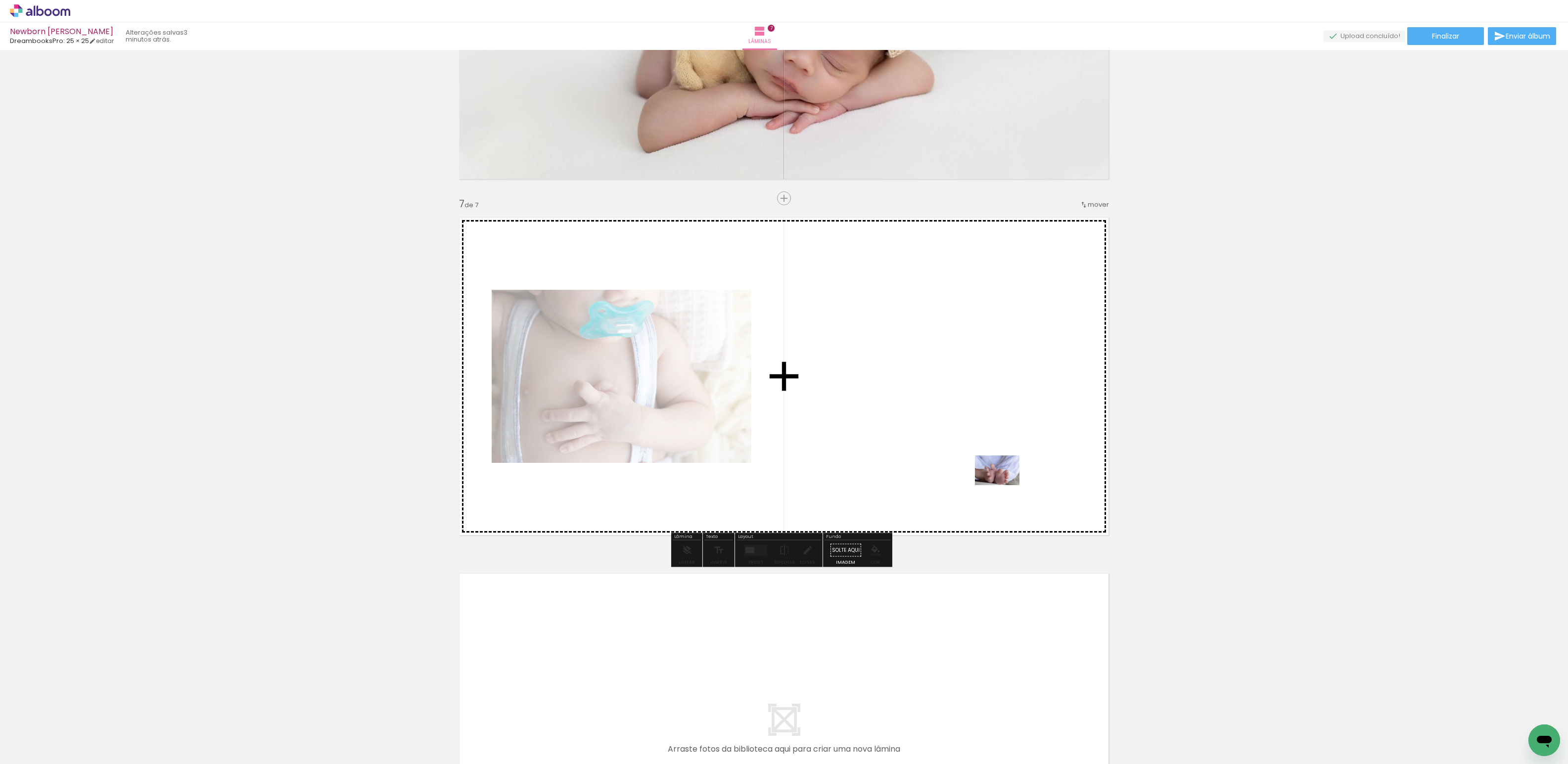
drag, startPoint x: 1012, startPoint y: 740, endPoint x: 1004, endPoint y: 485, distance: 255.1
click at [1004, 485] on quentale-workspace at bounding box center [784, 382] width 1568 height 764
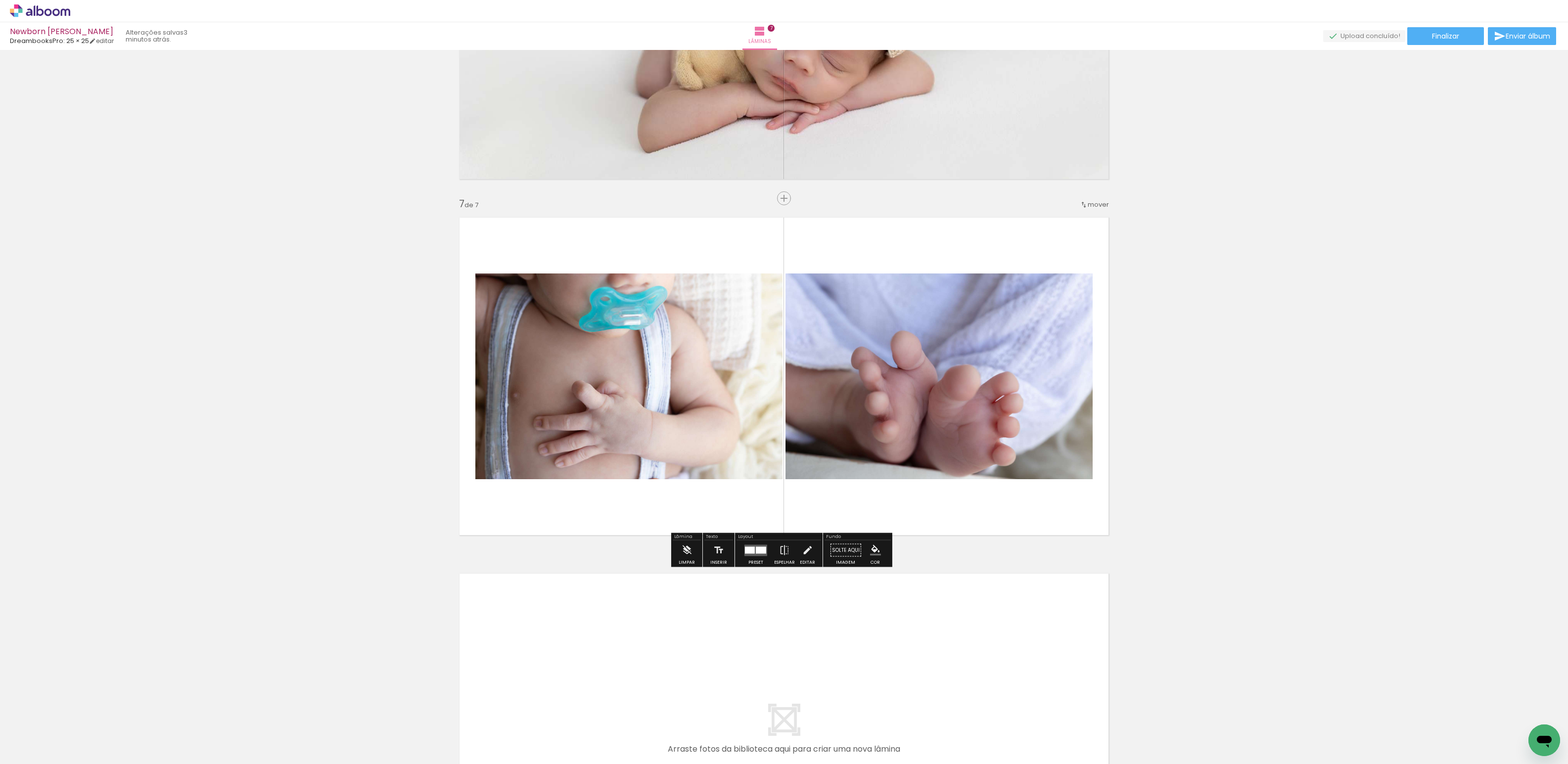
click at [756, 553] on div at bounding box center [761, 550] width 10 height 7
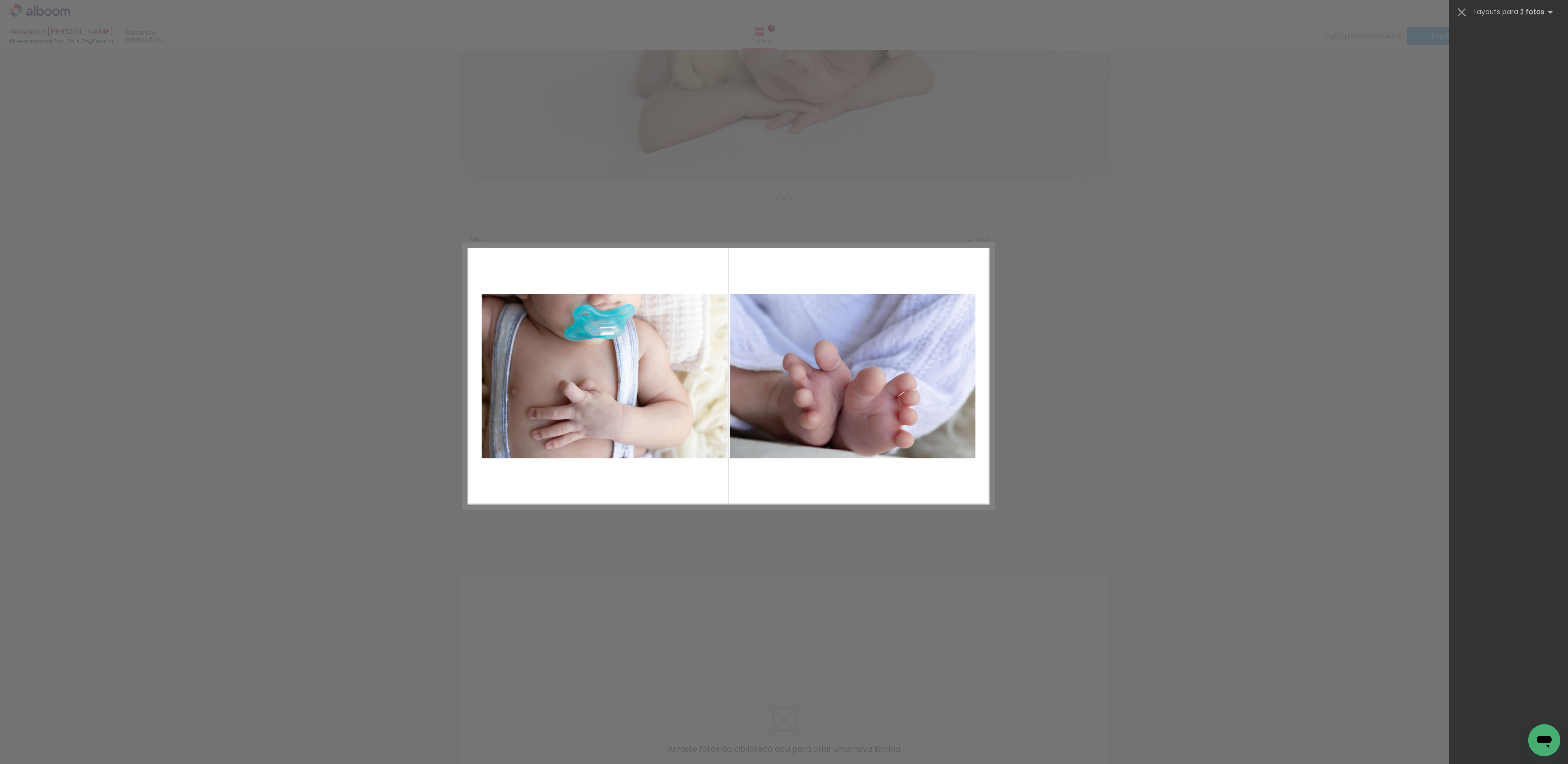
scroll to position [0, 0]
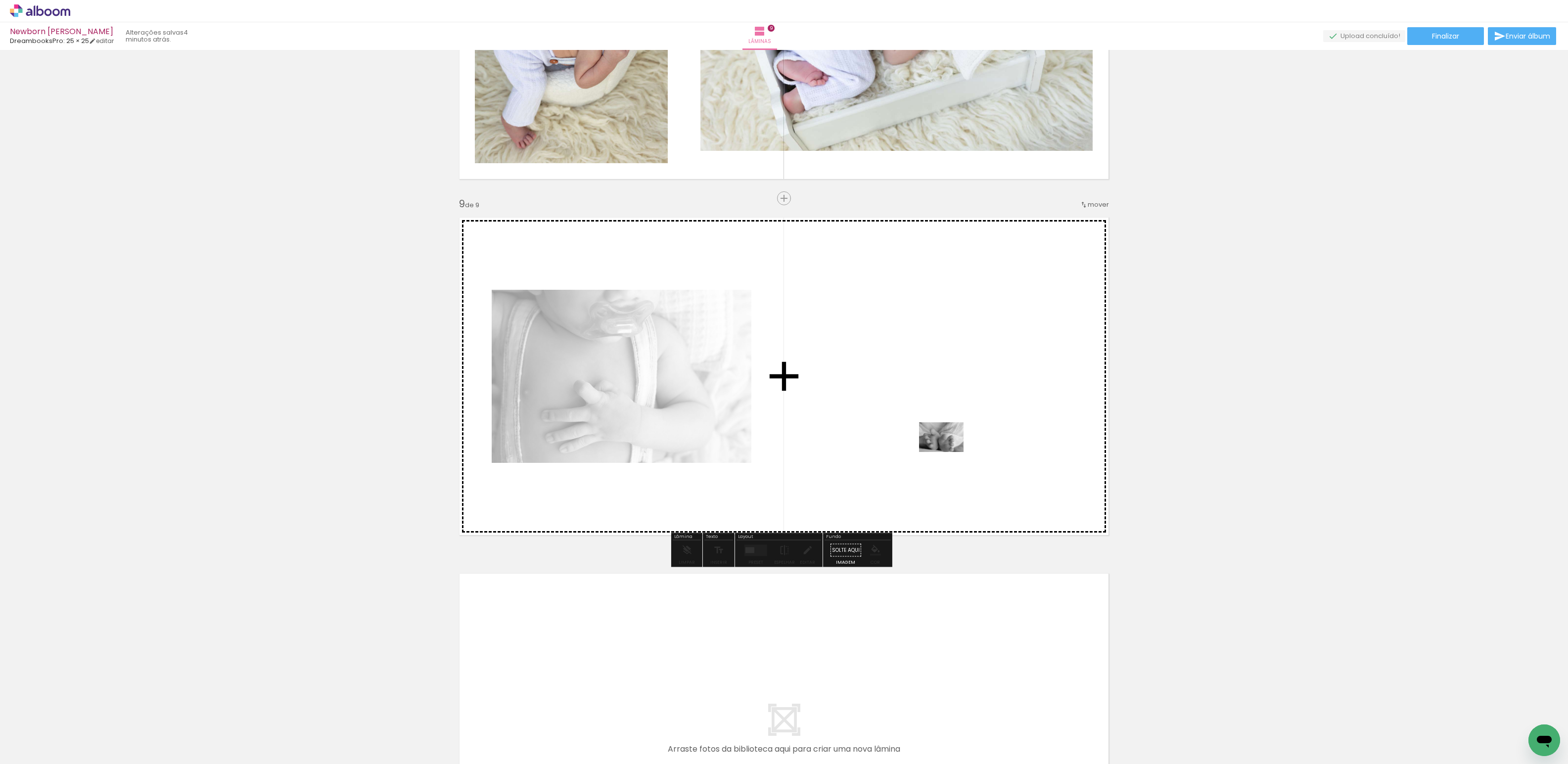
scroll to position [0, 567]
drag, startPoint x: 954, startPoint y: 468, endPoint x: 949, endPoint y: 452, distance: 16.8
click at [949, 452] on quentale-workspace at bounding box center [784, 382] width 1568 height 764
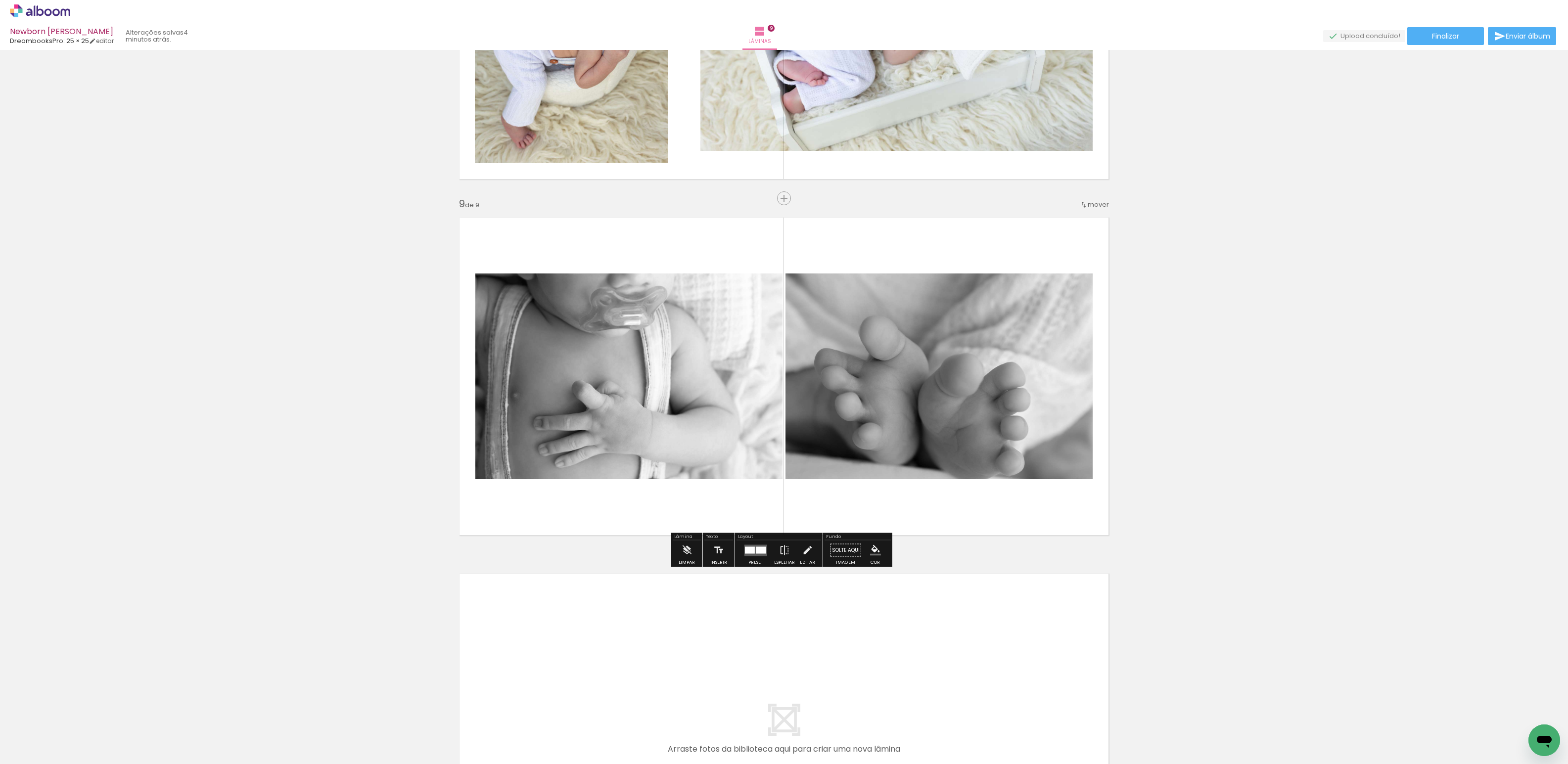
click at [710, 392] on quentale-photo at bounding box center [629, 376] width 307 height 206
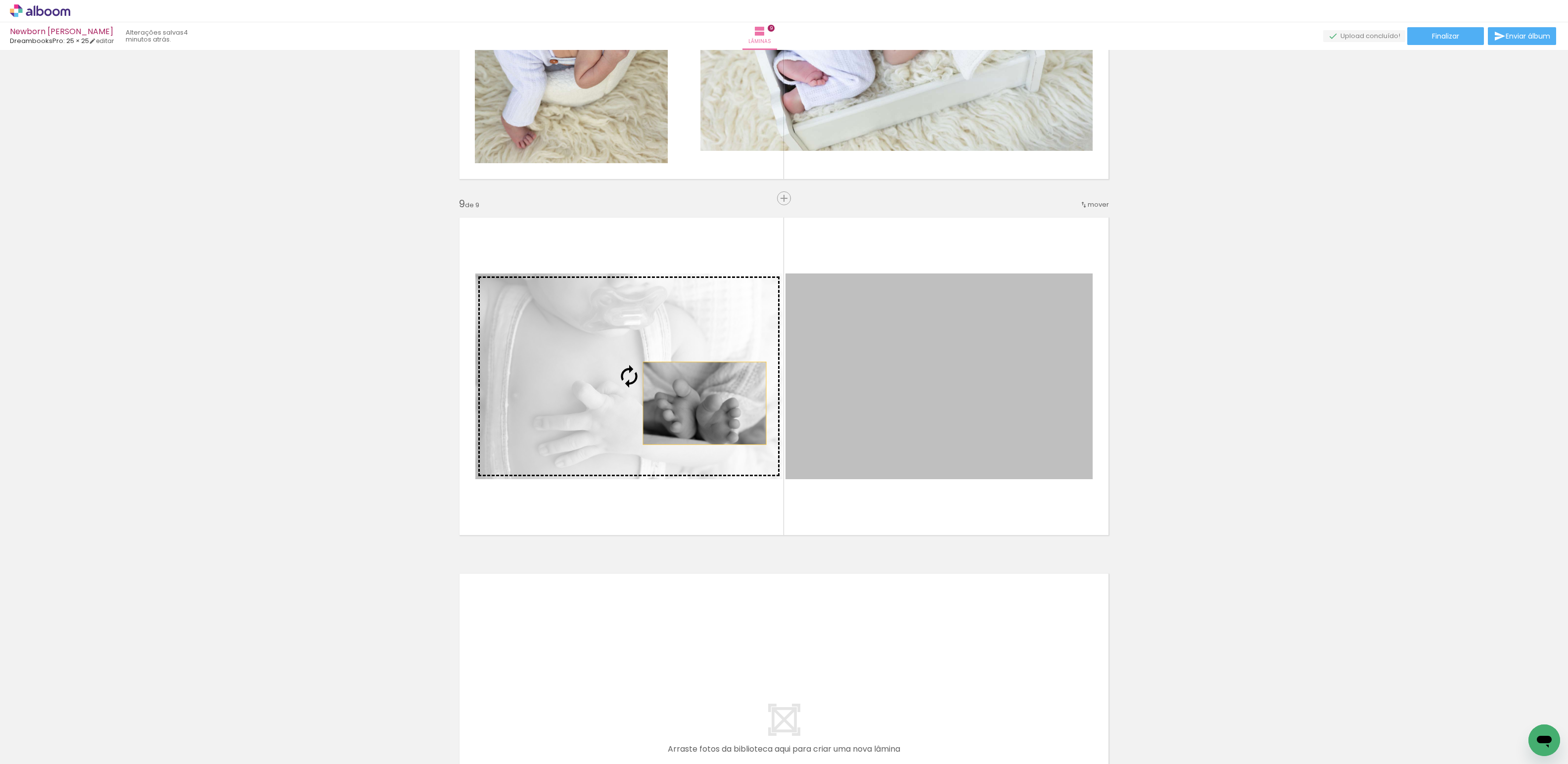
drag, startPoint x: 912, startPoint y: 405, endPoint x: 682, endPoint y: 404, distance: 230.0
click at [0, 0] on slot at bounding box center [0, 0] width 0 height 0
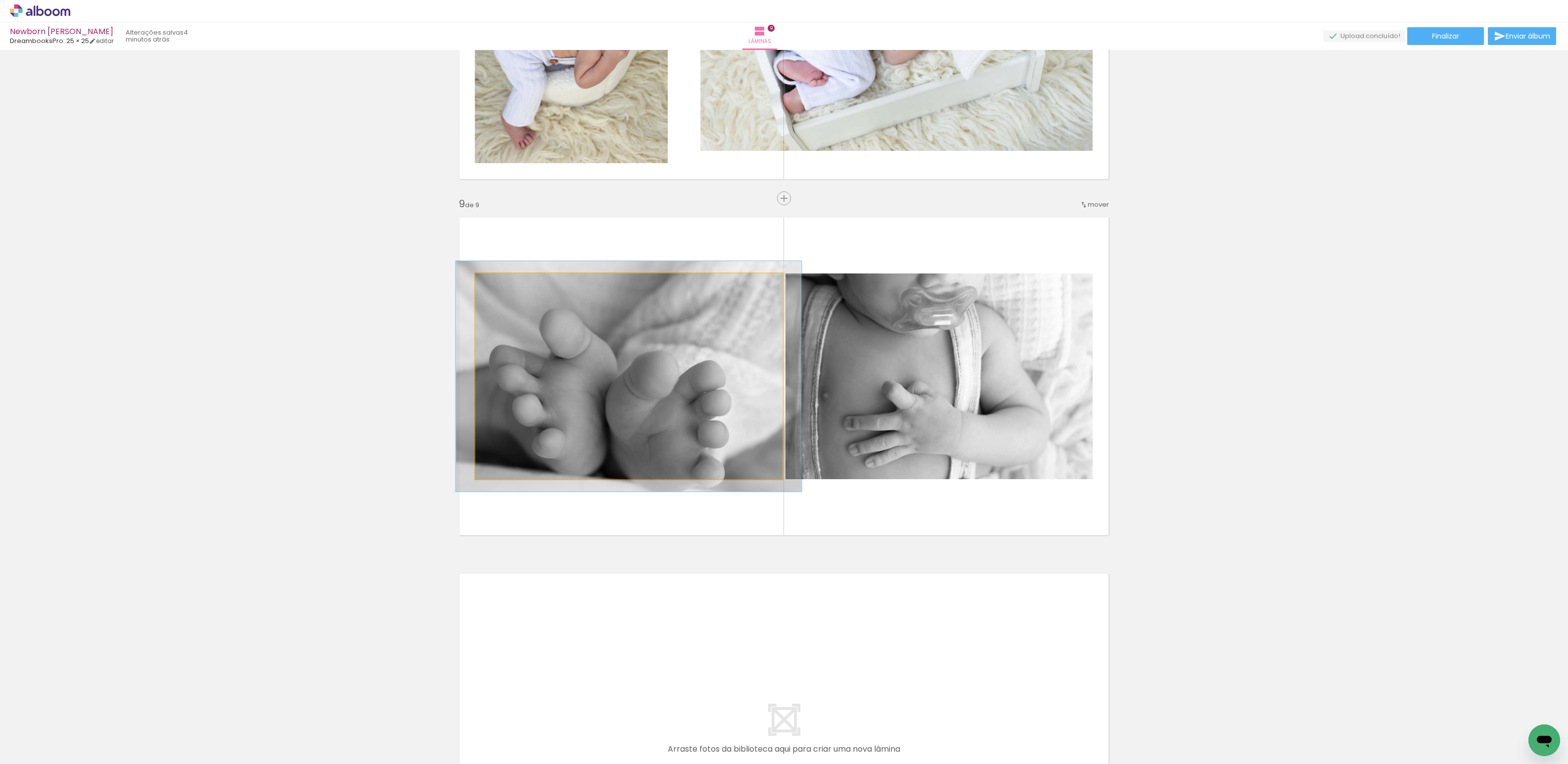
type paper-slider "112"
click at [500, 286] on div at bounding box center [502, 284] width 9 height 9
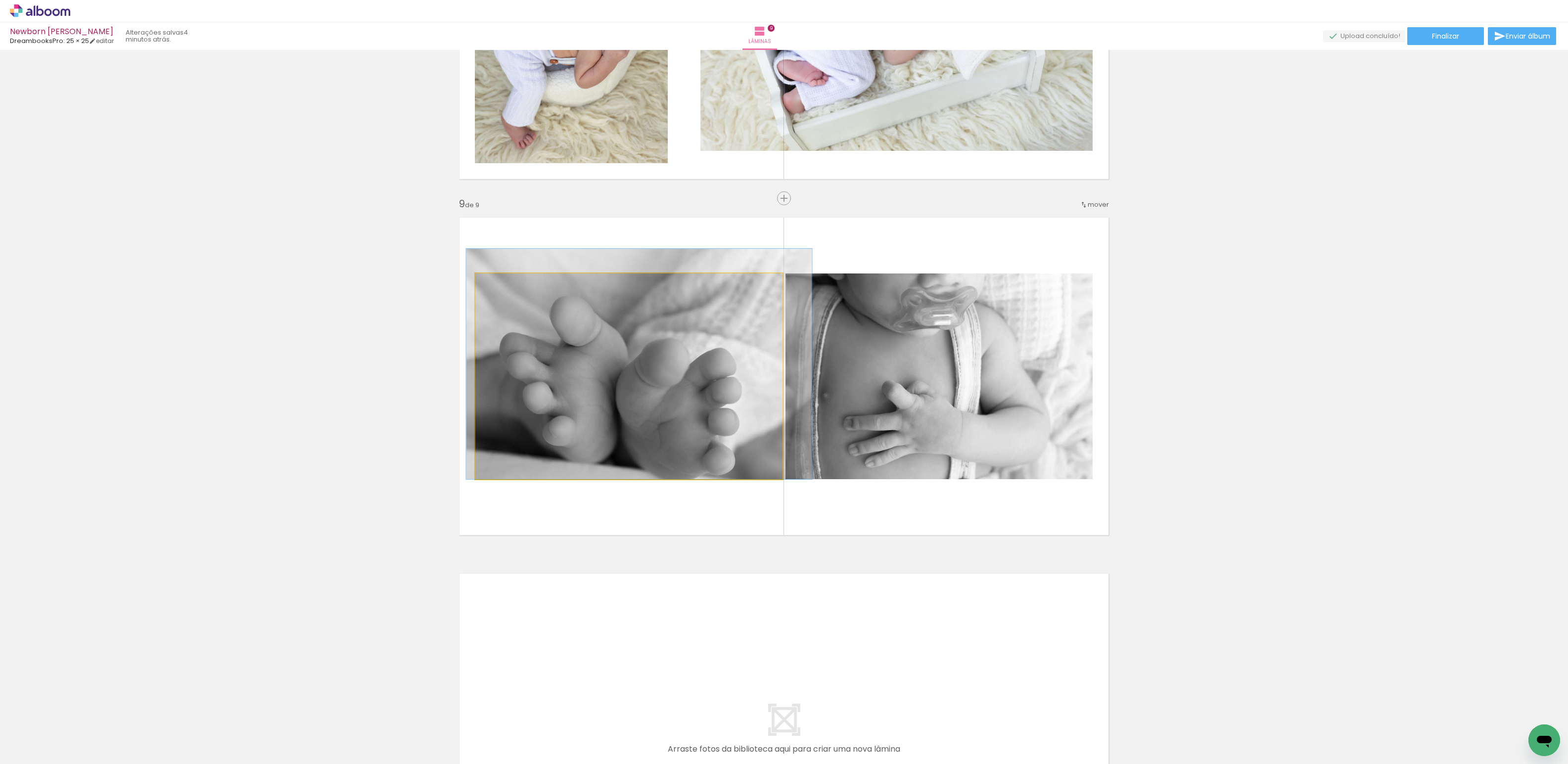
drag, startPoint x: 594, startPoint y: 404, endPoint x: 604, endPoint y: 363, distance: 42.2
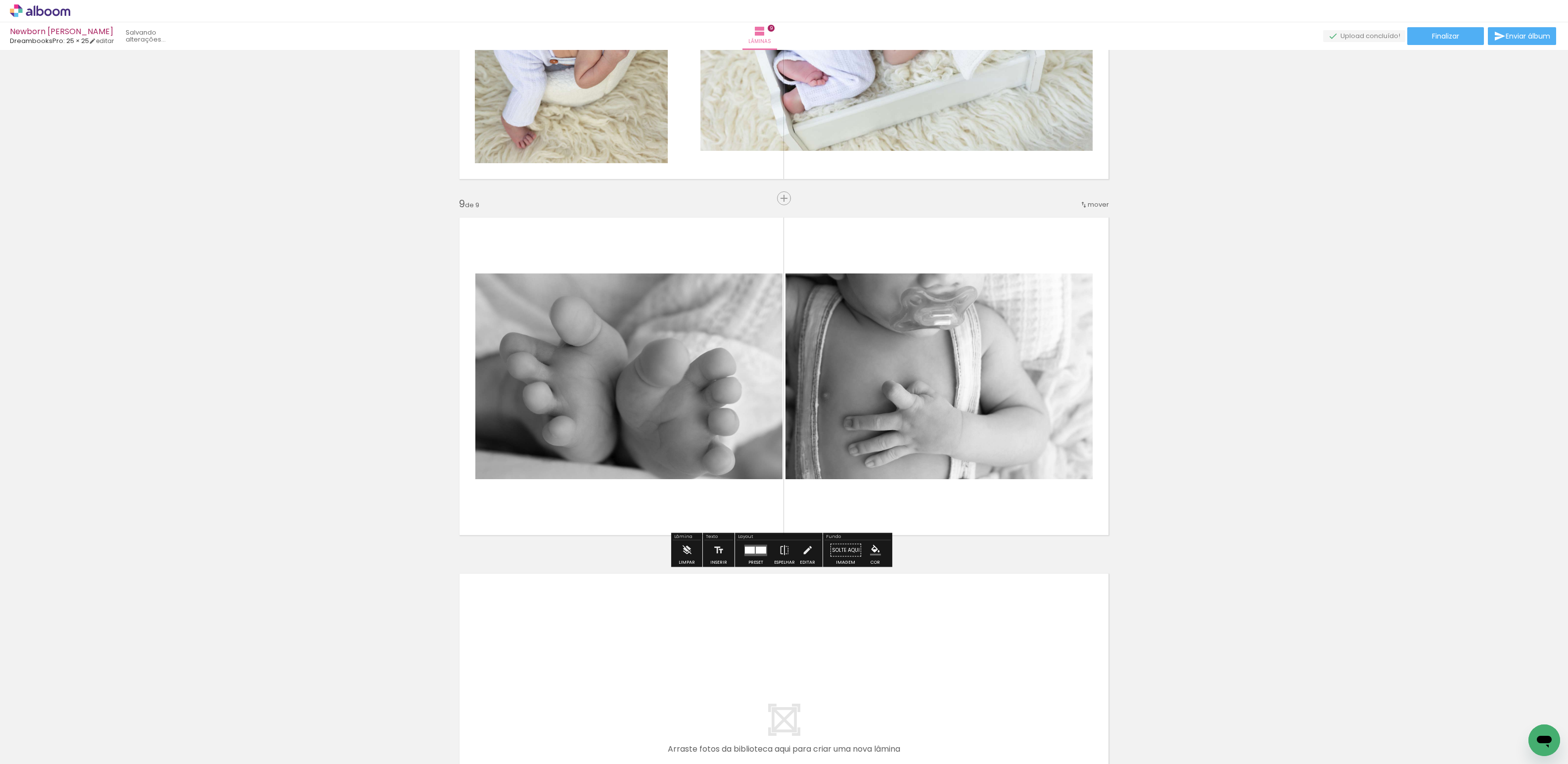
click at [864, 402] on quentale-photo at bounding box center [939, 376] width 307 height 206
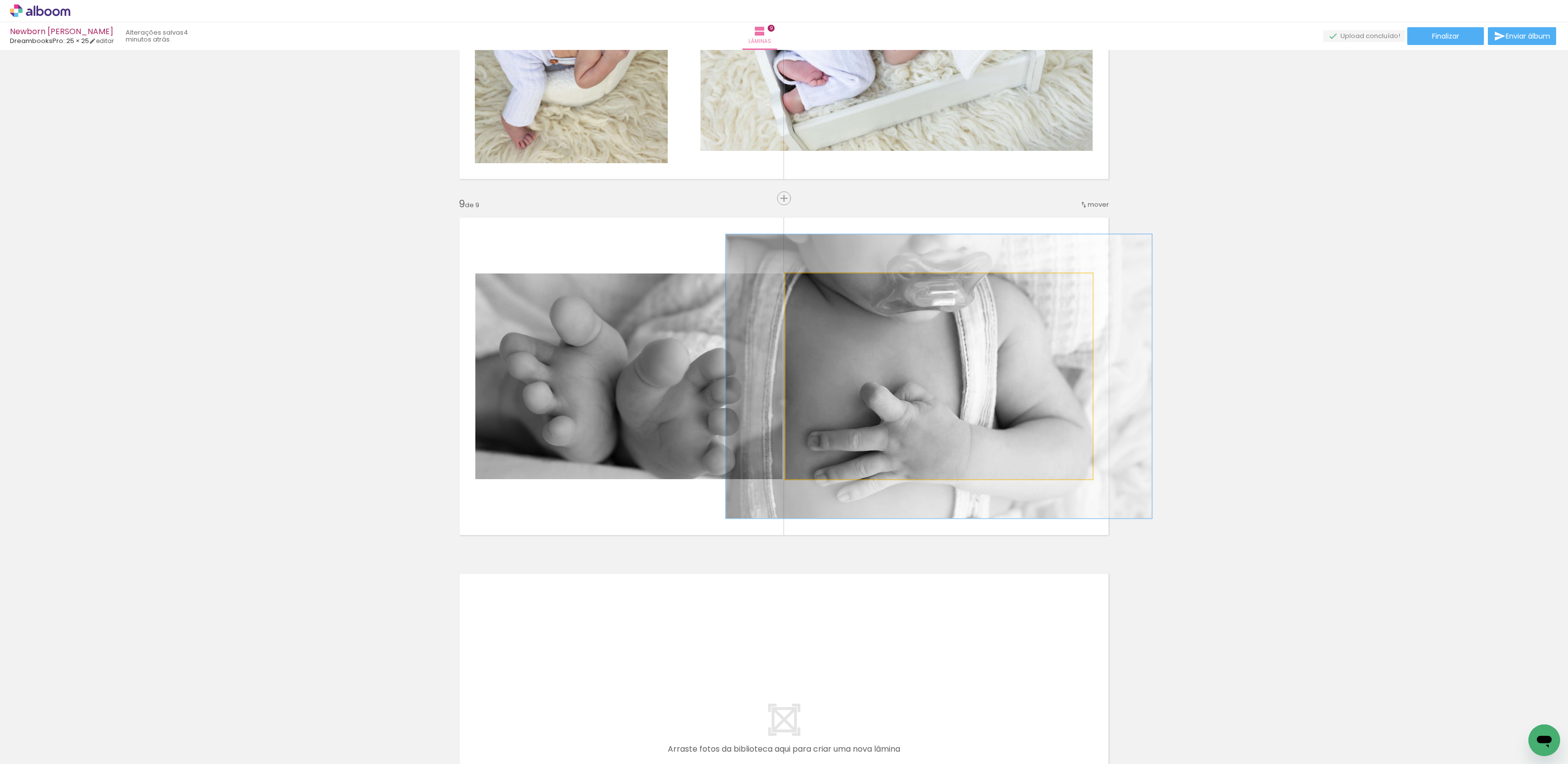
drag, startPoint x: 807, startPoint y: 285, endPoint x: 820, endPoint y: 286, distance: 13.0
click at [820, 286] on div at bounding box center [821, 284] width 9 height 9
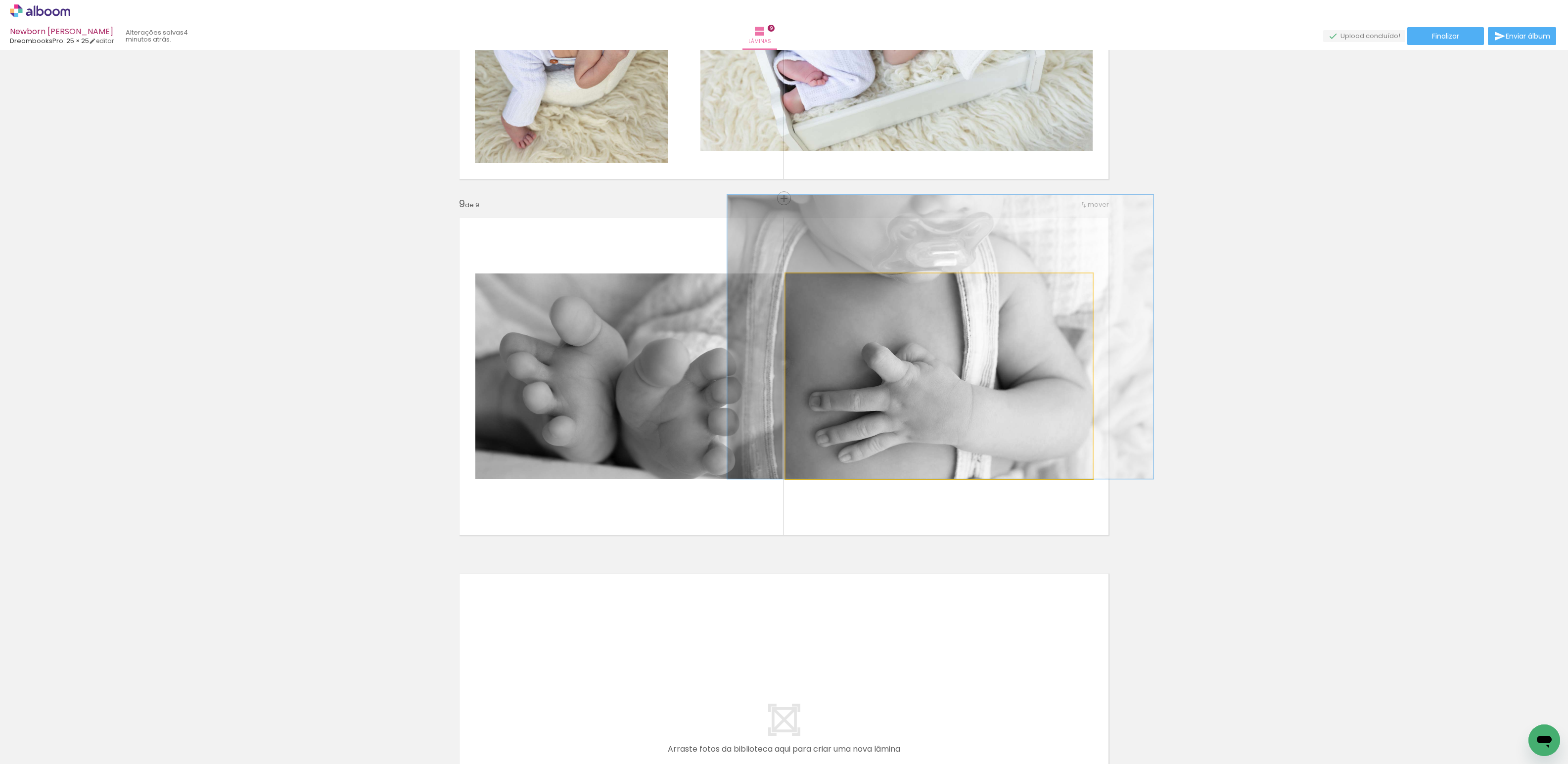
drag, startPoint x: 940, startPoint y: 372, endPoint x: 941, endPoint y: 321, distance: 51.0
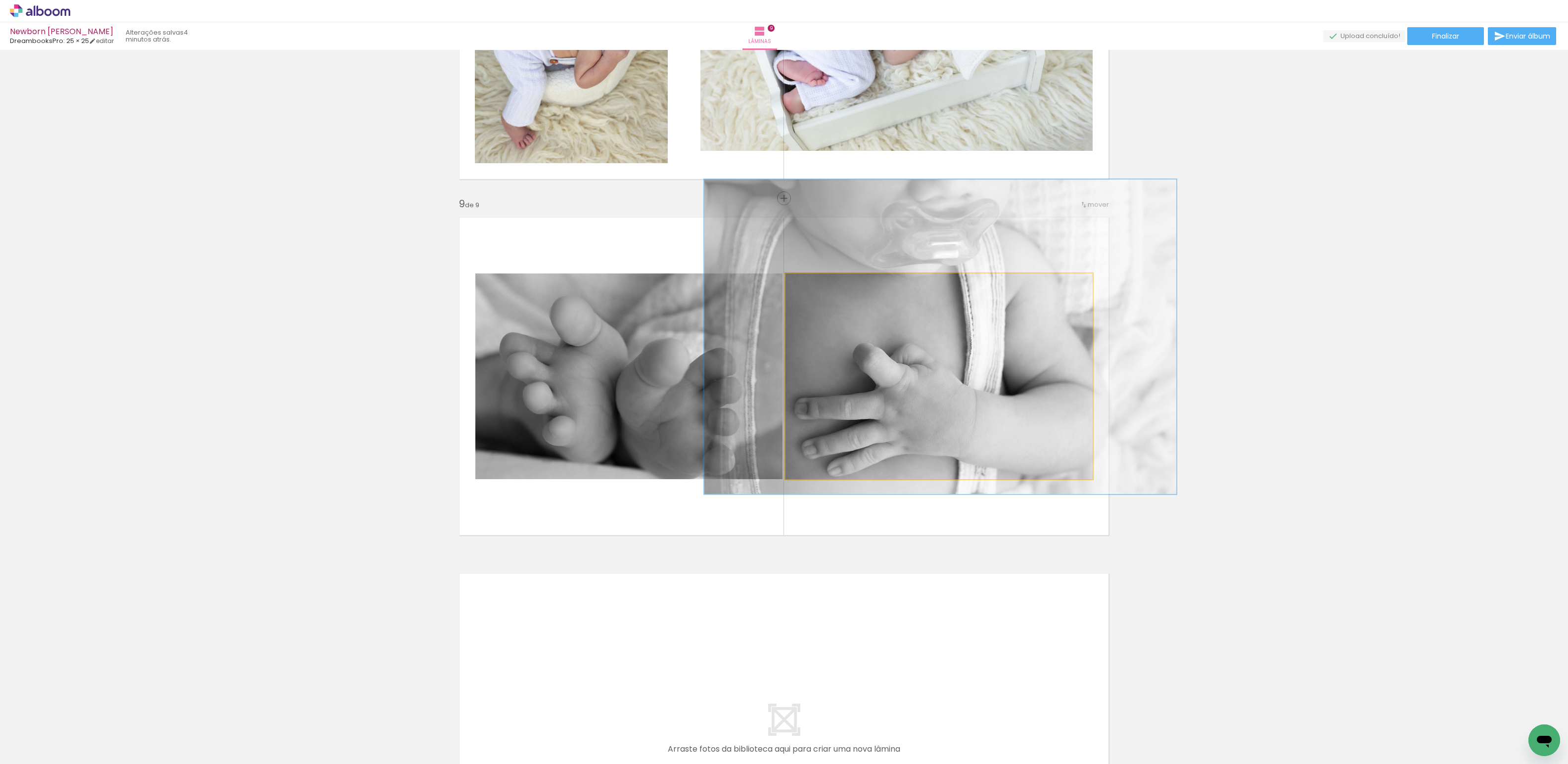
drag, startPoint x: 822, startPoint y: 286, endPoint x: 828, endPoint y: 286, distance: 6.0
type paper-slider "153"
click at [828, 286] on div at bounding box center [829, 284] width 16 height 16
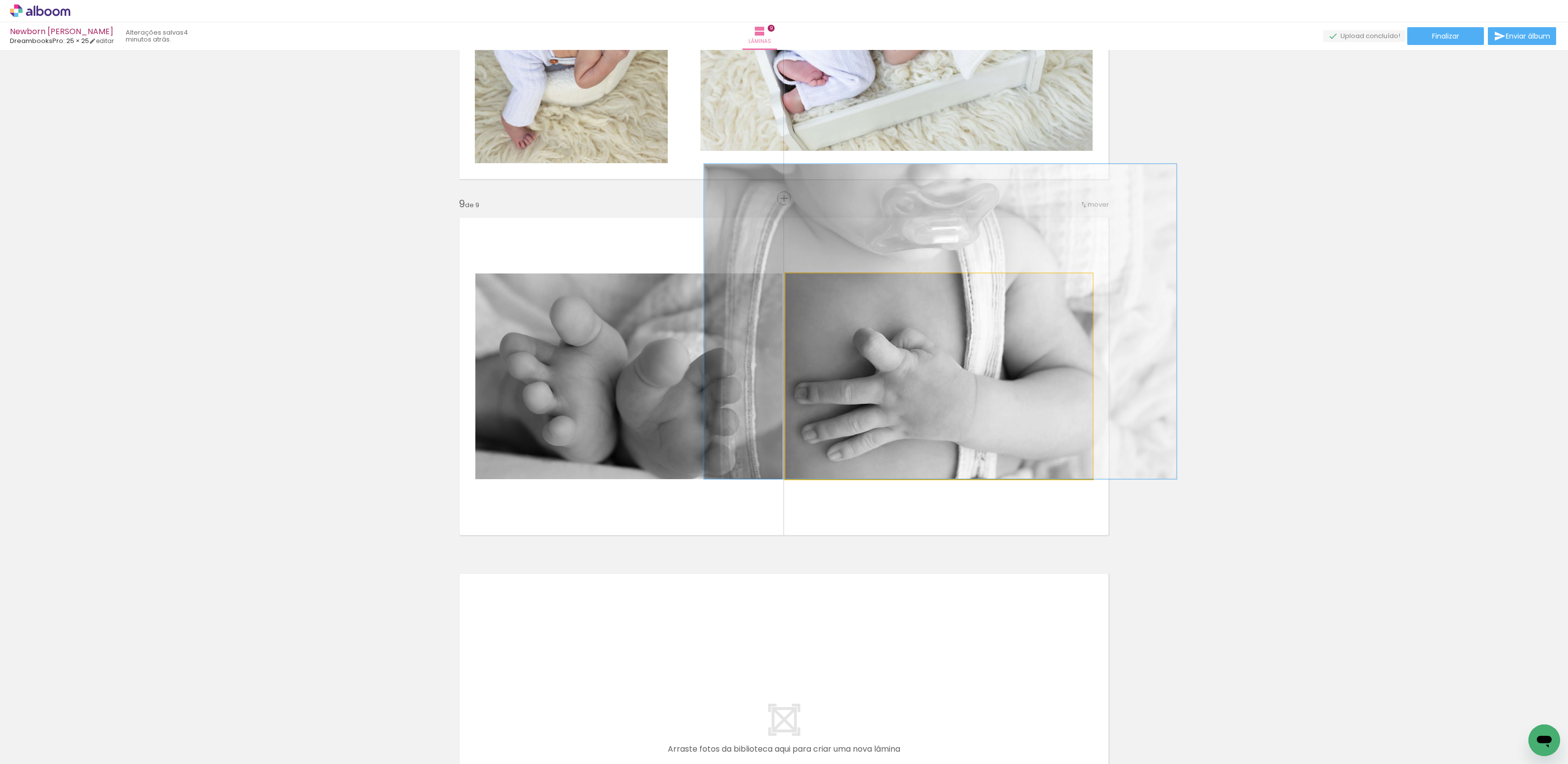
drag, startPoint x: 912, startPoint y: 375, endPoint x: 912, endPoint y: 351, distance: 24.0
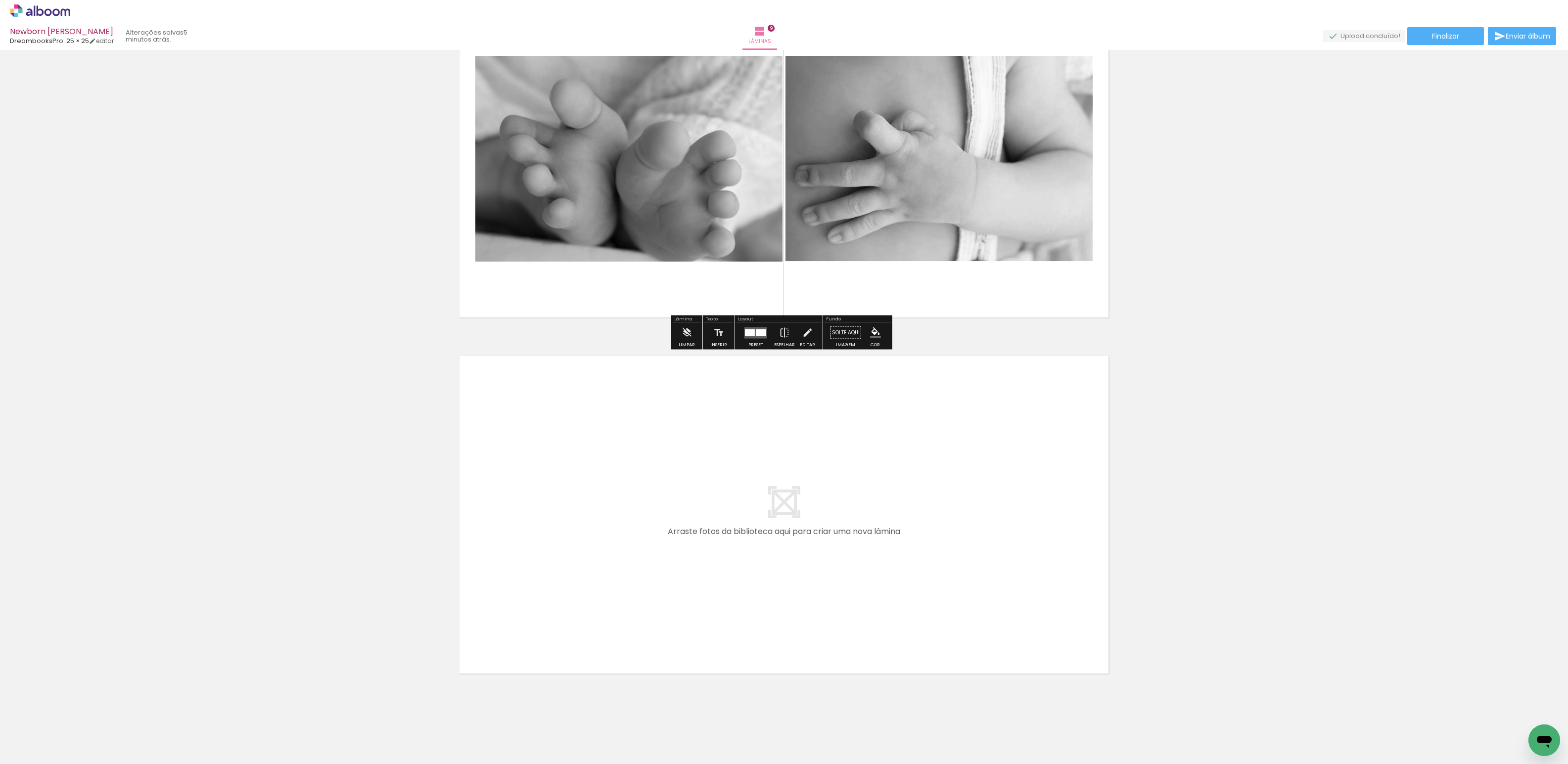
scroll to position [2948, 0]
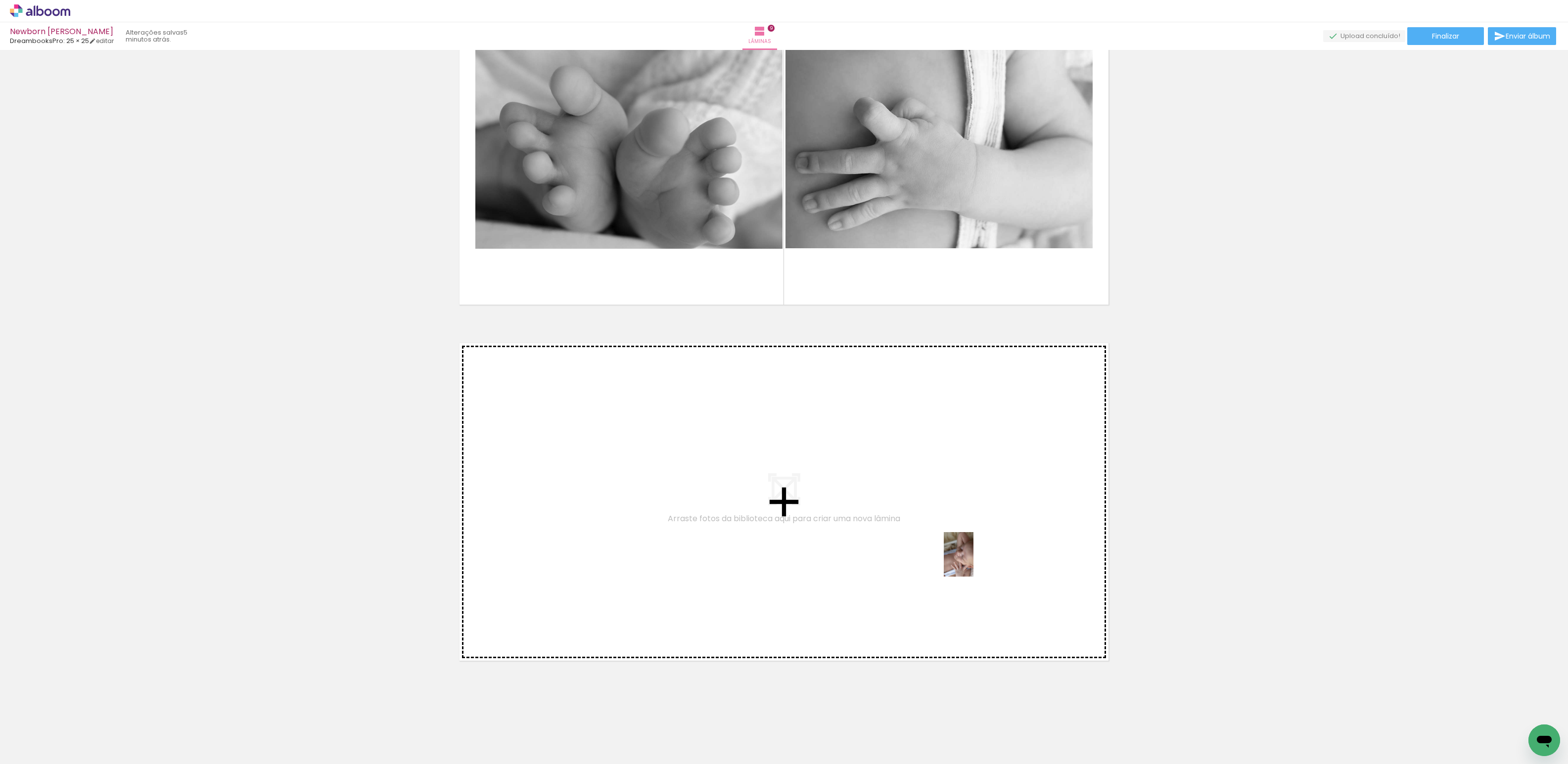
drag, startPoint x: 1197, startPoint y: 748, endPoint x: 973, endPoint y: 546, distance: 301.6
click at [973, 546] on quentale-workspace at bounding box center [784, 382] width 1568 height 764
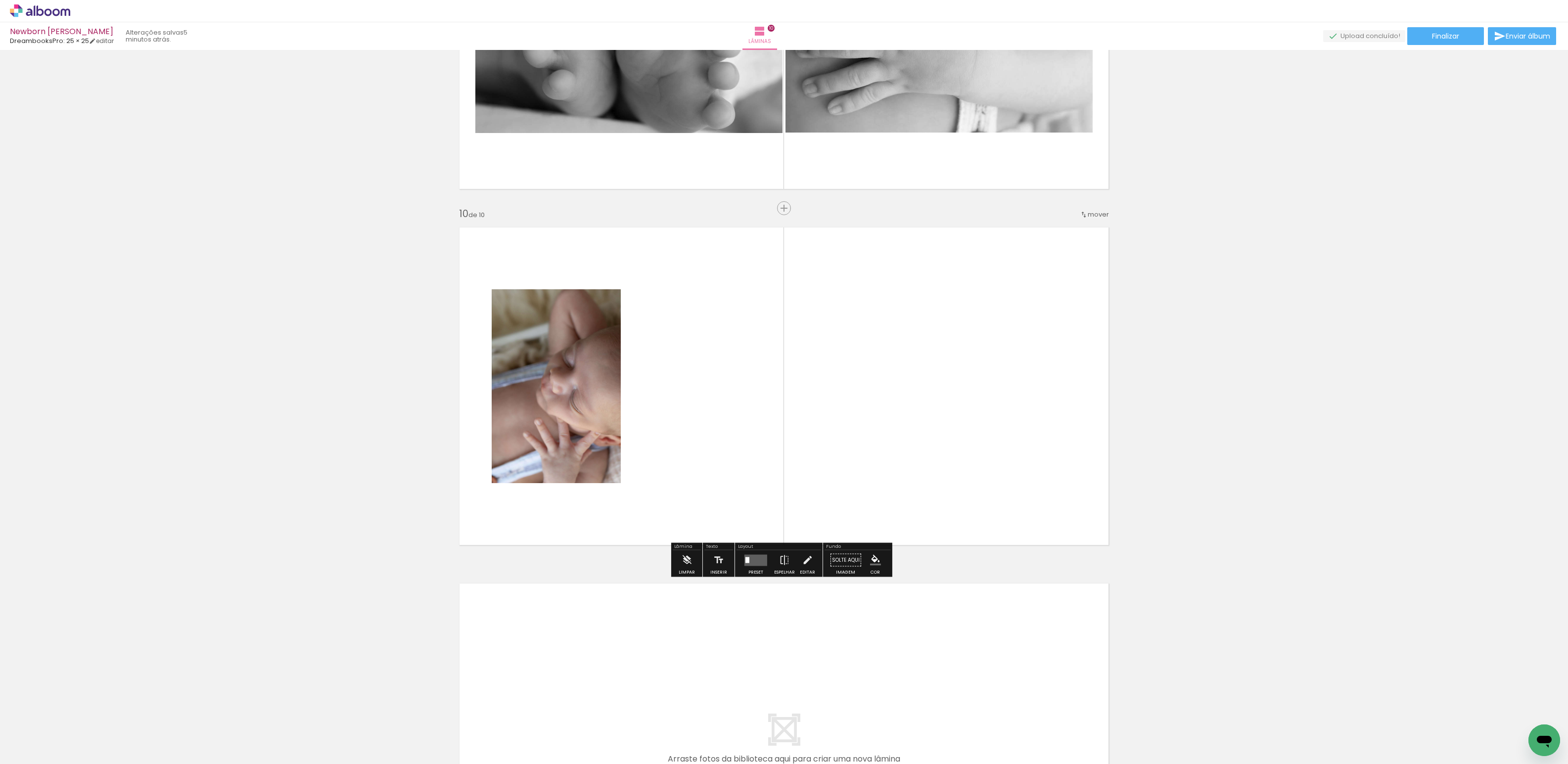
scroll to position [3074, 0]
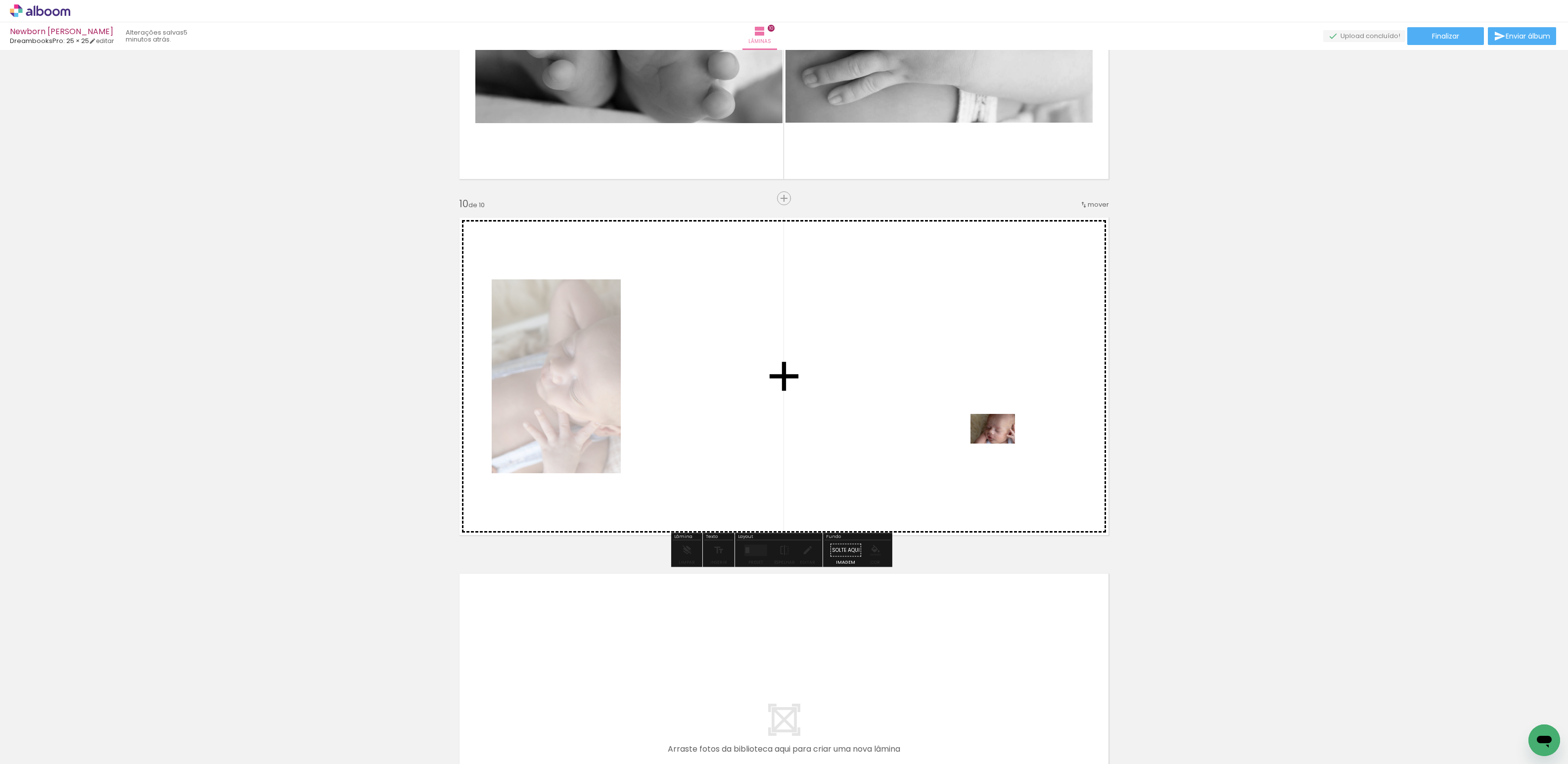
drag, startPoint x: 1245, startPoint y: 732, endPoint x: 999, endPoint y: 443, distance: 379.5
click at [999, 443] on quentale-workspace at bounding box center [784, 382] width 1568 height 764
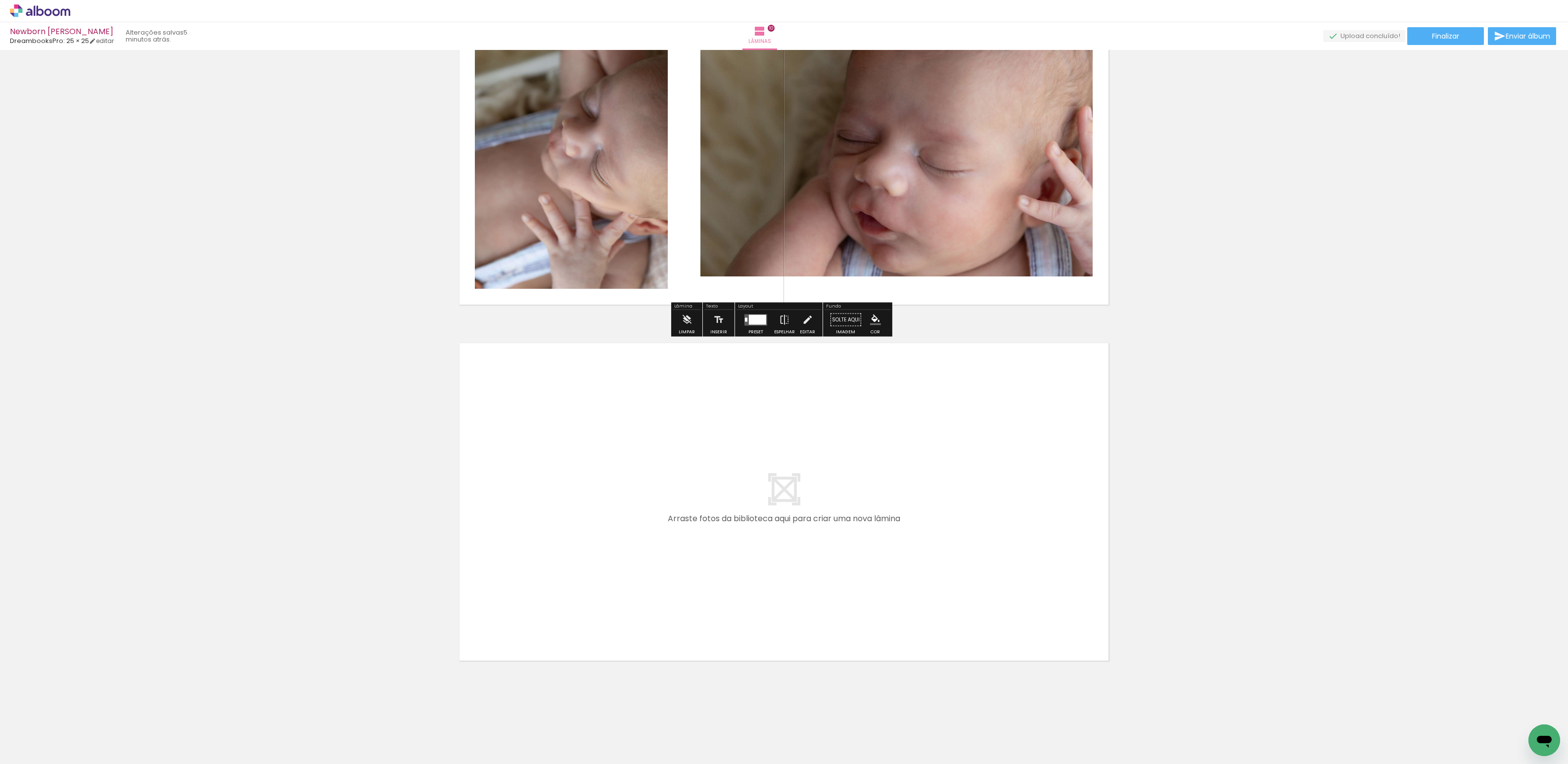
scroll to position [0, 621]
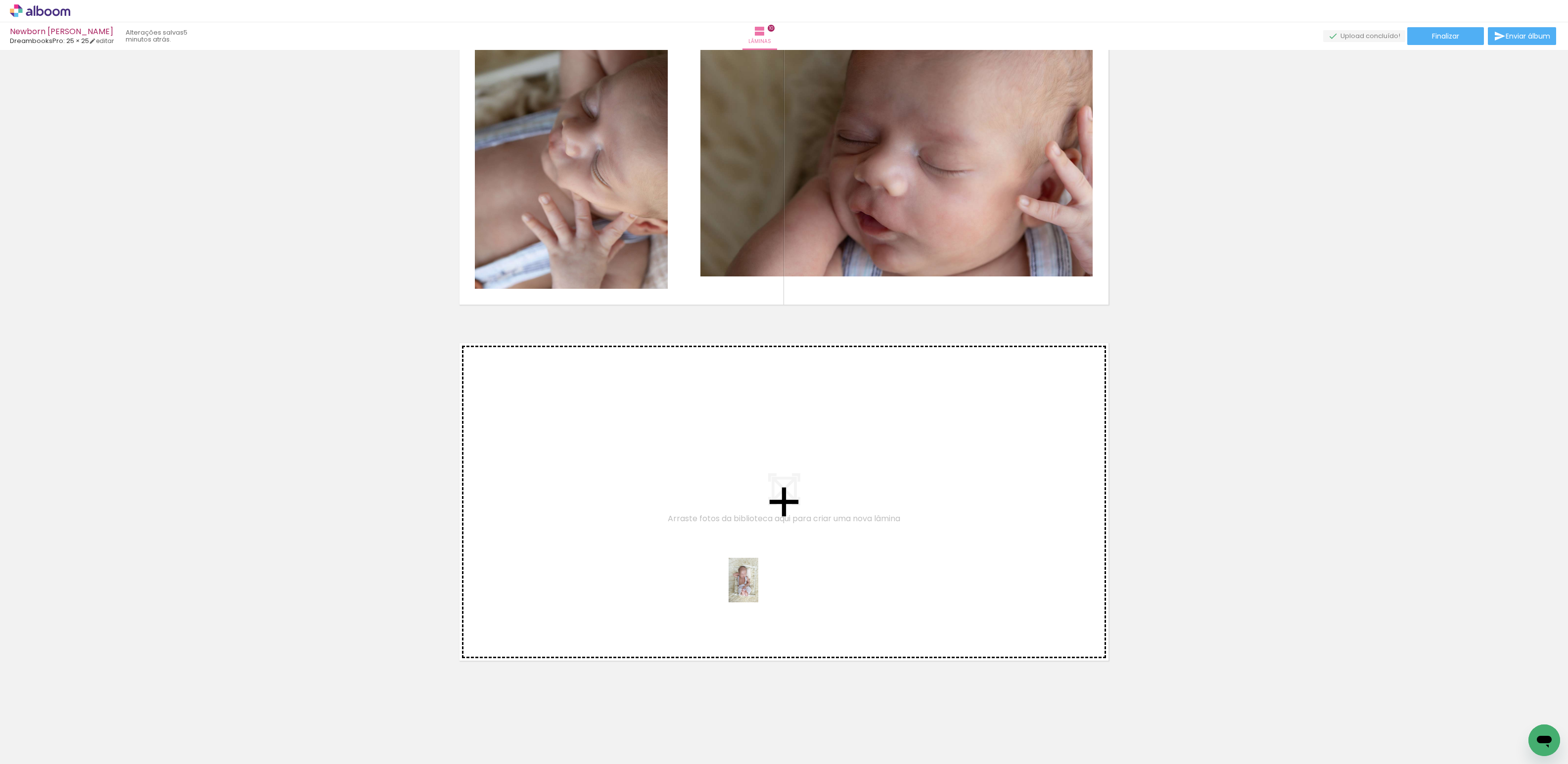
drag, startPoint x: 698, startPoint y: 743, endPoint x: 758, endPoint y: 587, distance: 167.1
click at [758, 587] on quentale-workspace at bounding box center [784, 382] width 1568 height 764
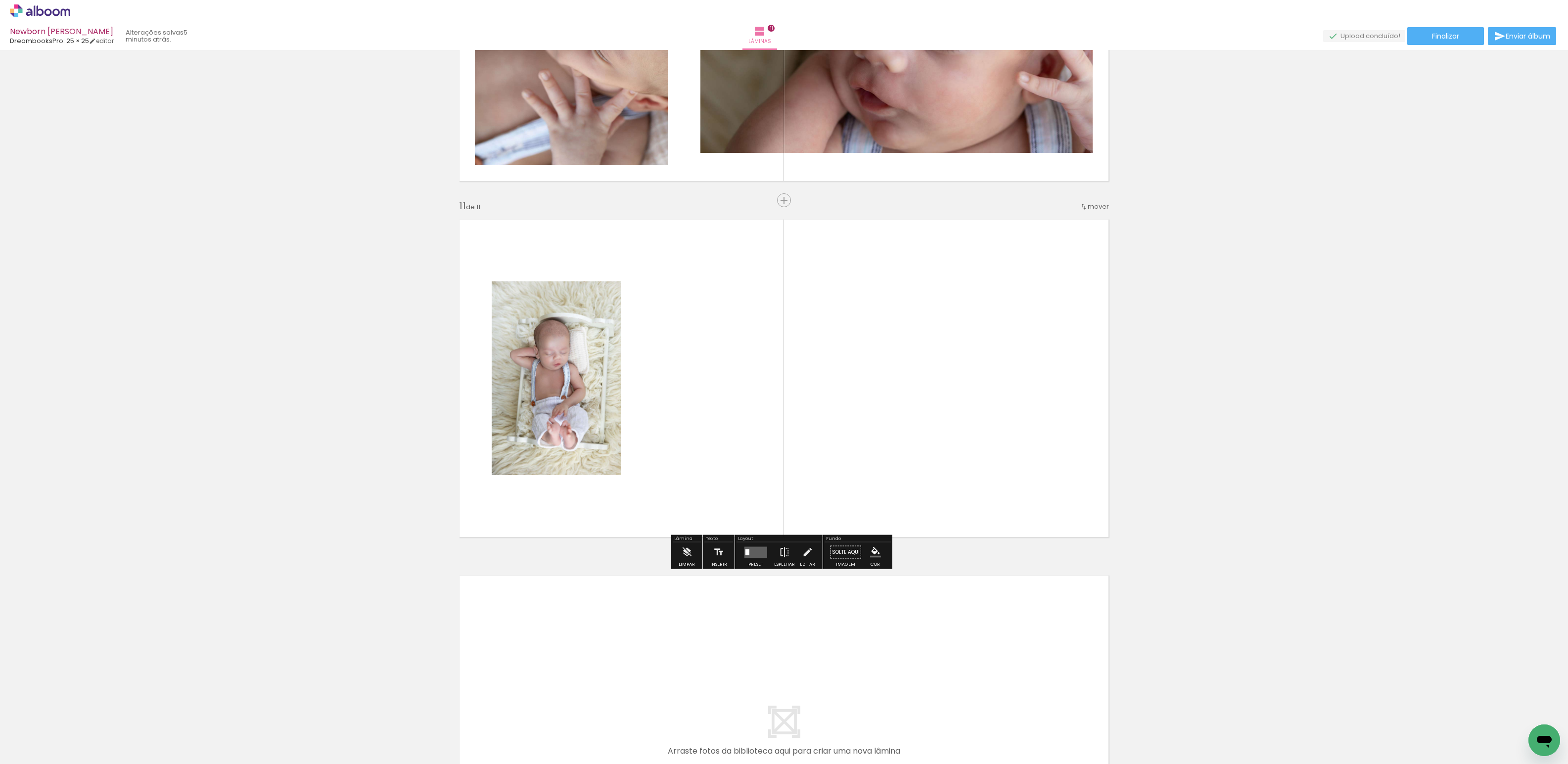
scroll to position [3430, 0]
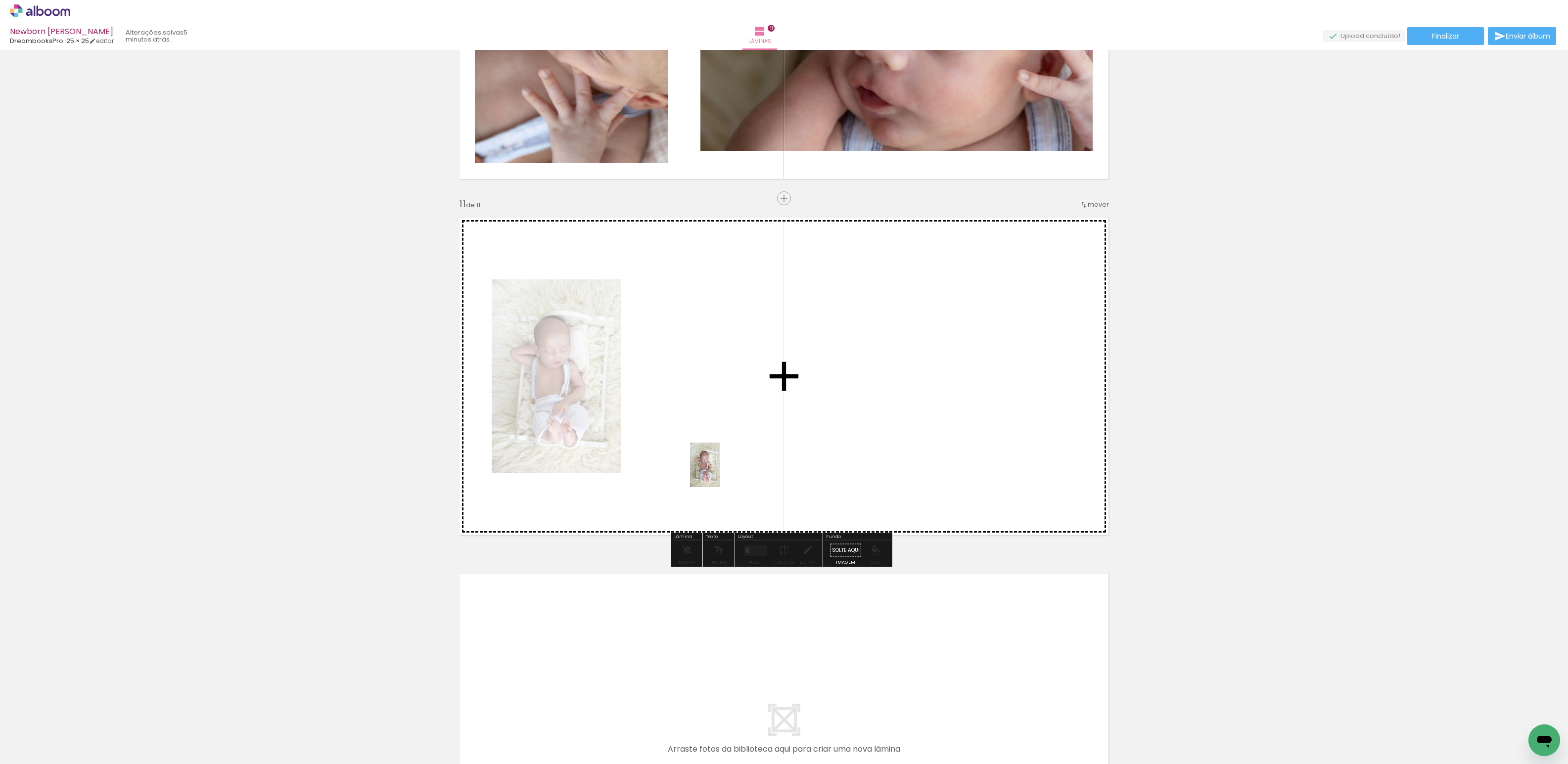
drag, startPoint x: 642, startPoint y: 740, endPoint x: 719, endPoint y: 472, distance: 278.8
click at [719, 472] on quentale-workspace at bounding box center [784, 382] width 1568 height 764
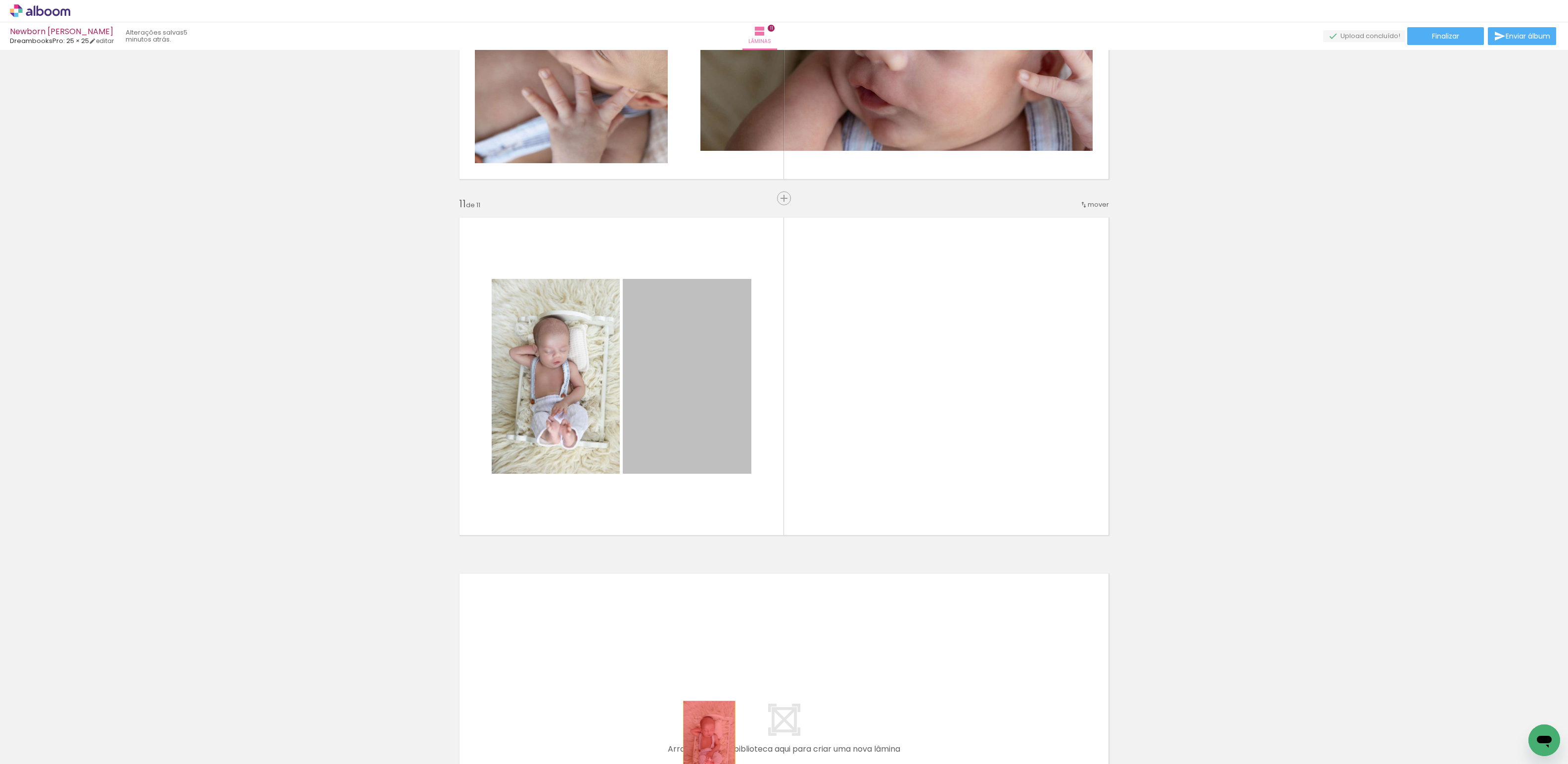
drag, startPoint x: 709, startPoint y: 402, endPoint x: 705, endPoint y: 743, distance: 341.0
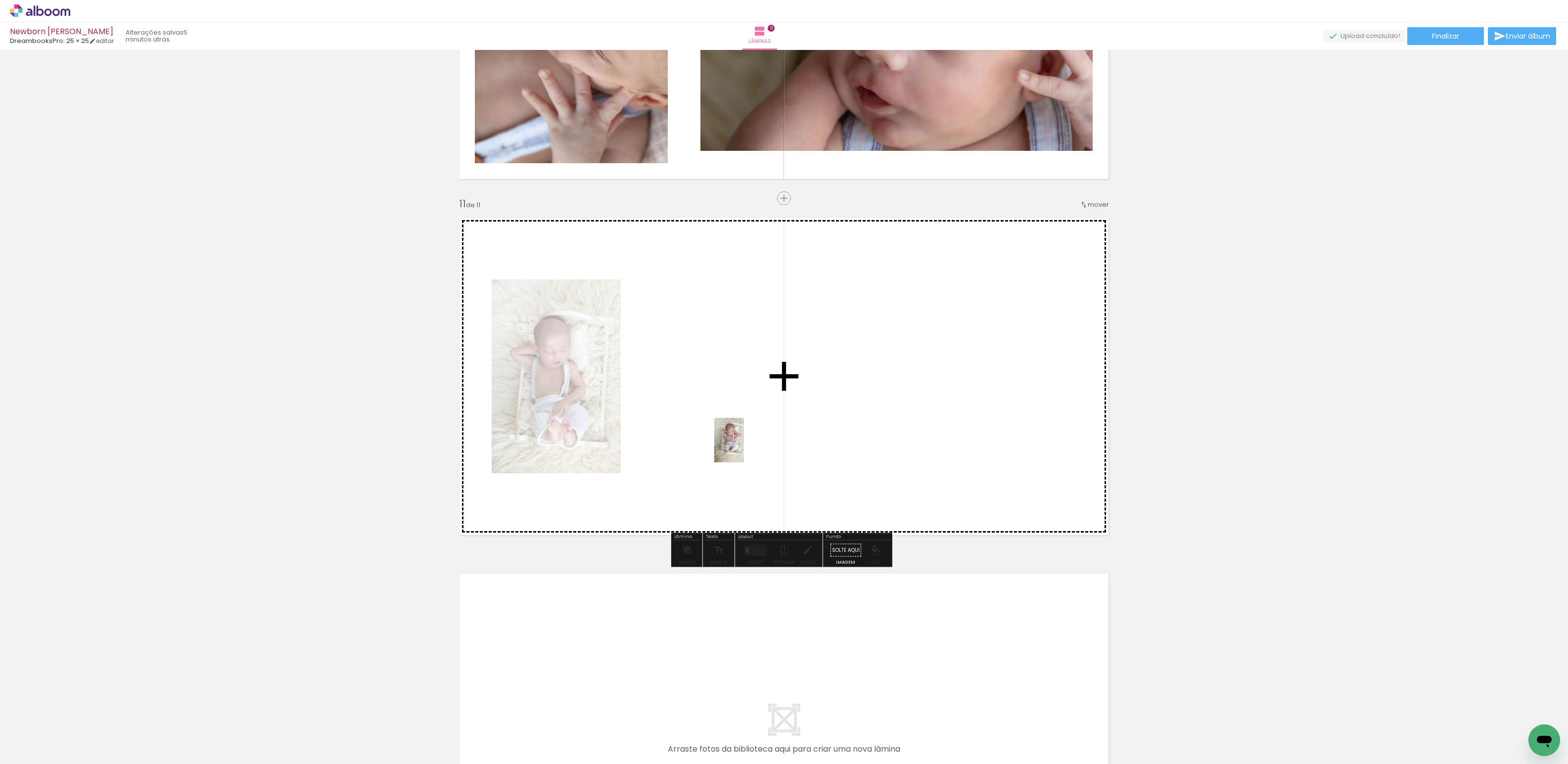
drag, startPoint x: 539, startPoint y: 743, endPoint x: 744, endPoint y: 447, distance: 360.1
click at [744, 447] on quentale-workspace at bounding box center [784, 382] width 1568 height 764
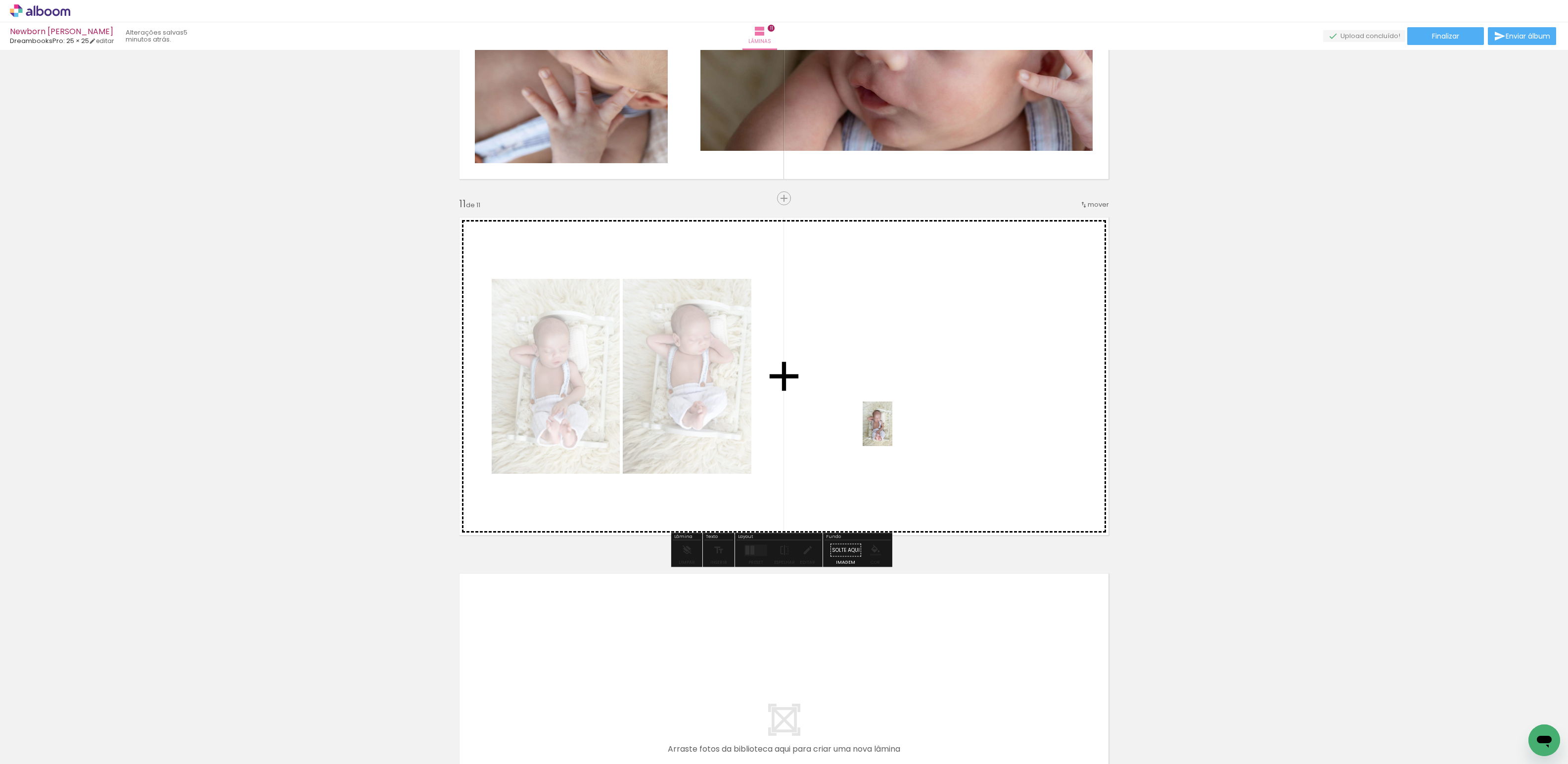
drag, startPoint x: 642, startPoint y: 740, endPoint x: 892, endPoint y: 432, distance: 396.7
click at [892, 432] on quentale-workspace at bounding box center [784, 382] width 1568 height 764
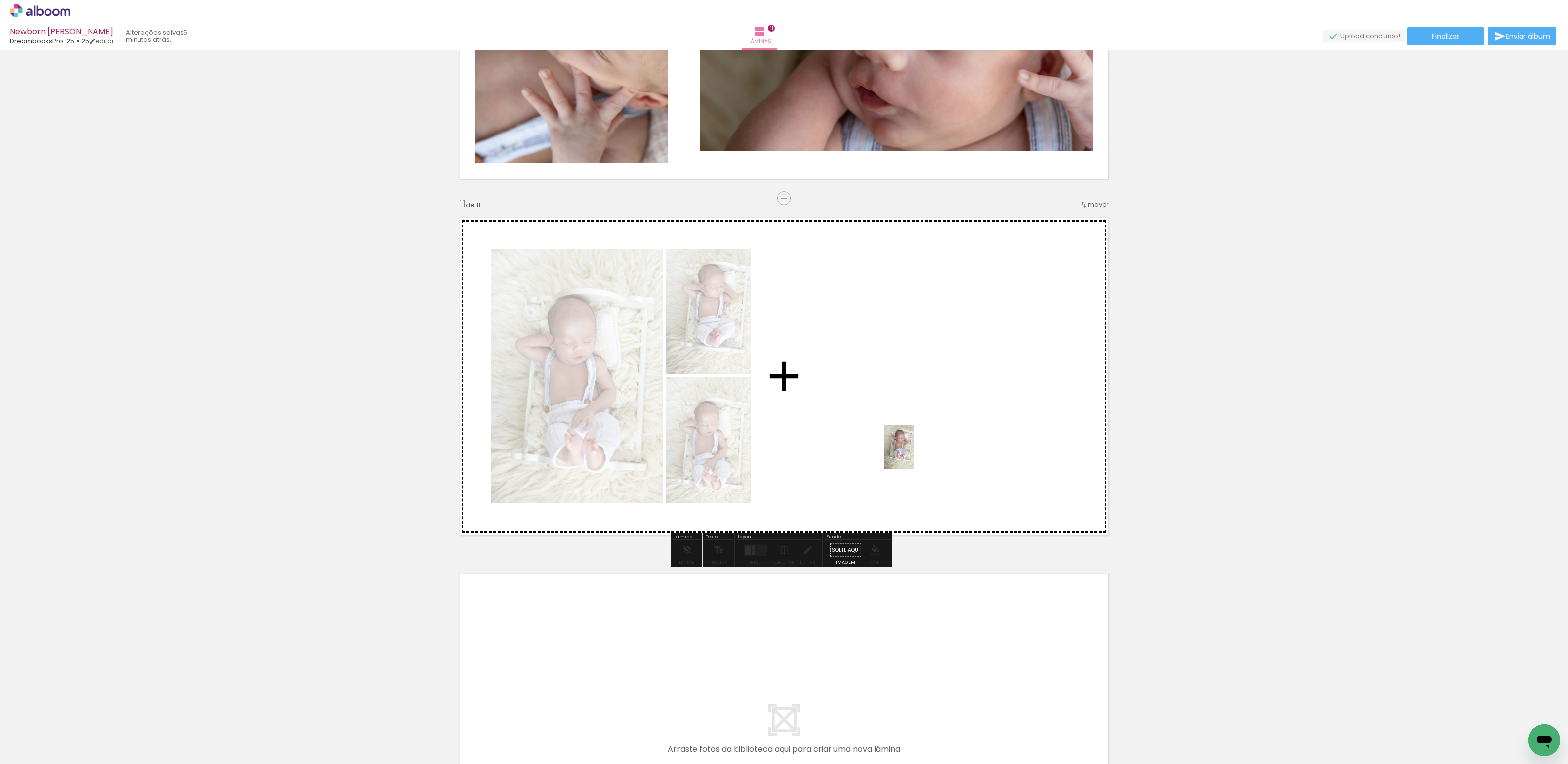
drag, startPoint x: 483, startPoint y: 740, endPoint x: 915, endPoint y: 453, distance: 518.6
click at [915, 453] on quentale-workspace at bounding box center [784, 382] width 1568 height 764
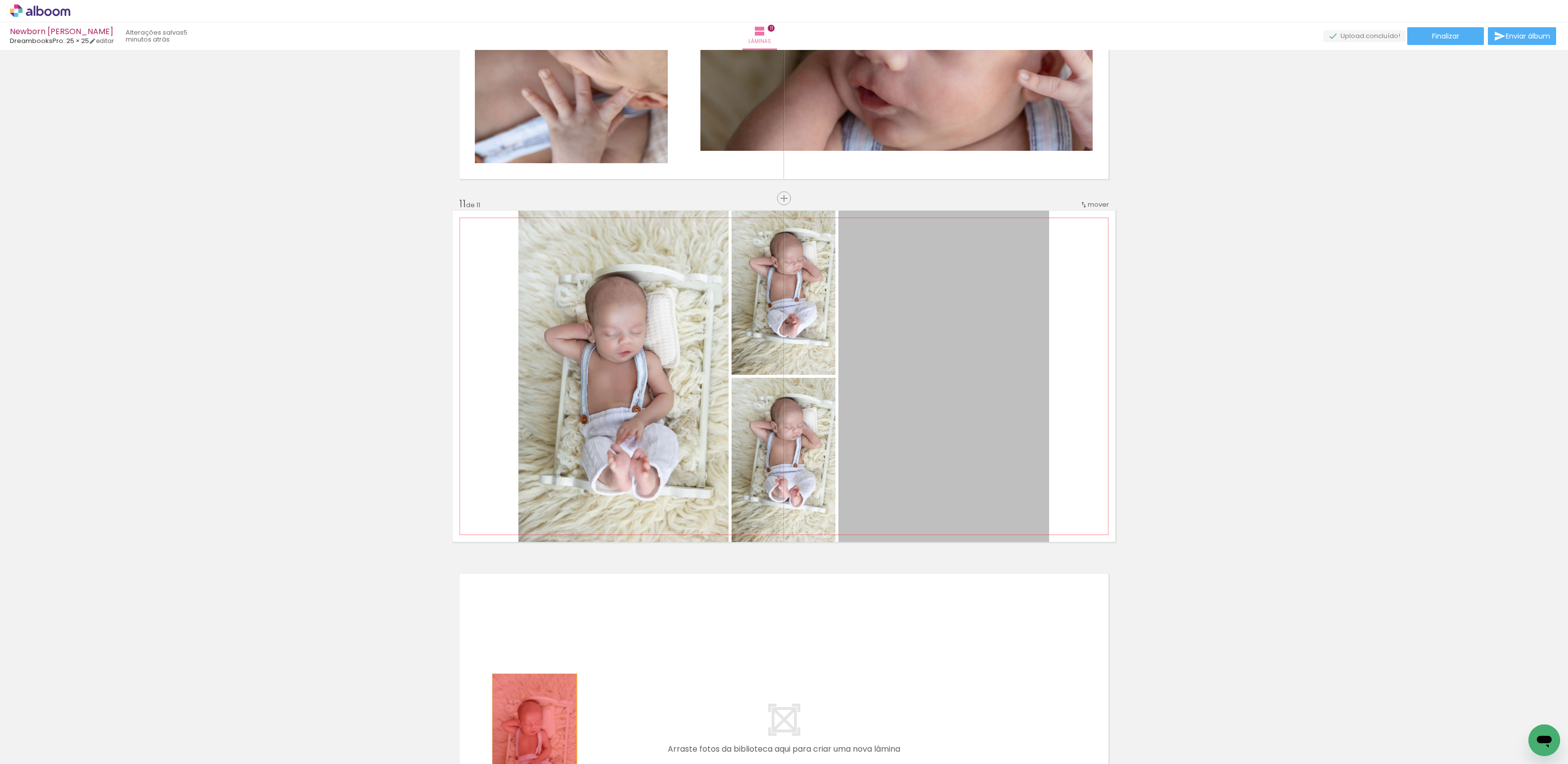
drag, startPoint x: 950, startPoint y: 367, endPoint x: 531, endPoint y: 740, distance: 561.0
click at [531, 740] on quentale-workspace at bounding box center [784, 382] width 1568 height 764
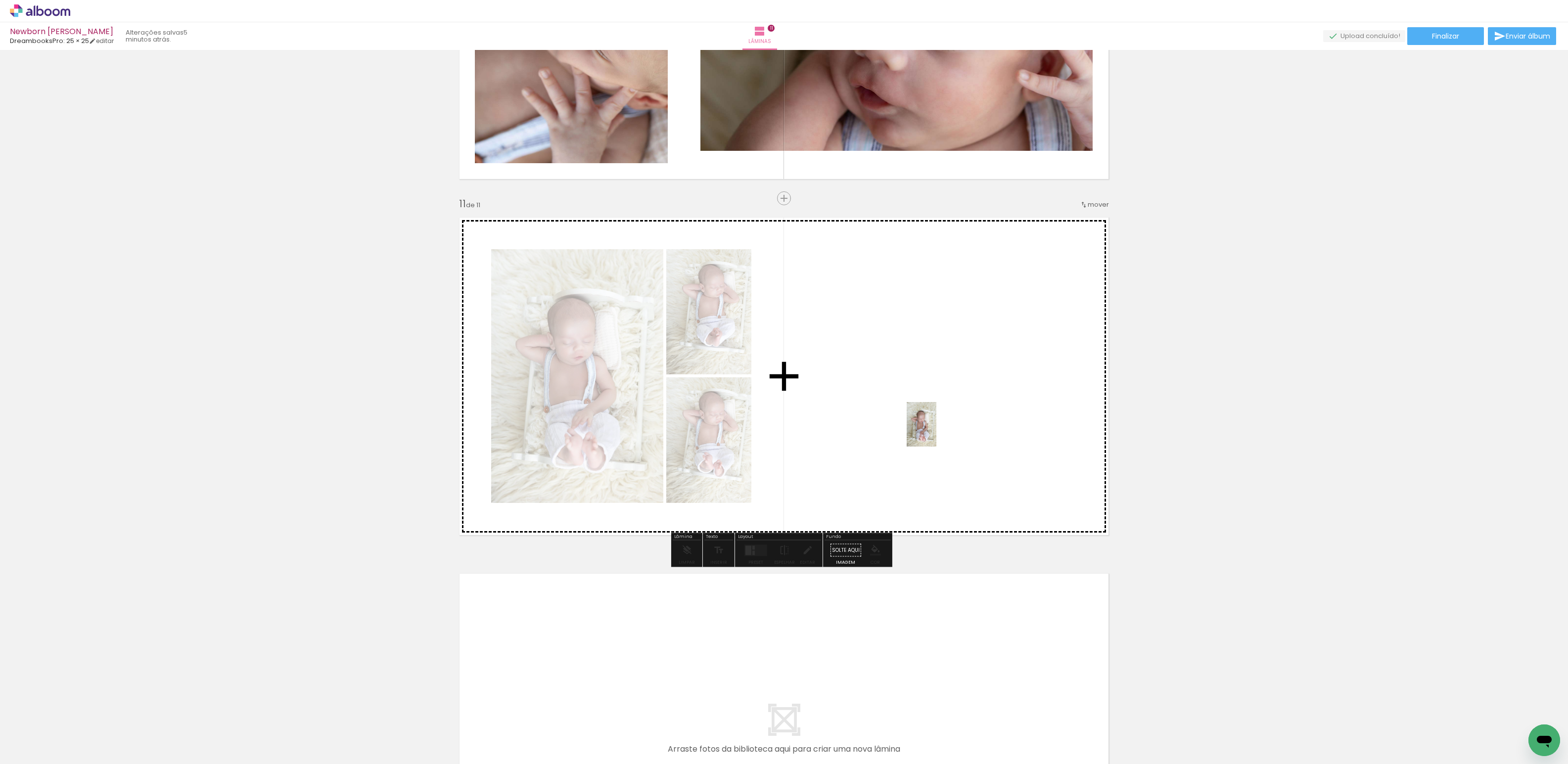
drag, startPoint x: 643, startPoint y: 740, endPoint x: 936, endPoint y: 432, distance: 425.1
click at [936, 432] on quentale-workspace at bounding box center [784, 382] width 1568 height 764
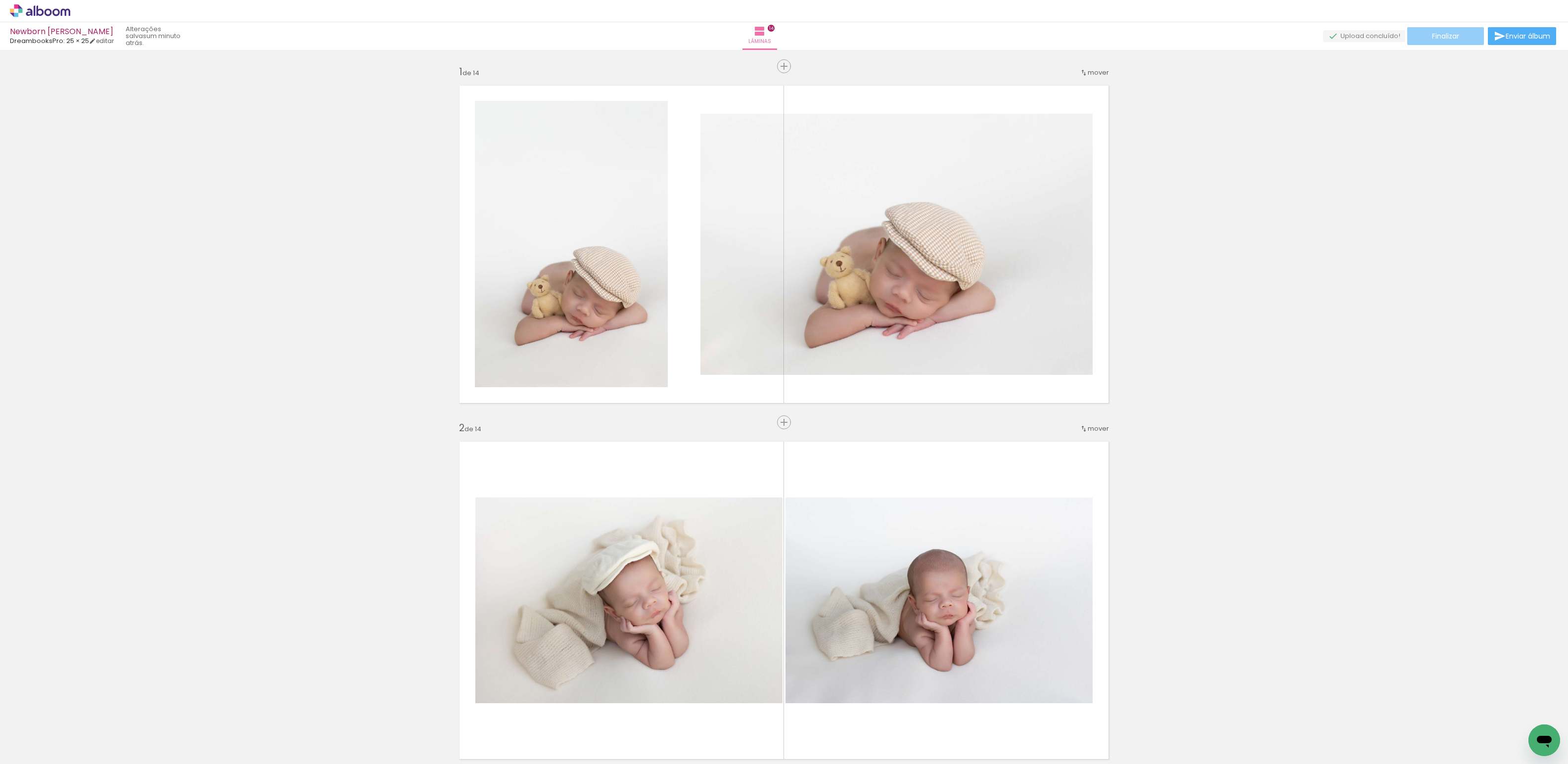
click at [1441, 38] on span "Finalizar" at bounding box center [1446, 36] width 27 height 7
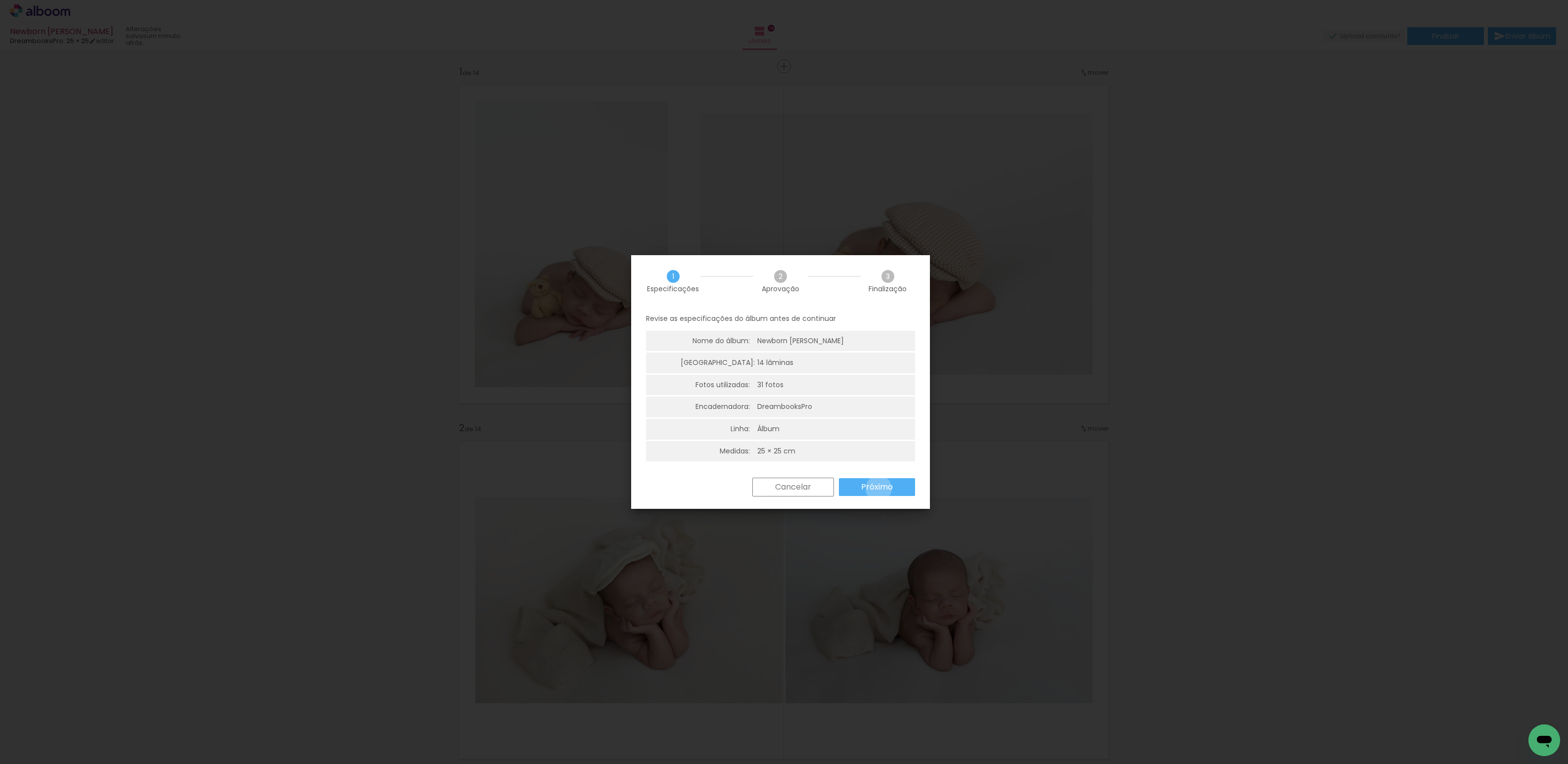
click at [0, 0] on slot "Próximo" at bounding box center [0, 0] width 0 height 0
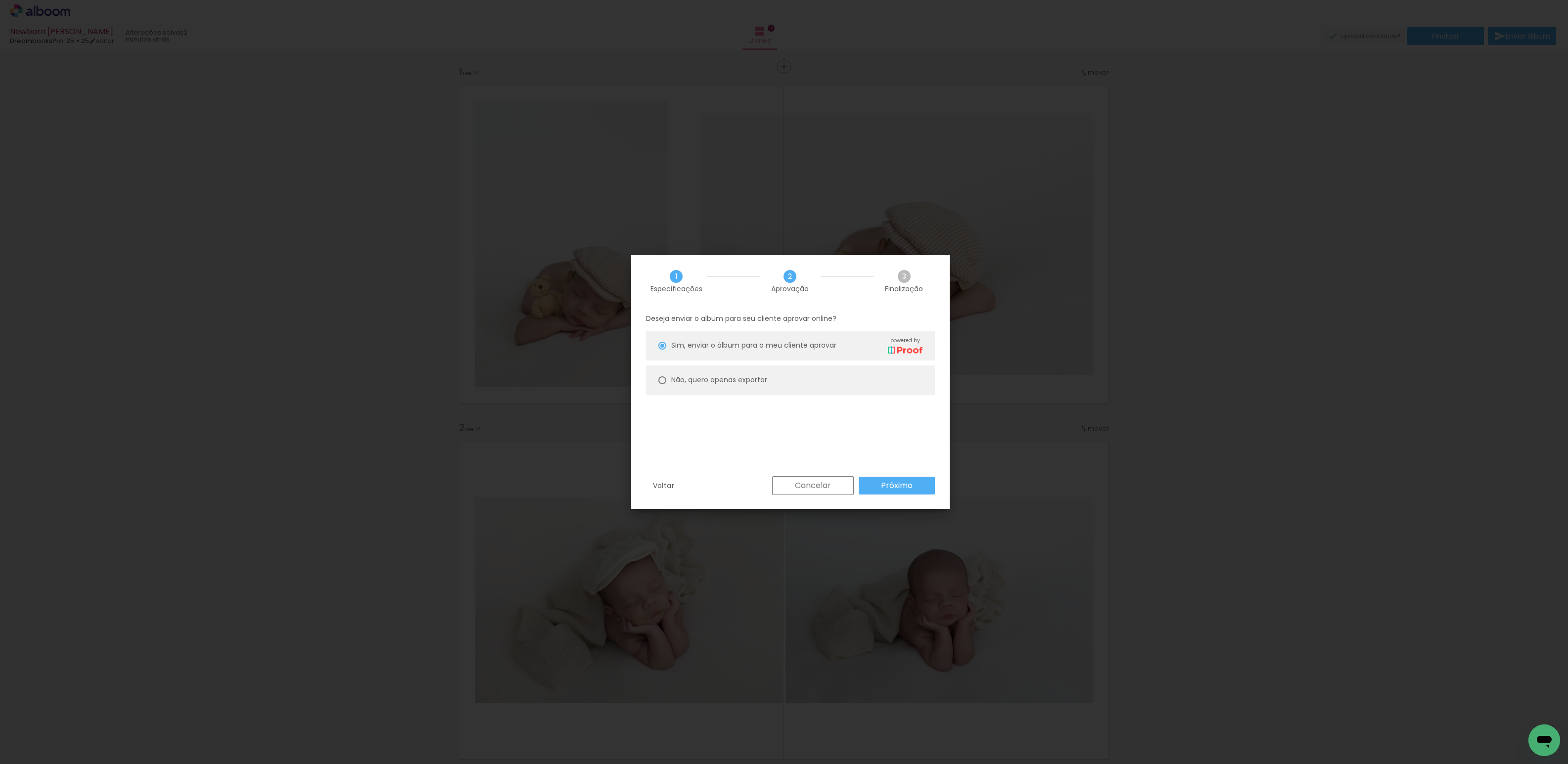
click at [0, 0] on slot "Não, quero apenas exportar" at bounding box center [0, 0] width 0 height 0
type paper-radio-button "on"
click at [912, 487] on paper-button "Próximo" at bounding box center [897, 485] width 76 height 18
type input "Alta, 300 DPI"
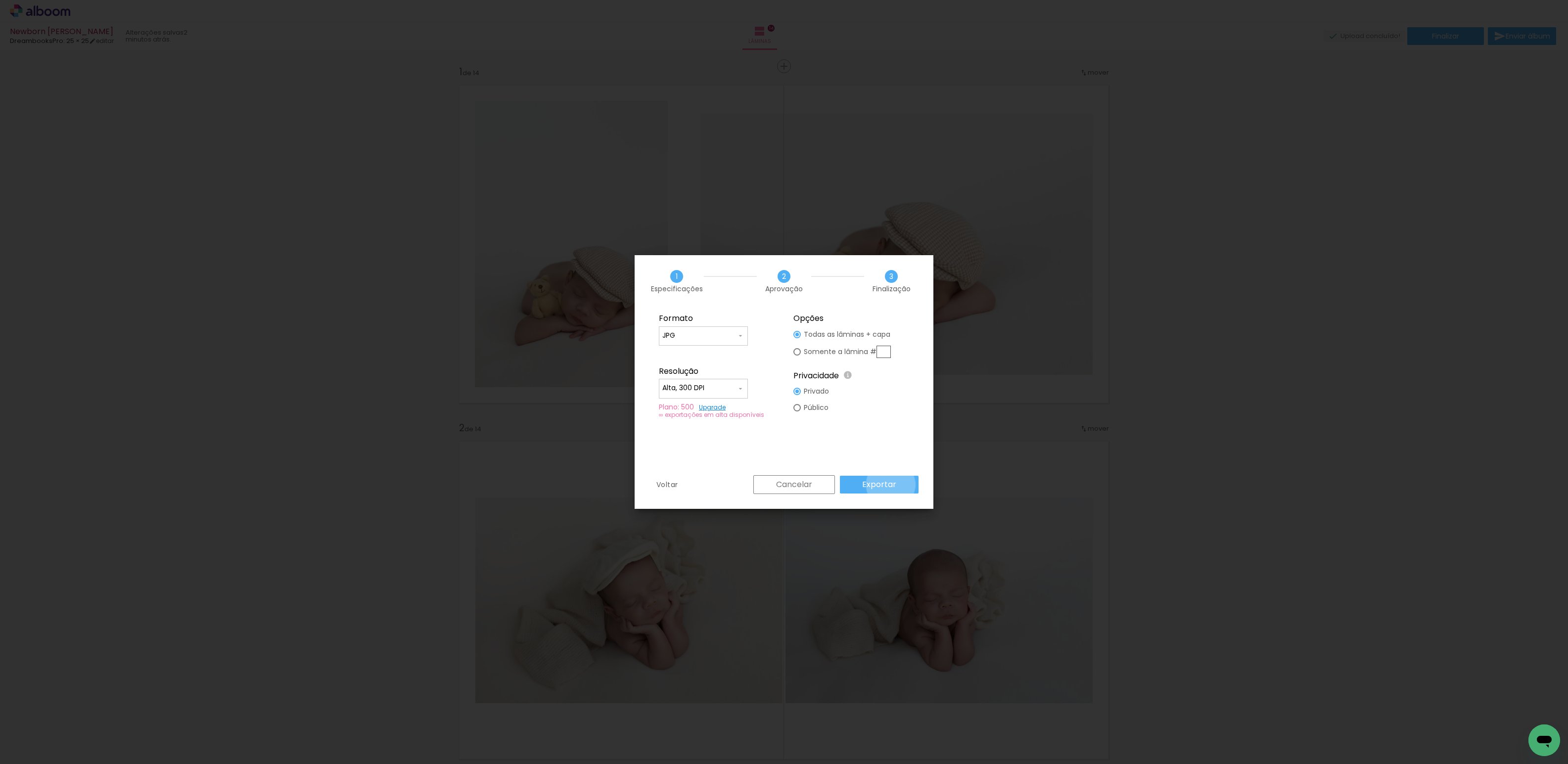
click at [0, 0] on slot "Exportar" at bounding box center [0, 0] width 0 height 0
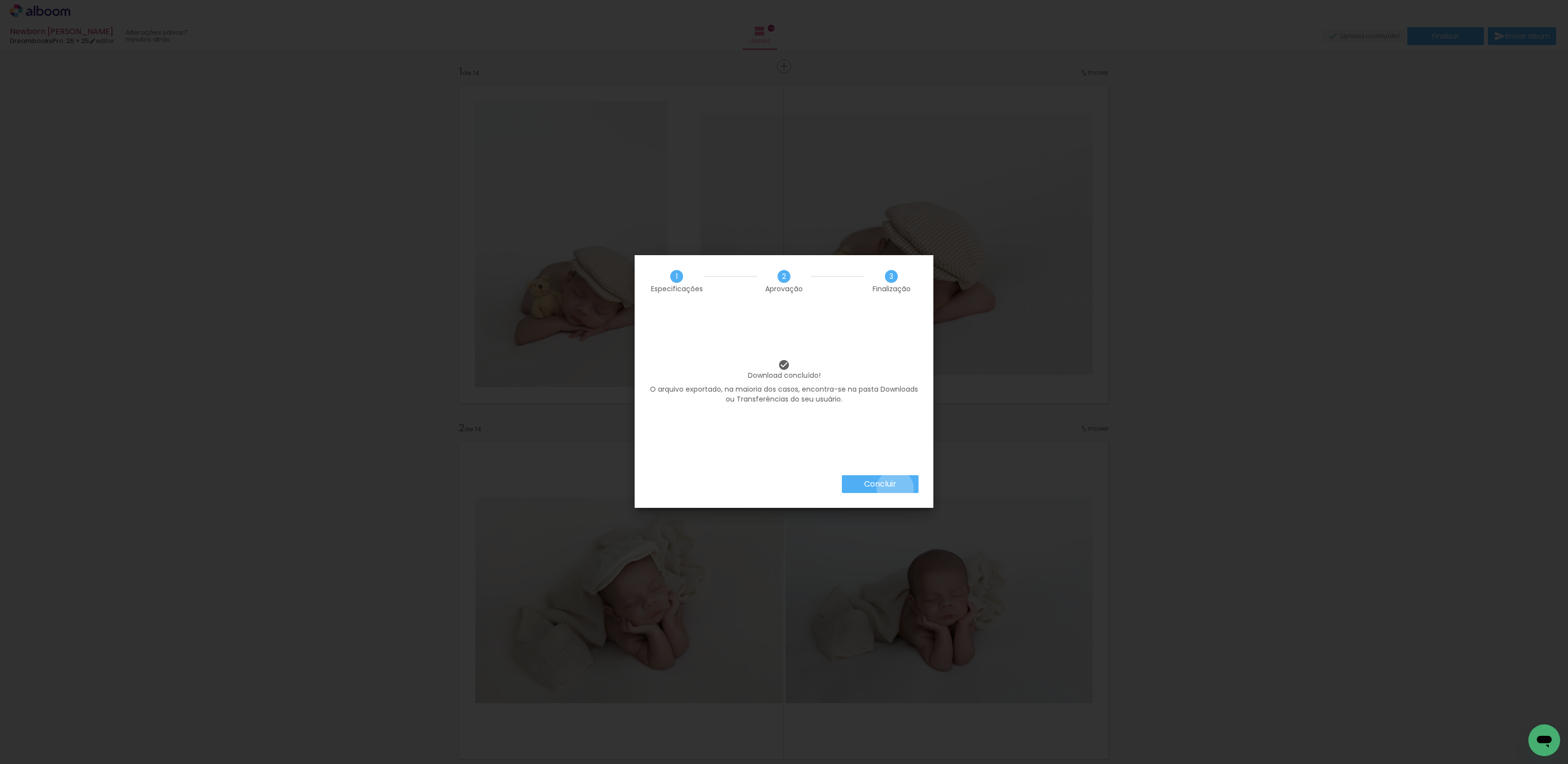
click at [0, 0] on slot "Concluir" at bounding box center [0, 0] width 0 height 0
